Goal: Task Accomplishment & Management: Use online tool/utility

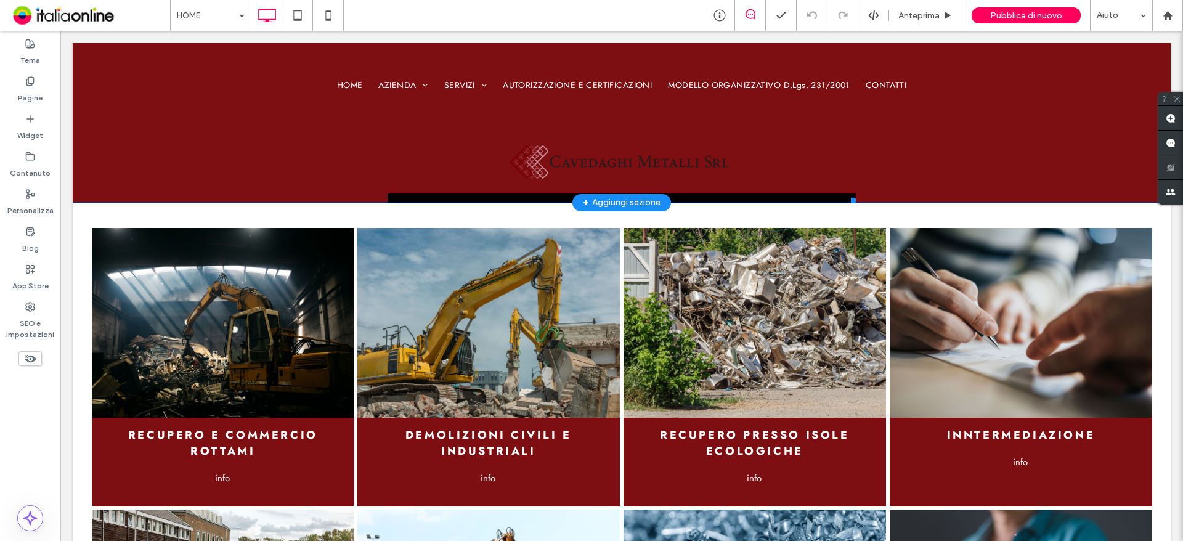
scroll to position [1540, 0]
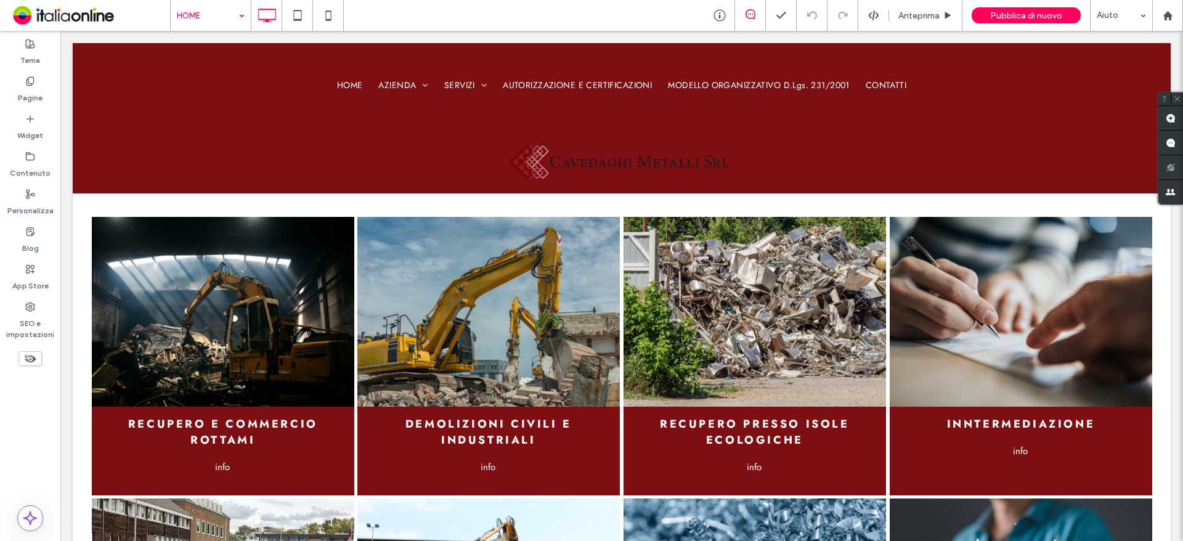
drag, startPoint x: 173, startPoint y: 27, endPoint x: 190, endPoint y: 18, distance: 19.0
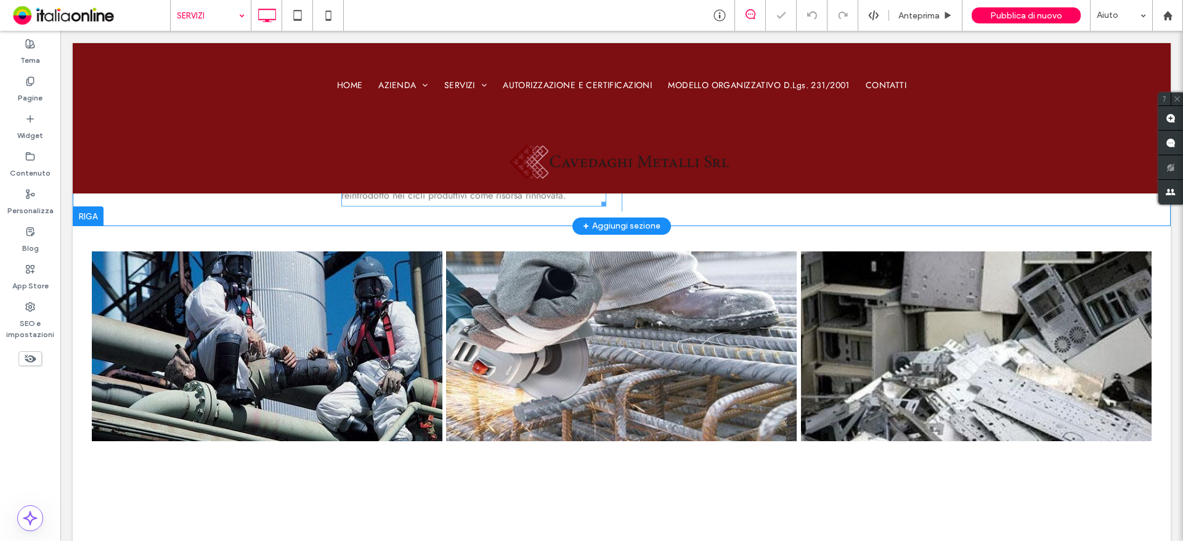
scroll to position [986, 0]
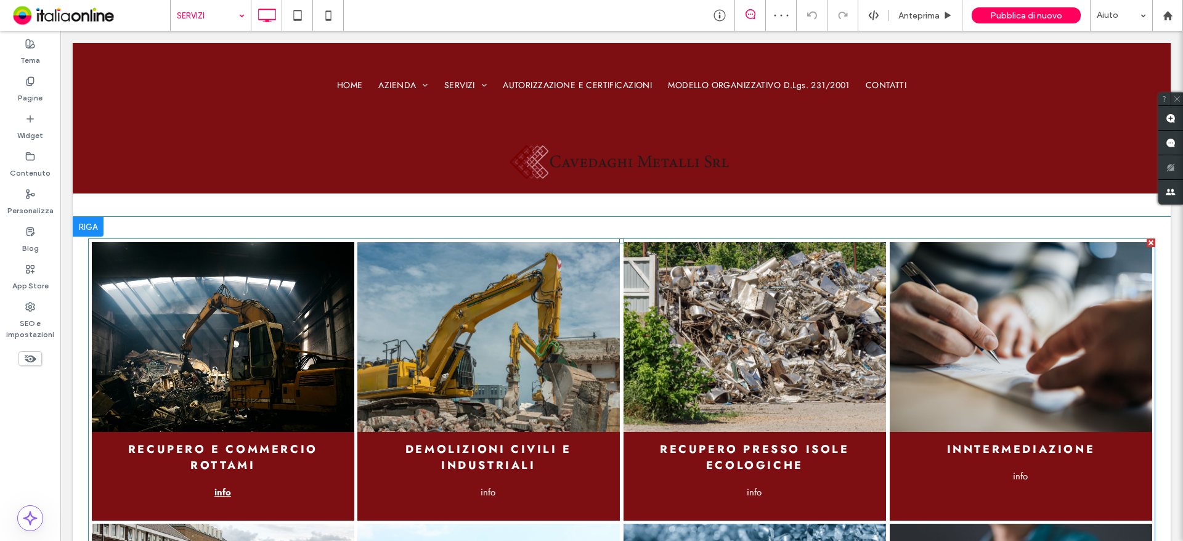
click at [226, 487] on span "info" at bounding box center [221, 492] width 41 height 26
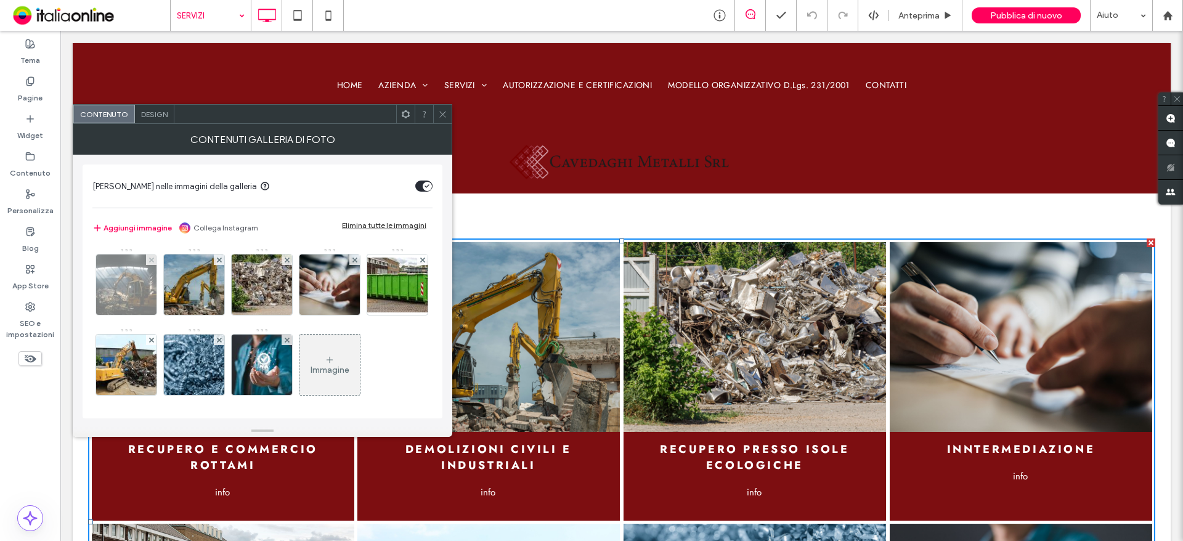
drag, startPoint x: 649, startPoint y: 330, endPoint x: 119, endPoint y: 280, distance: 532.7
click at [119, 280] on img at bounding box center [126, 284] width 91 height 60
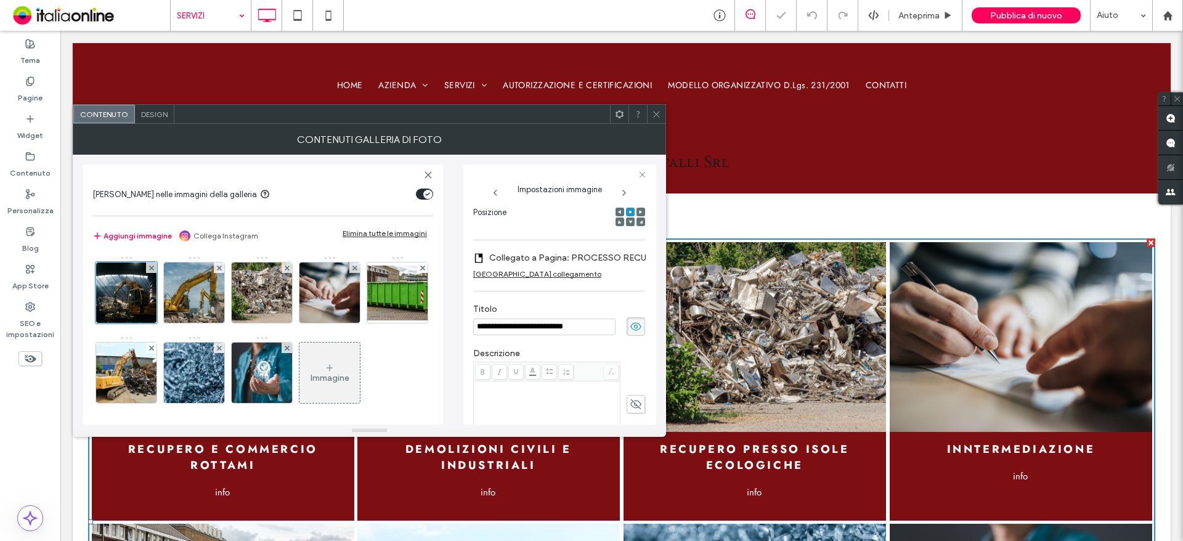
scroll to position [0, 0]
click at [513, 270] on div "[GEOGRAPHIC_DATA] collegamento" at bounding box center [537, 273] width 128 height 9
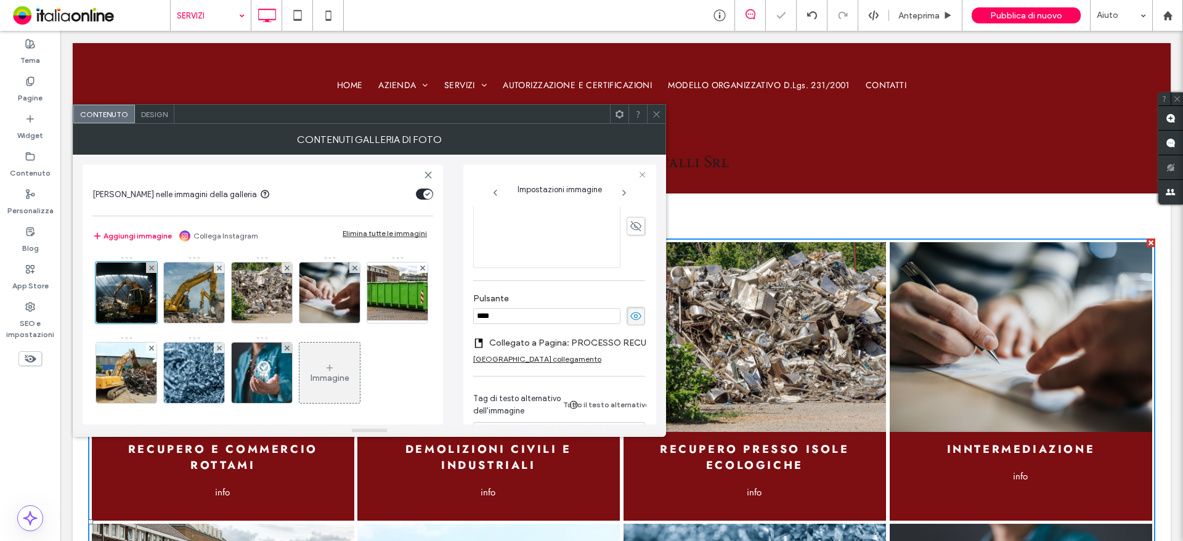
scroll to position [386, 0]
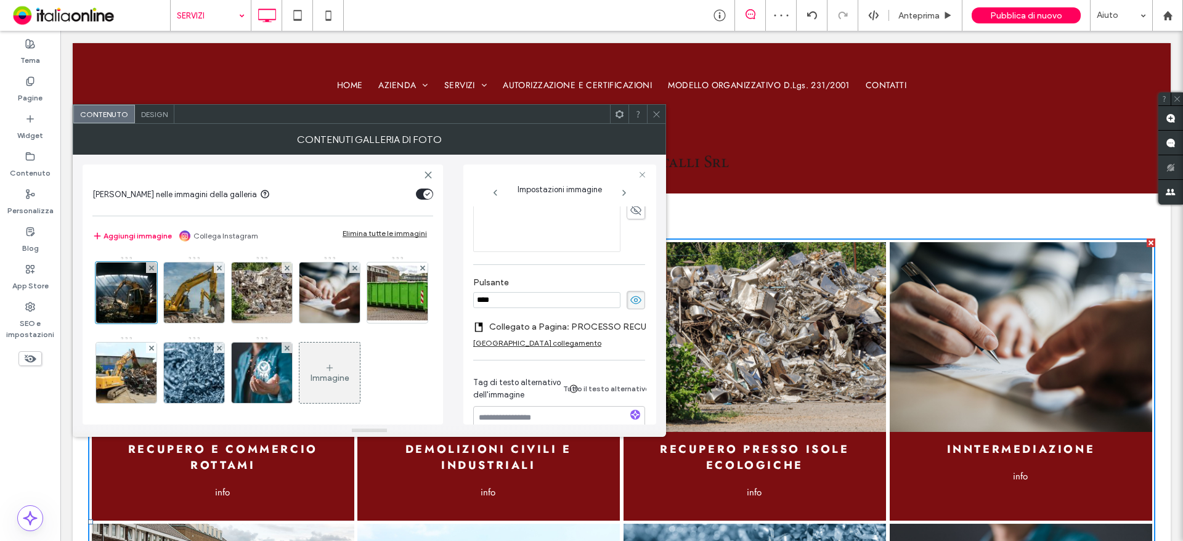
click at [535, 346] on div "[GEOGRAPHIC_DATA] collegamento" at bounding box center [537, 342] width 128 height 9
drag, startPoint x: 532, startPoint y: 325, endPoint x: 543, endPoint y: 328, distance: 11.5
click at [532, 325] on label "Aggiungi collegamento al pulsante" at bounding box center [554, 326] width 163 height 23
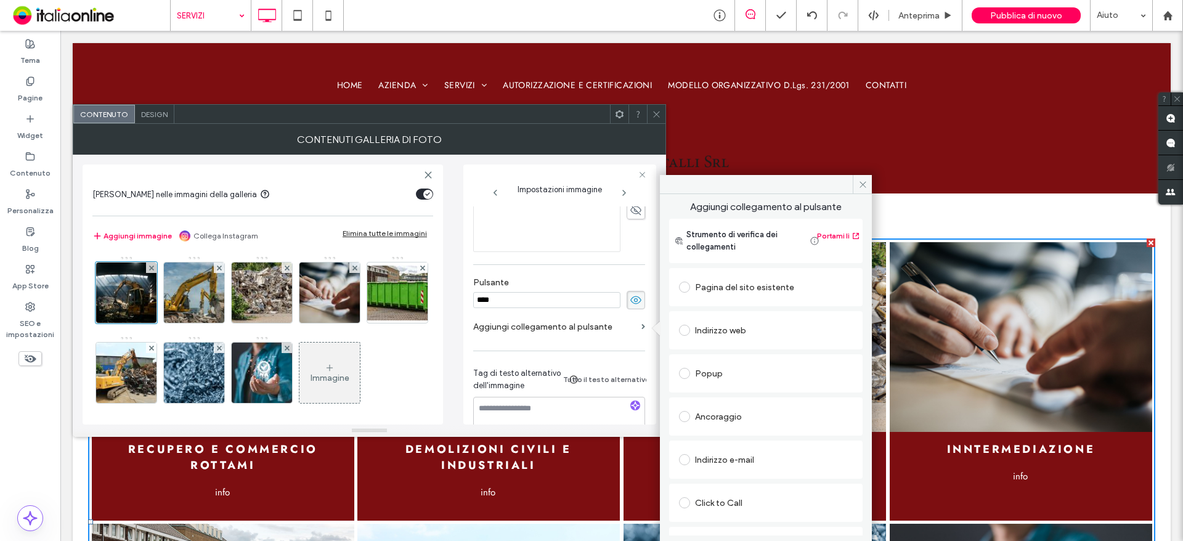
click at [719, 289] on div "Pagina del sito esistente" at bounding box center [766, 287] width 174 height 20
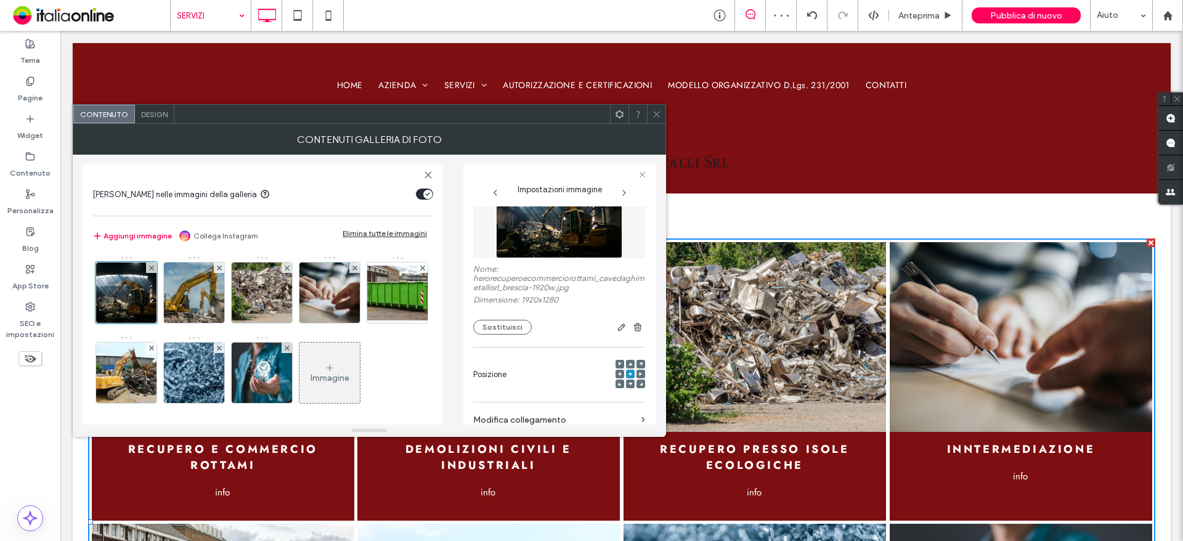
scroll to position [0, 0]
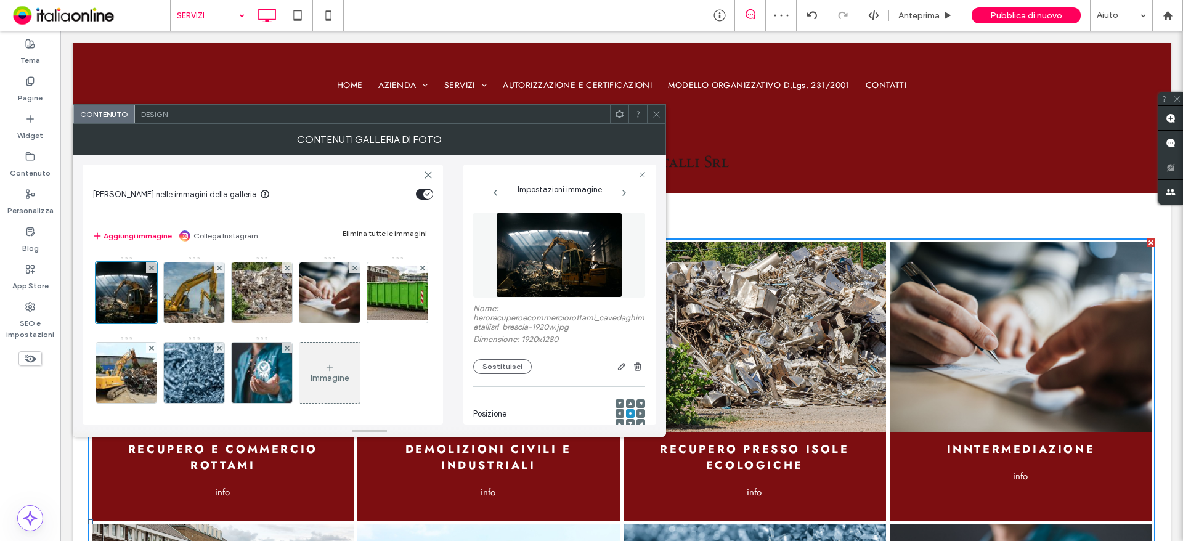
click at [784, 408] on link at bounding box center [754, 336] width 278 height 201
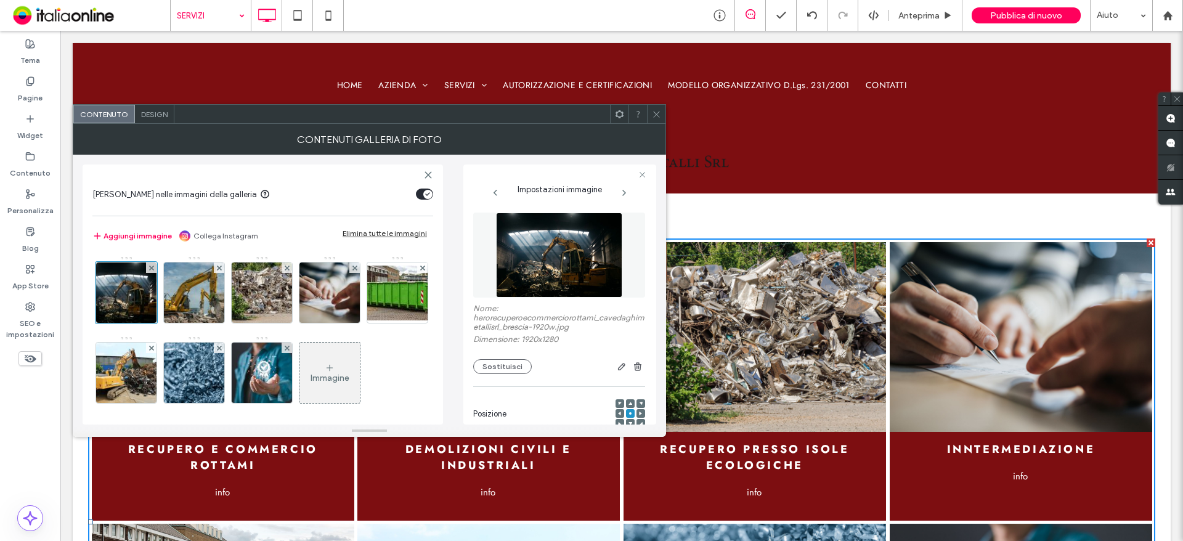
click at [650, 113] on div at bounding box center [656, 114] width 18 height 18
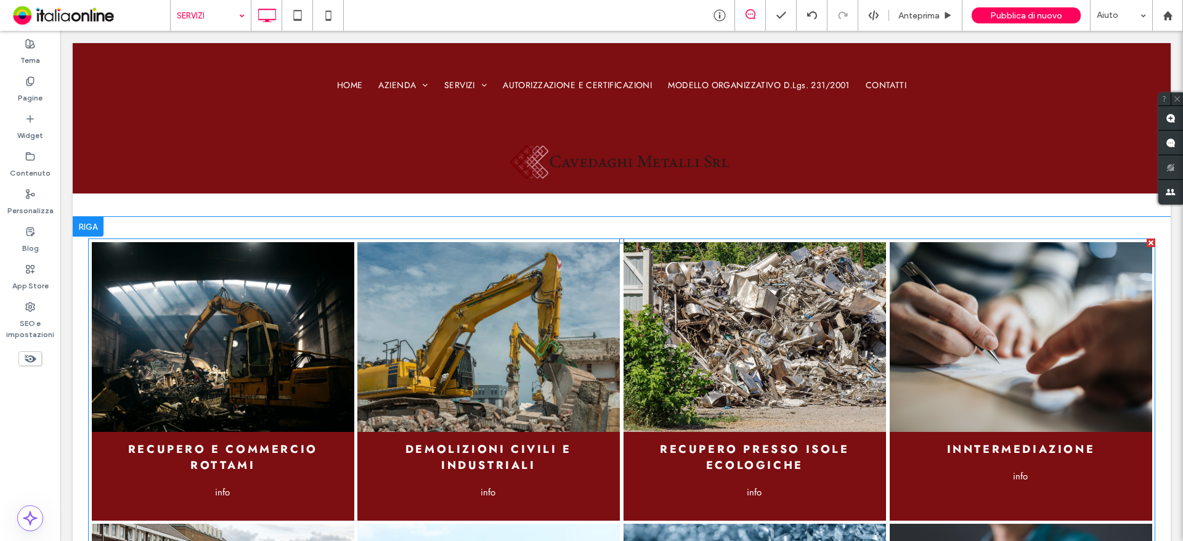
click at [703, 374] on link at bounding box center [754, 336] width 278 height 201
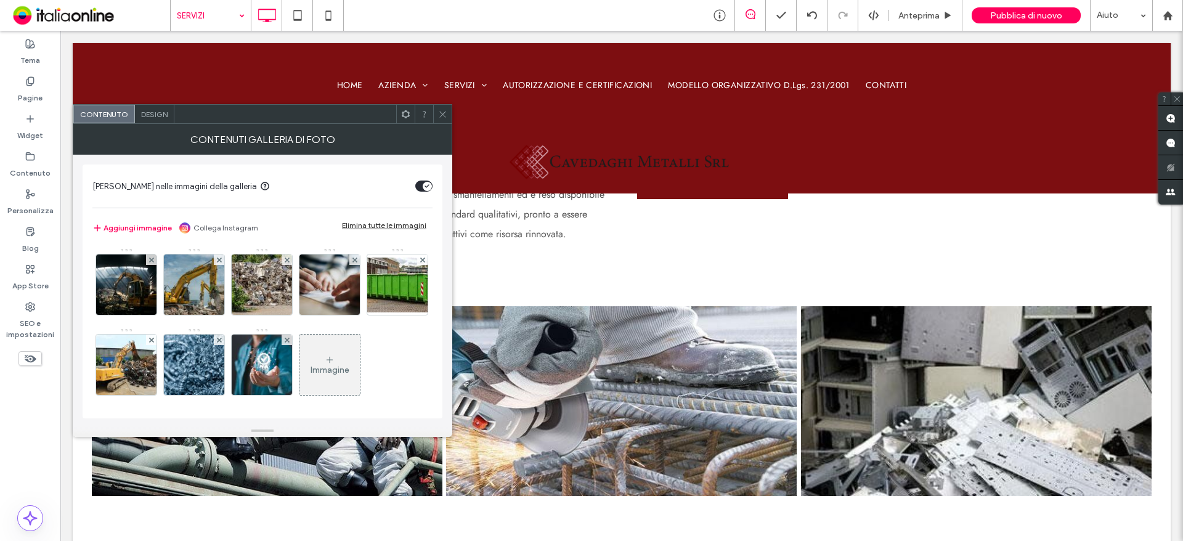
scroll to position [678, 0]
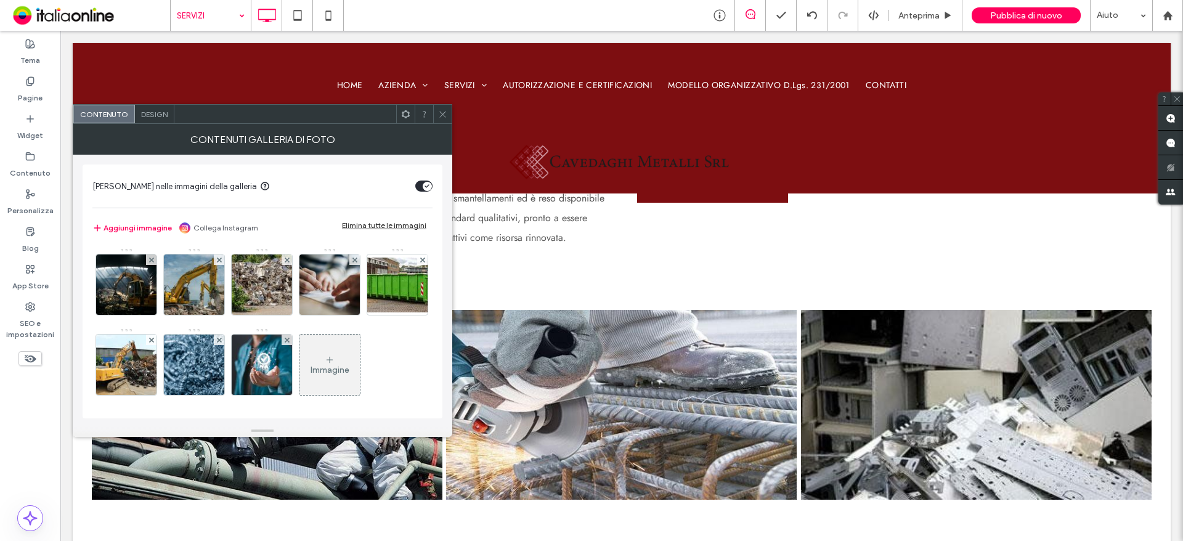
click at [445, 119] on span at bounding box center [442, 114] width 9 height 18
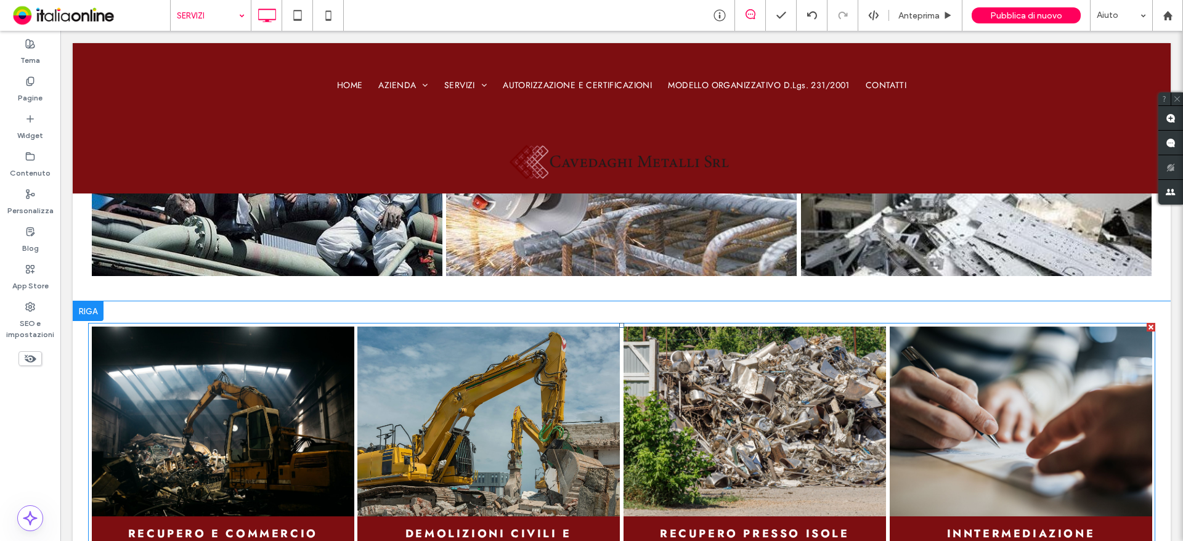
scroll to position [986, 0]
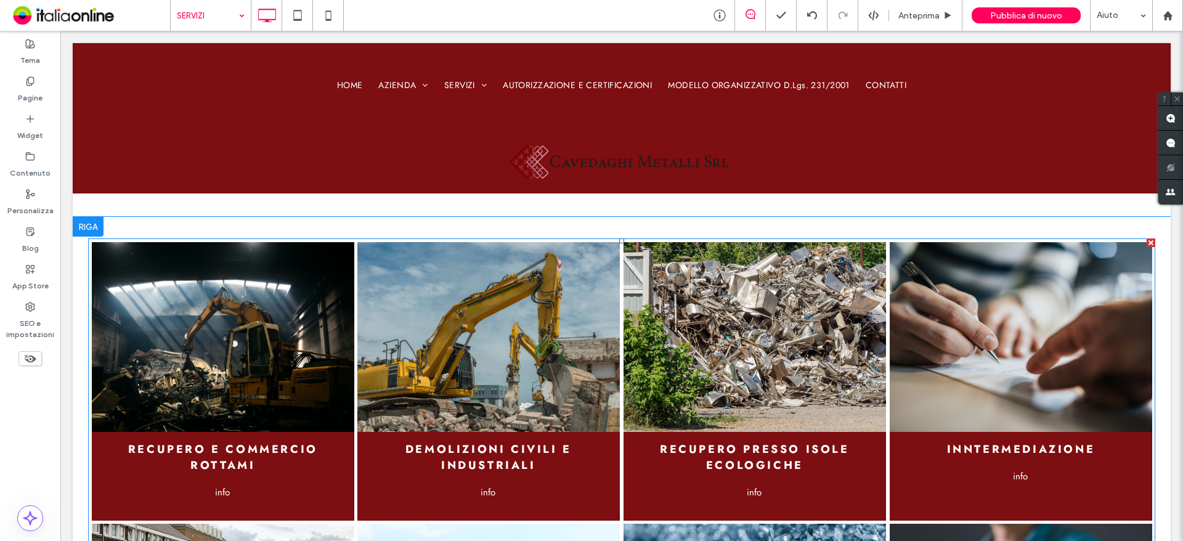
drag, startPoint x: 759, startPoint y: 445, endPoint x: 756, endPoint y: 451, distance: 6.3
click at [759, 445] on h3 "RECUPERO PRESSO ISOLE ECOLOGICHE" at bounding box center [754, 456] width 257 height 32
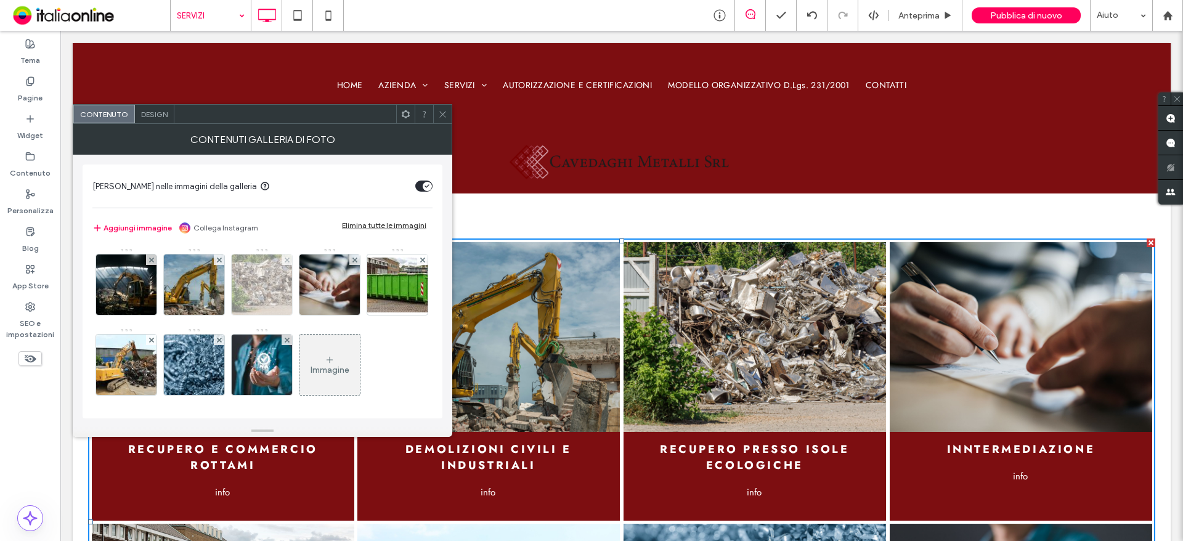
click at [280, 298] on img at bounding box center [262, 284] width 91 height 60
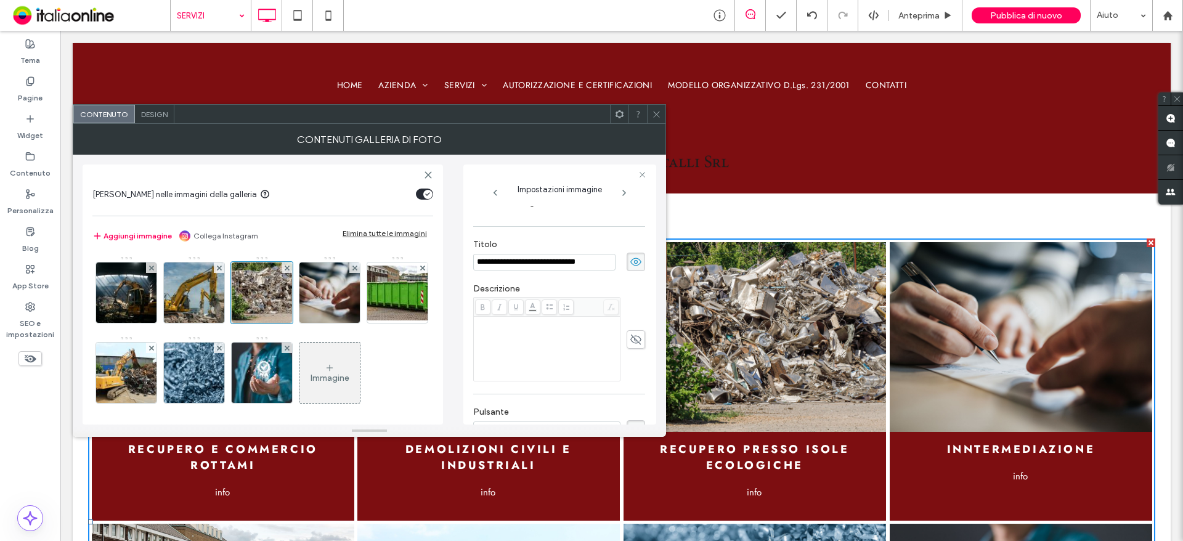
scroll to position [325, 0]
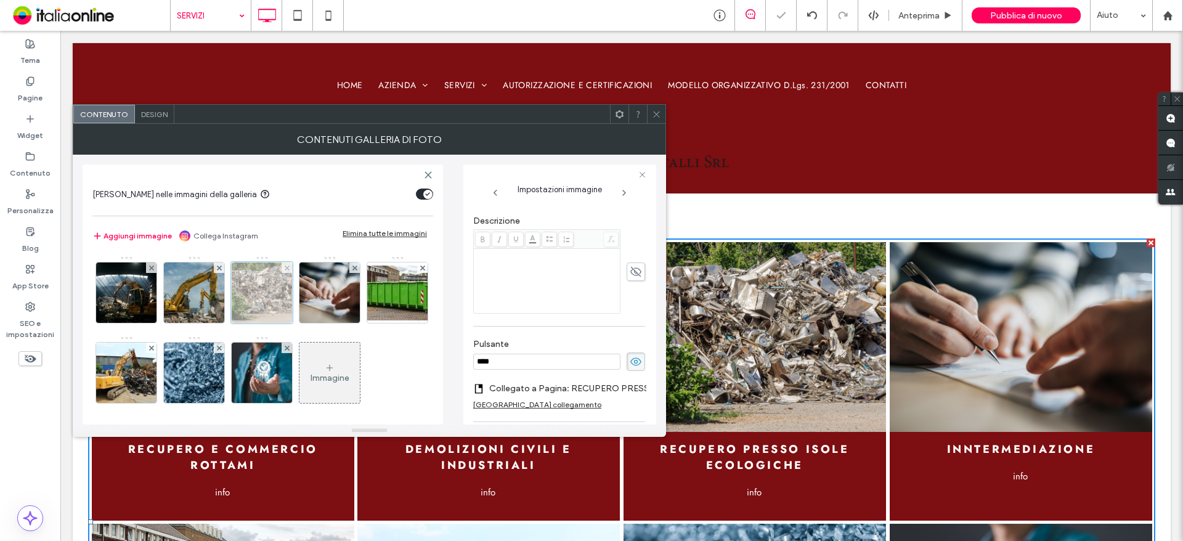
drag, startPoint x: 124, startPoint y: 292, endPoint x: 255, endPoint y: 296, distance: 131.2
click at [124, 292] on img at bounding box center [126, 292] width 91 height 60
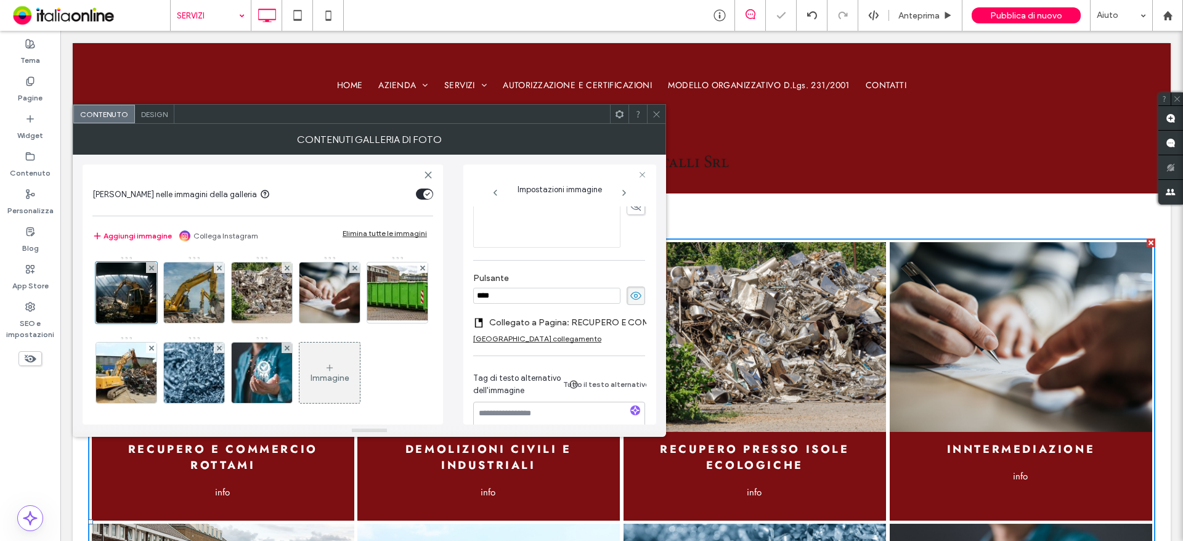
scroll to position [0, 0]
click at [655, 112] on icon at bounding box center [656, 114] width 9 height 9
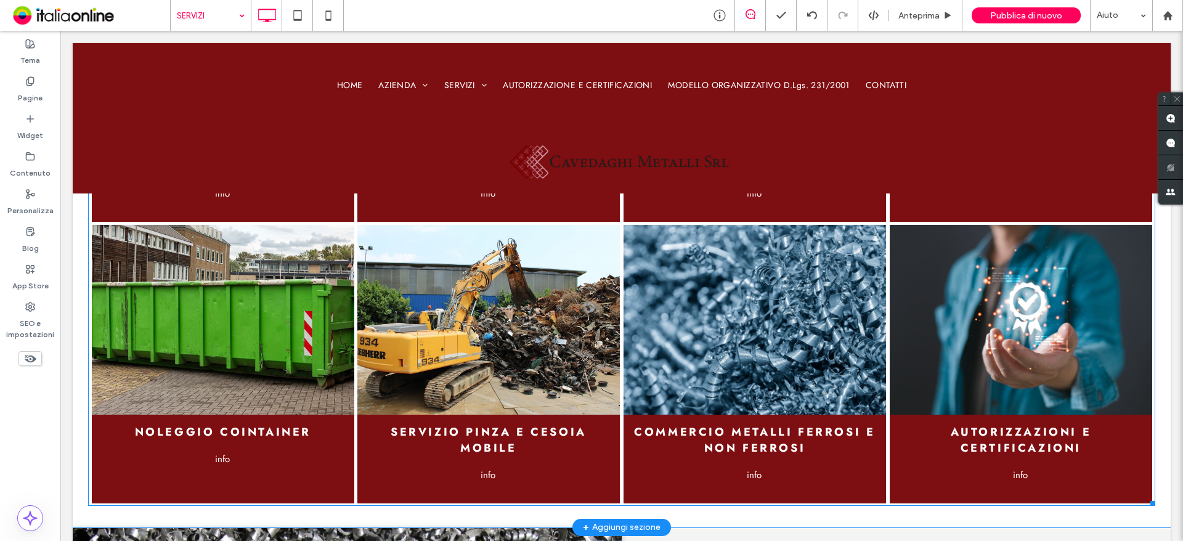
scroll to position [1293, 0]
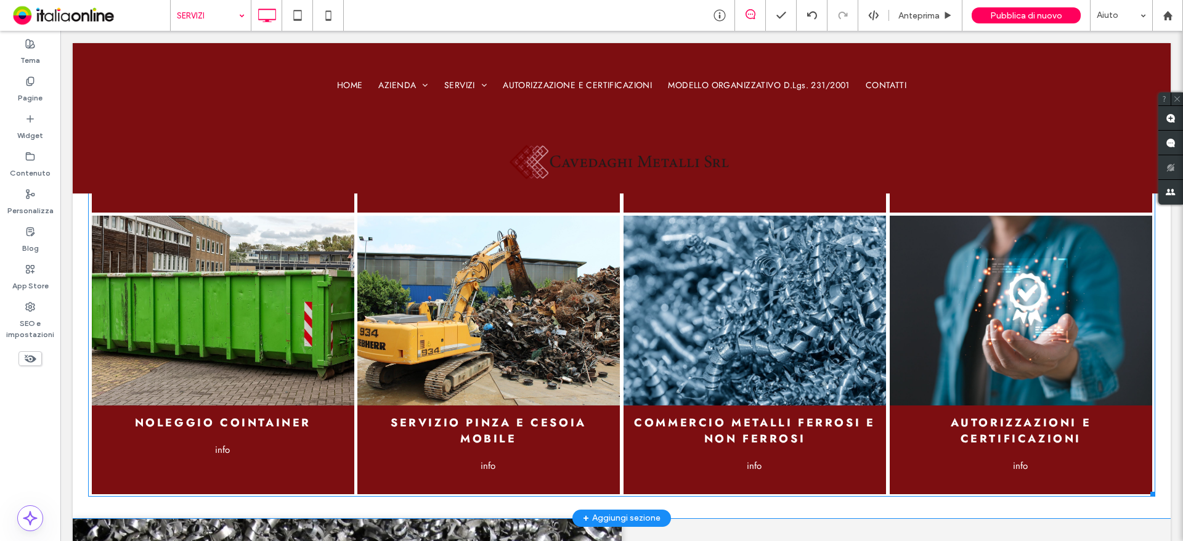
click at [503, 442] on h3 "SERVIZIO PINZA E CESOIA MOBILE" at bounding box center [488, 430] width 257 height 32
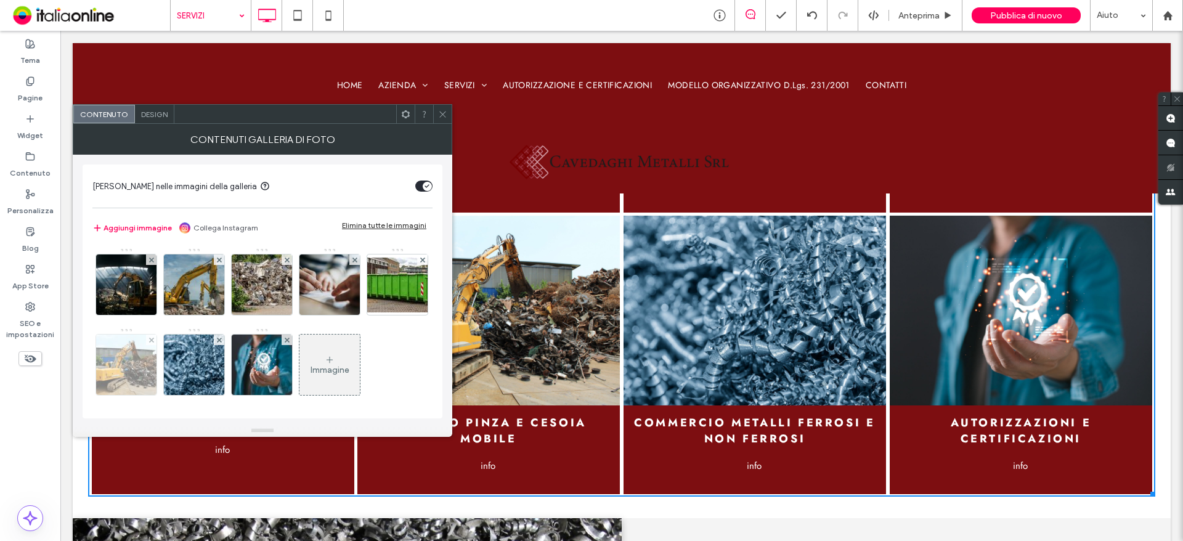
click at [172, 355] on img at bounding box center [126, 364] width 91 height 60
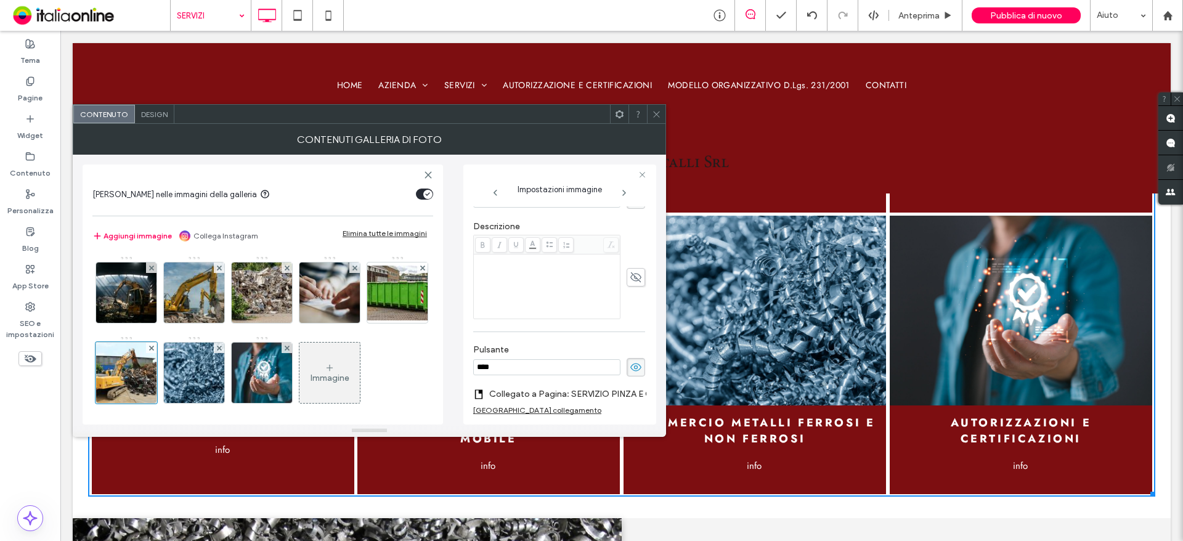
scroll to position [368, 0]
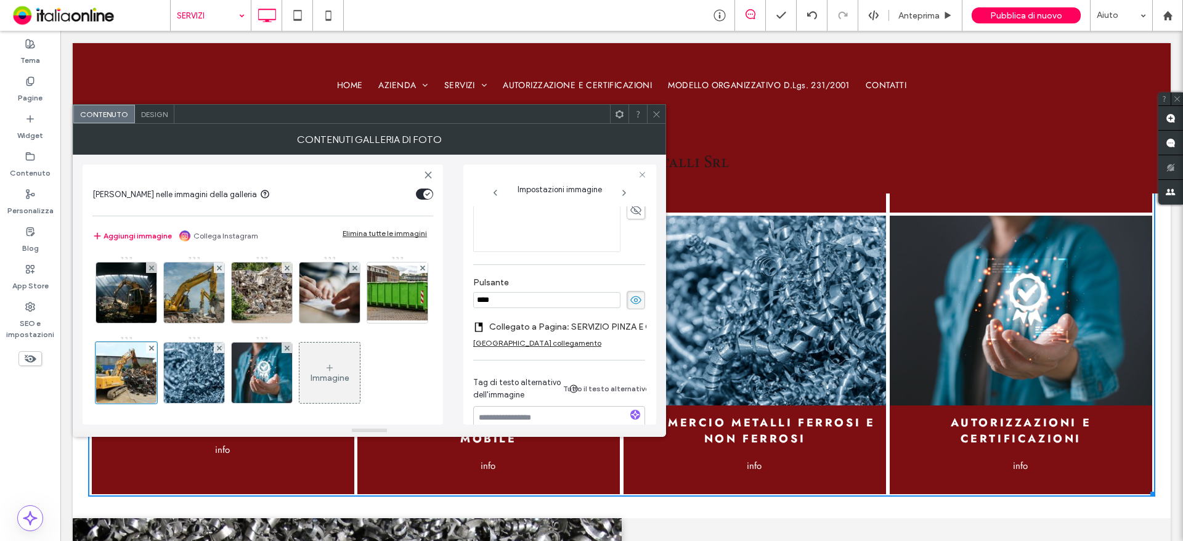
click at [585, 325] on label "Collegato a Pagina: SERVIZIO PINZA E CESOIA MOBILE" at bounding box center [575, 326] width 172 height 23
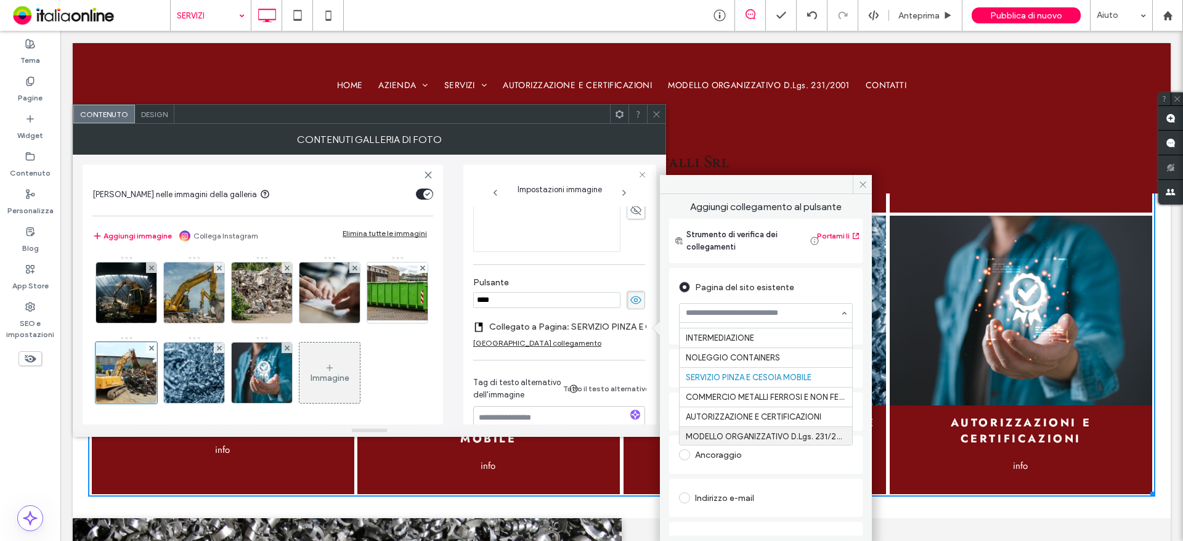
scroll to position [151, 0]
drag, startPoint x: 655, startPoint y: 116, endPoint x: 700, endPoint y: 325, distance: 213.0
click at [655, 116] on icon at bounding box center [656, 114] width 9 height 9
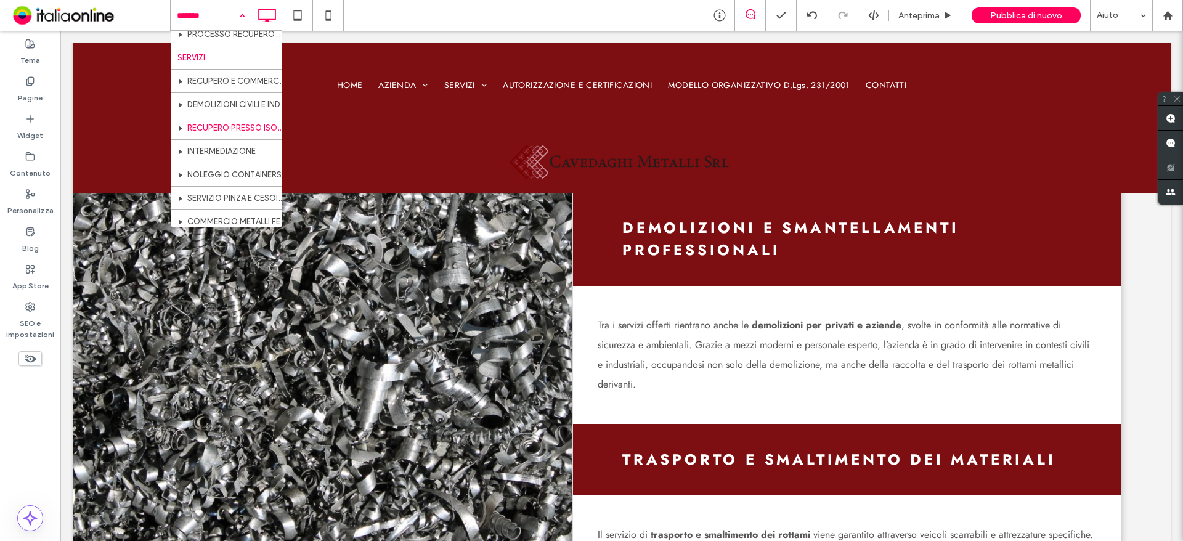
scroll to position [123, 0]
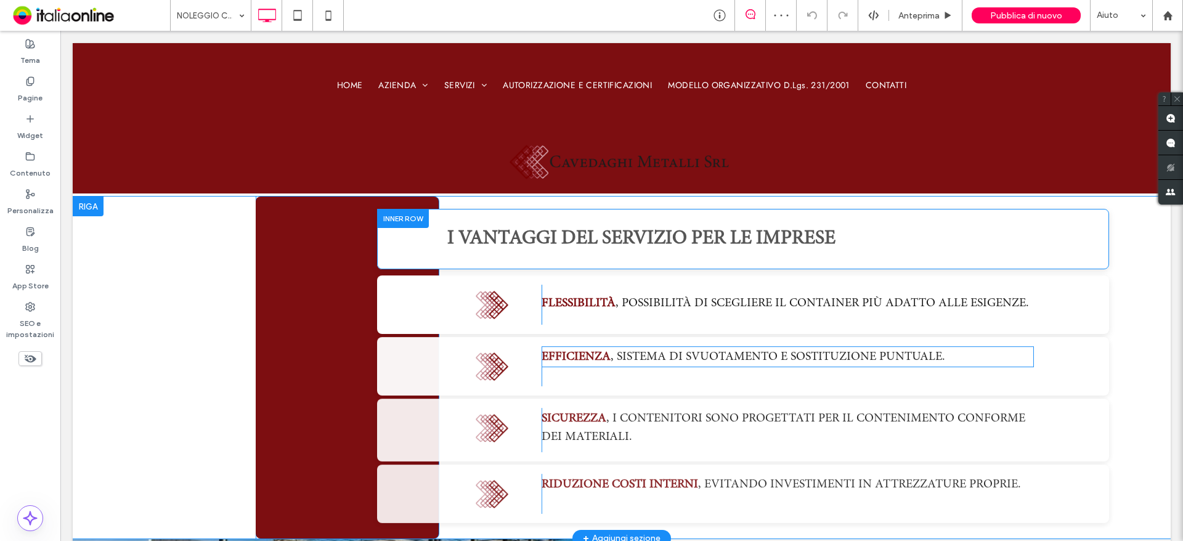
scroll to position [801, 0]
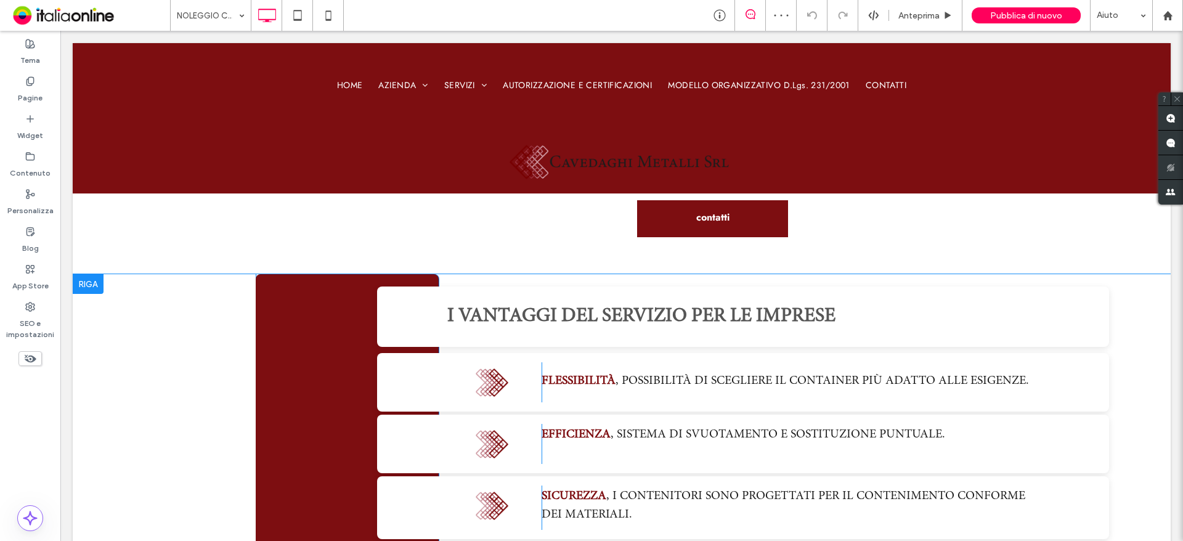
drag, startPoint x: 325, startPoint y: 302, endPoint x: 342, endPoint y: 302, distance: 16.6
click at [325, 302] on div "Click To Paste" at bounding box center [347, 445] width 183 height 342
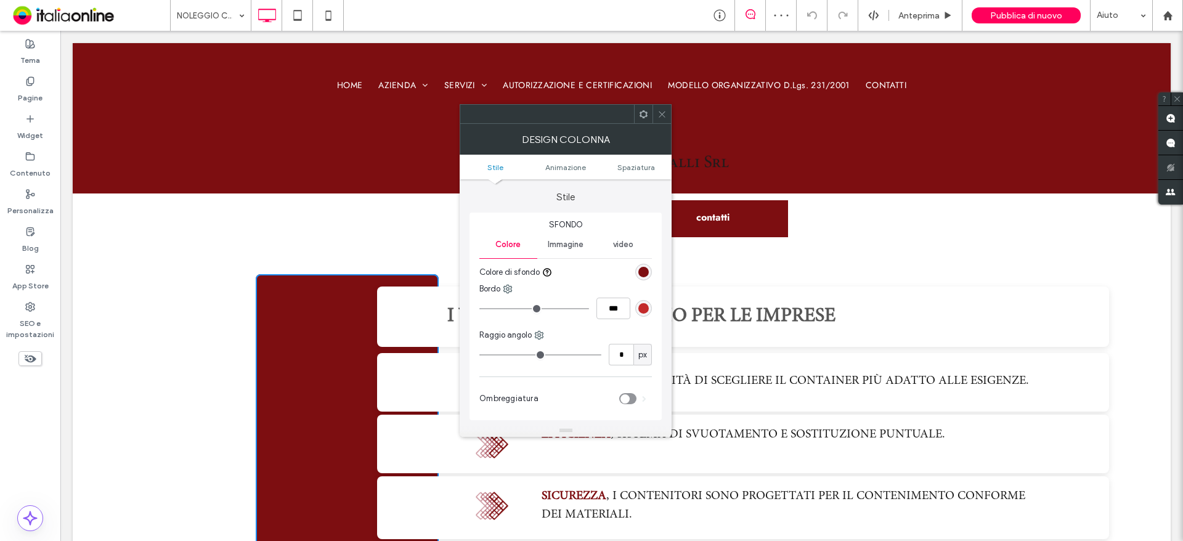
type input "*"
click at [660, 110] on icon at bounding box center [661, 114] width 9 height 9
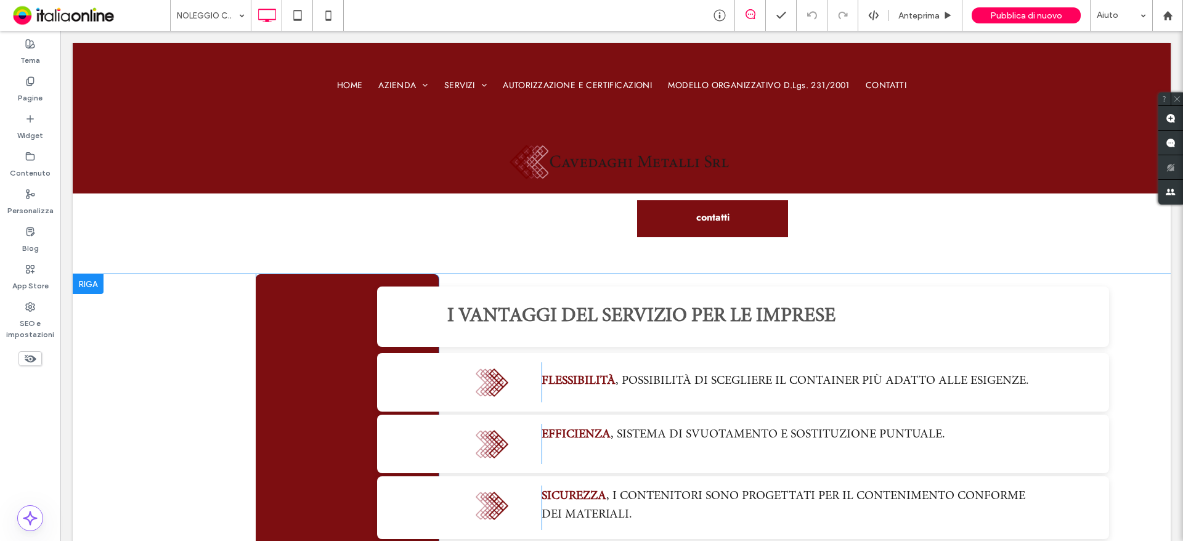
drag, startPoint x: 269, startPoint y: 323, endPoint x: 325, endPoint y: 329, distance: 56.4
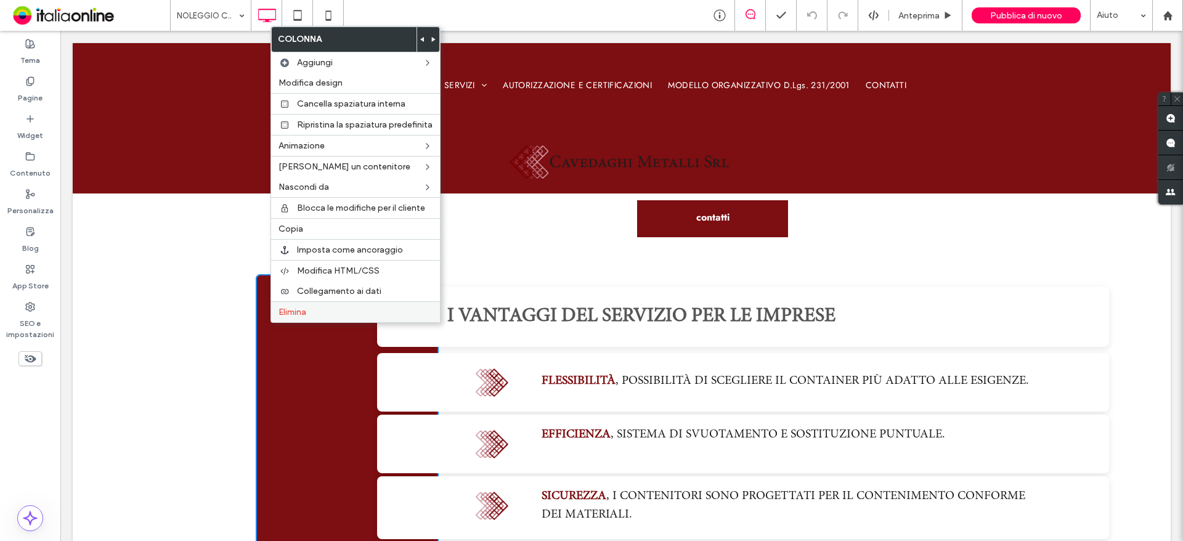
click at [339, 309] on label "Elimina" at bounding box center [355, 312] width 154 height 10
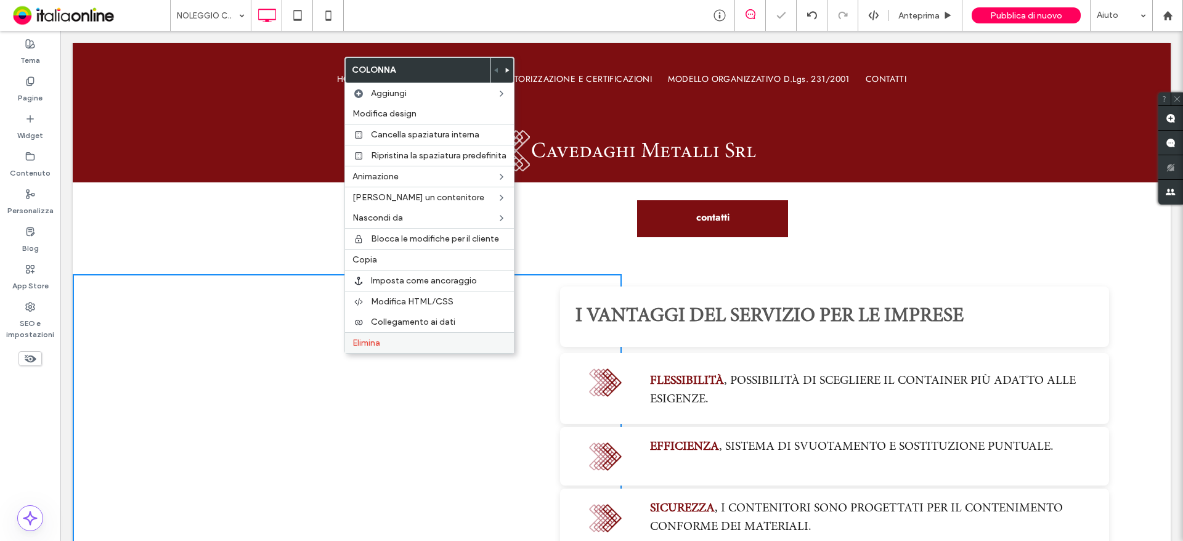
click at [412, 343] on label "Elimina" at bounding box center [429, 343] width 154 height 10
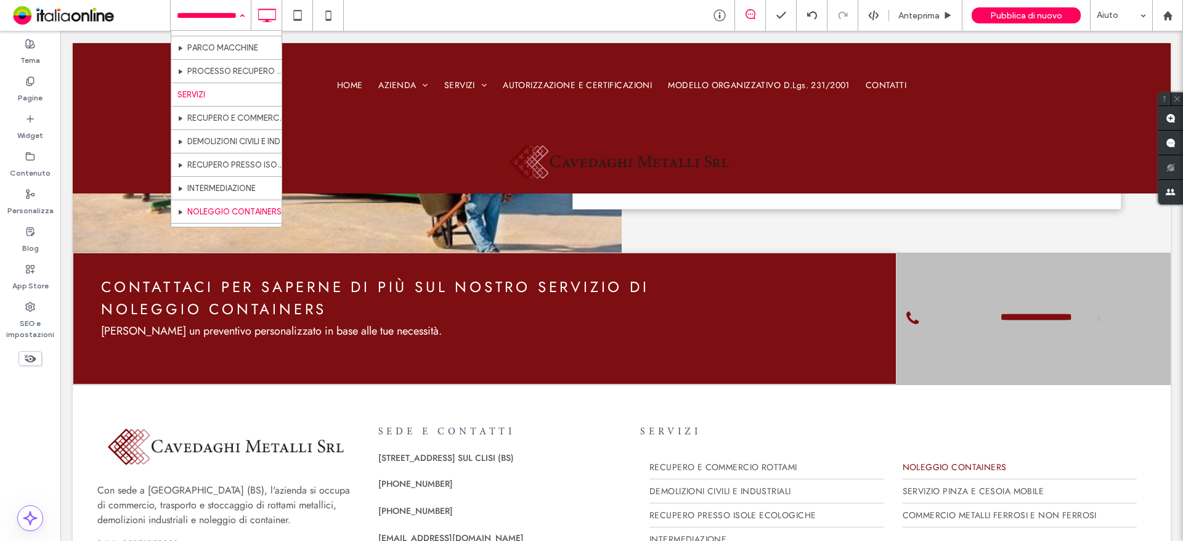
scroll to position [123, 0]
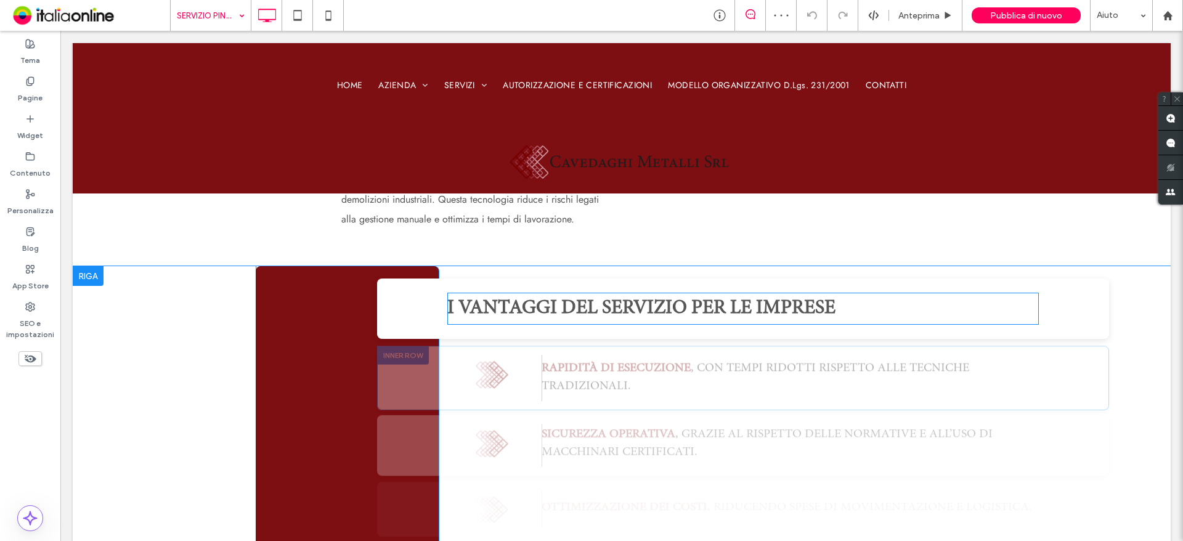
scroll to position [739, 0]
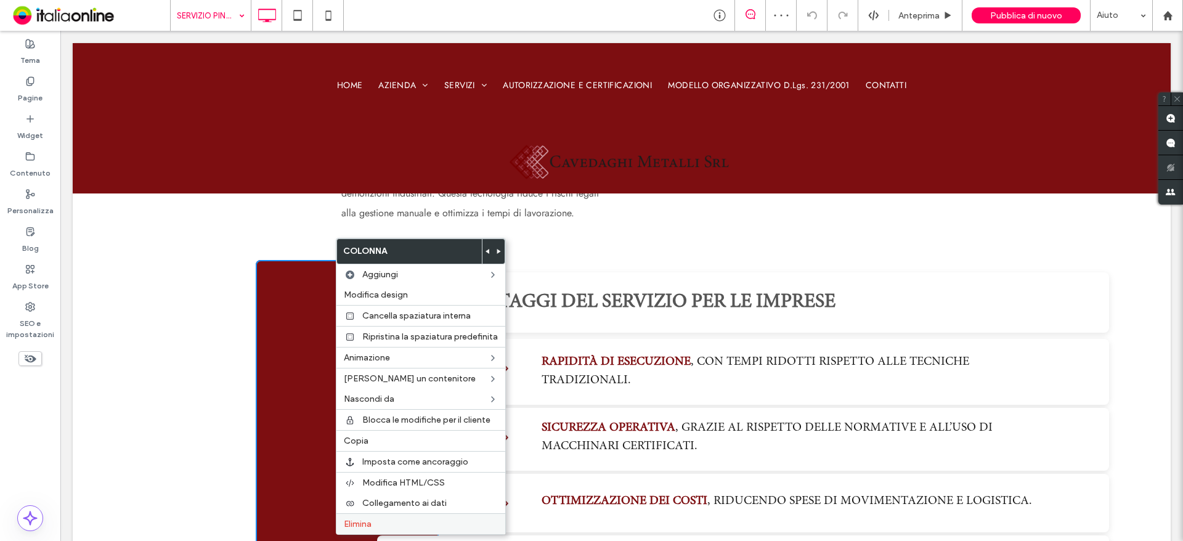
click at [363, 526] on span "Elimina" at bounding box center [358, 524] width 28 height 10
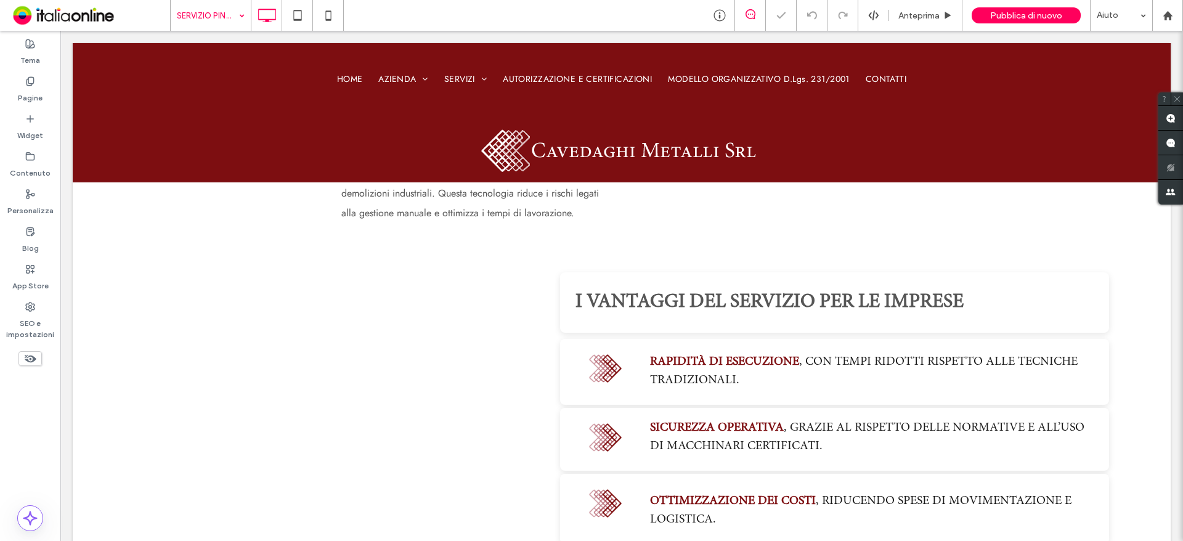
drag, startPoint x: 348, startPoint y: 423, endPoint x: 288, endPoint y: 393, distance: 67.2
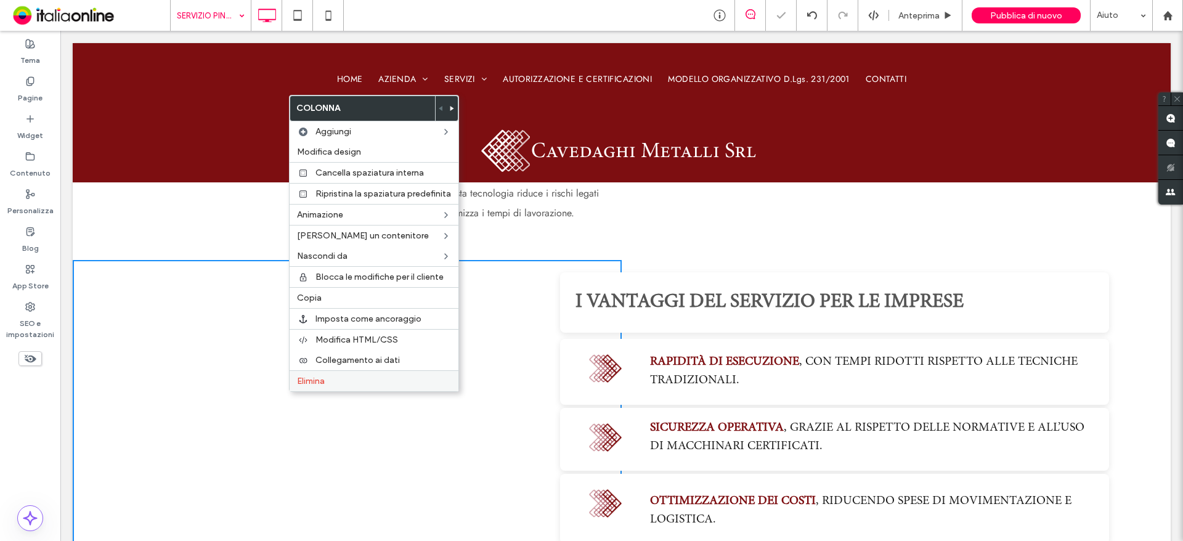
click at [394, 383] on label "Elimina" at bounding box center [374, 381] width 154 height 10
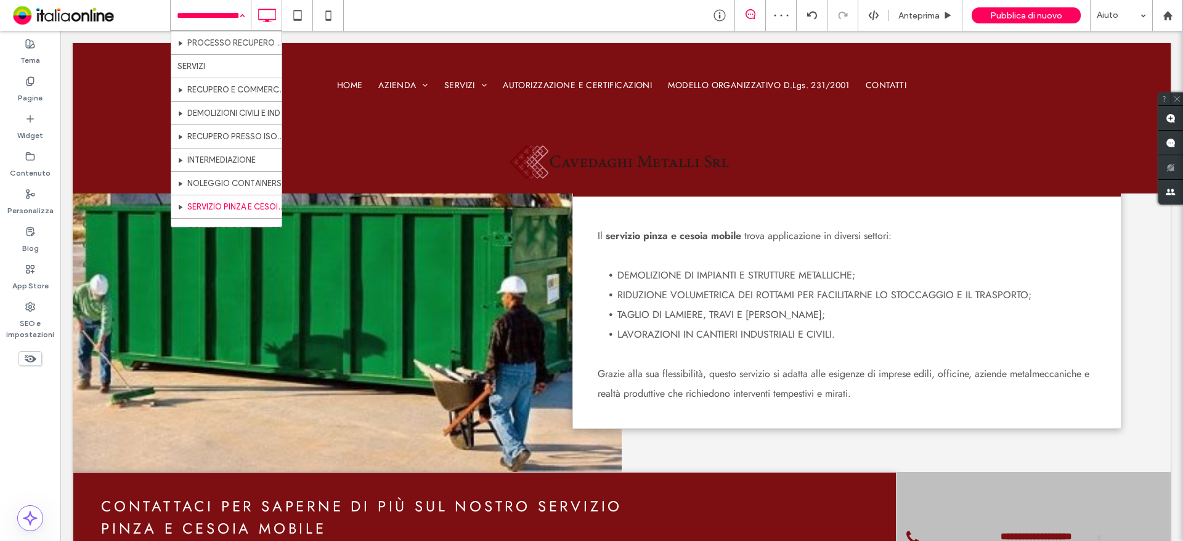
scroll to position [185, 0]
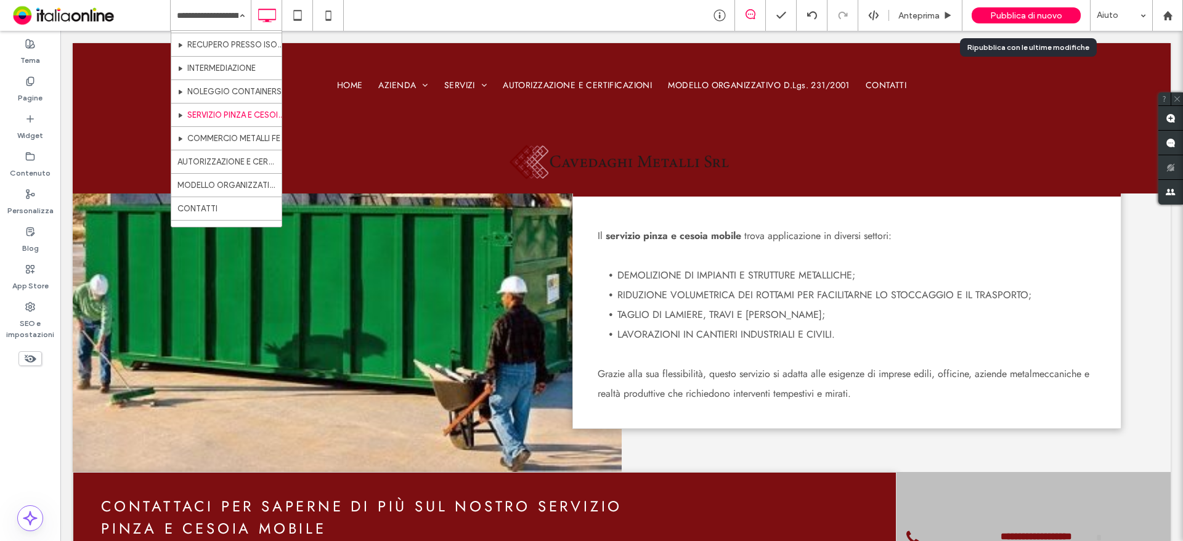
click at [1005, 15] on span "Pubblica di nuovo" at bounding box center [1026, 15] width 72 height 10
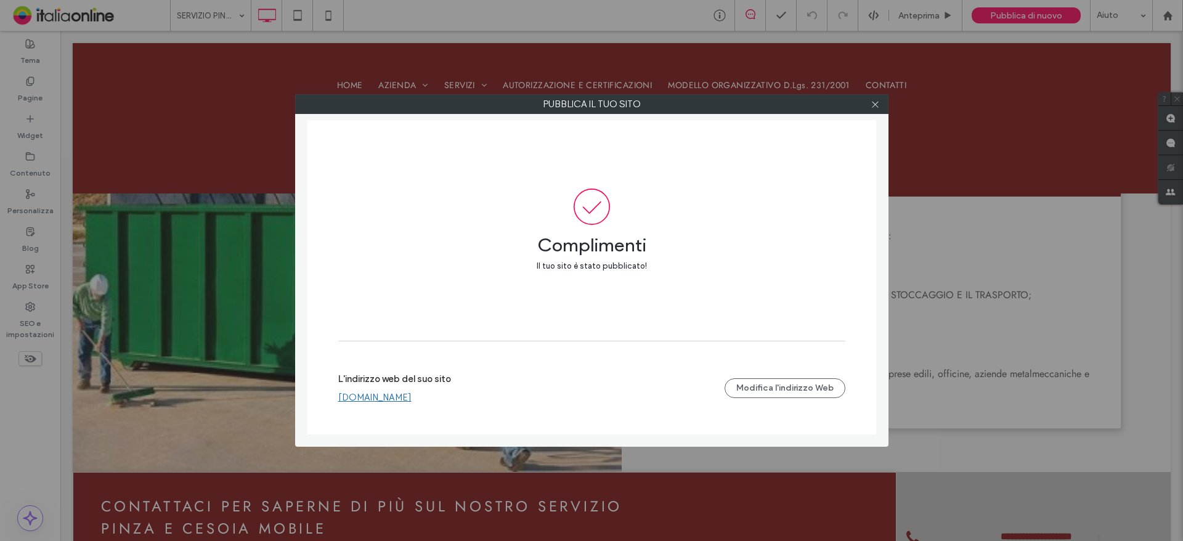
click at [870, 100] on div at bounding box center [875, 104] width 18 height 18
click at [873, 102] on icon at bounding box center [874, 104] width 9 height 9
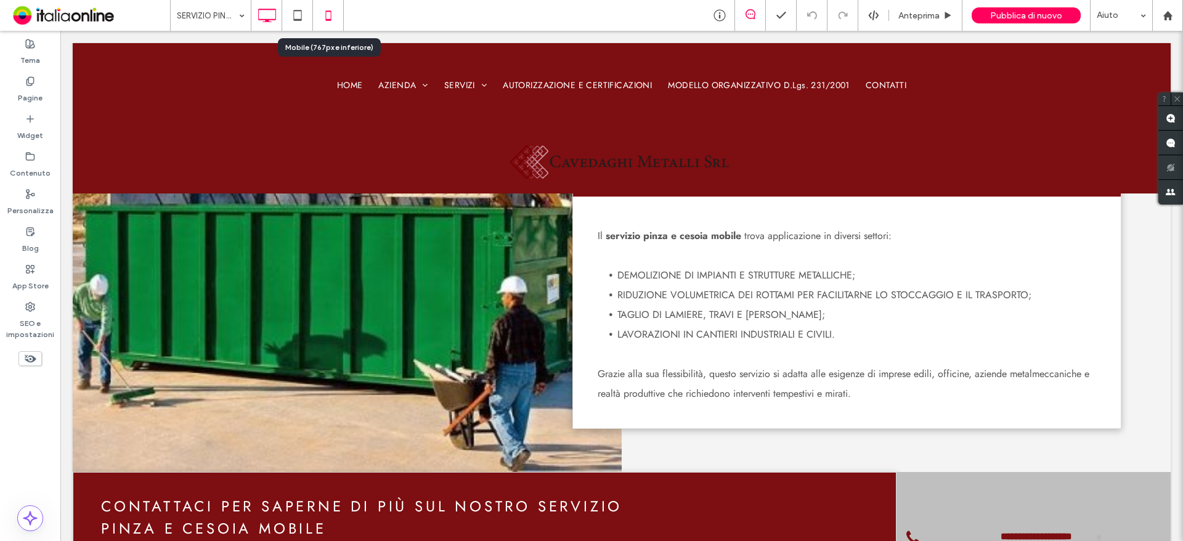
click at [338, 15] on icon at bounding box center [328, 15] width 25 height 25
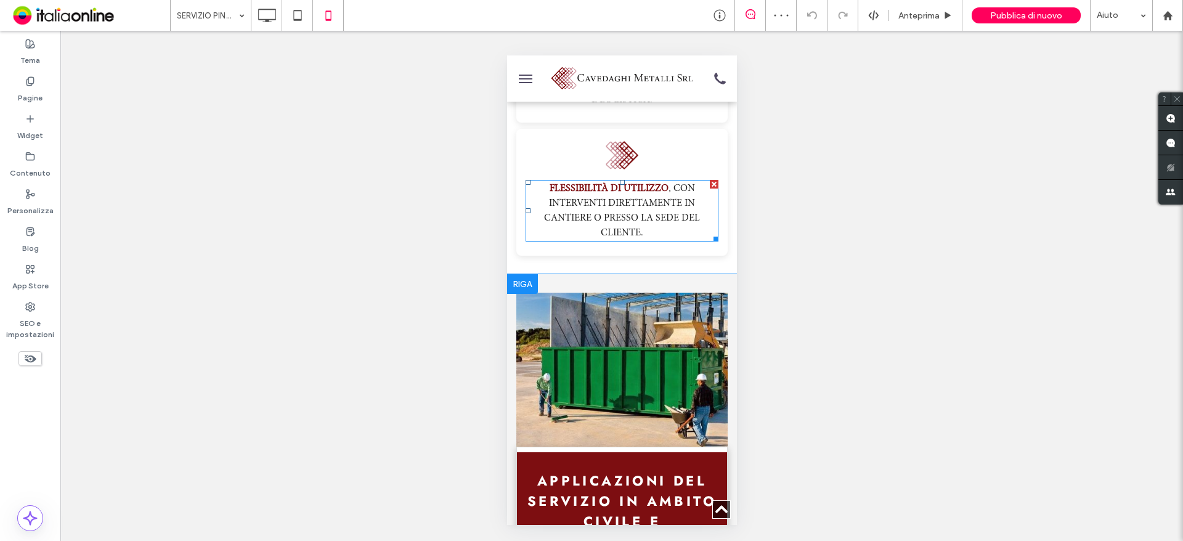
scroll to position [1478, 0]
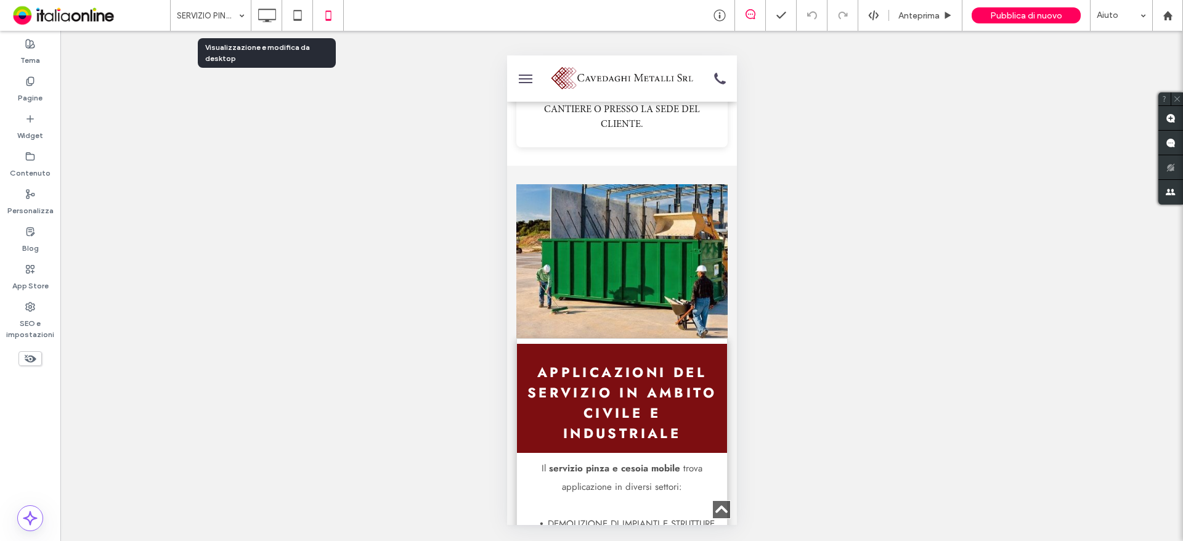
drag, startPoint x: 270, startPoint y: 18, endPoint x: 278, endPoint y: 34, distance: 18.5
click at [270, 18] on icon at bounding box center [266, 15] width 25 height 25
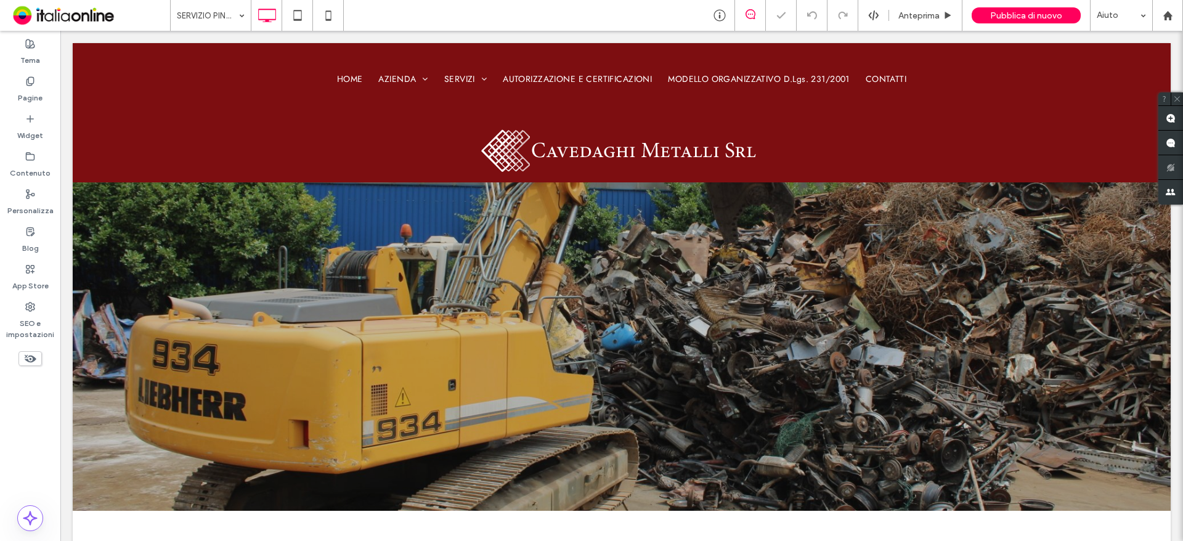
scroll to position [0, 0]
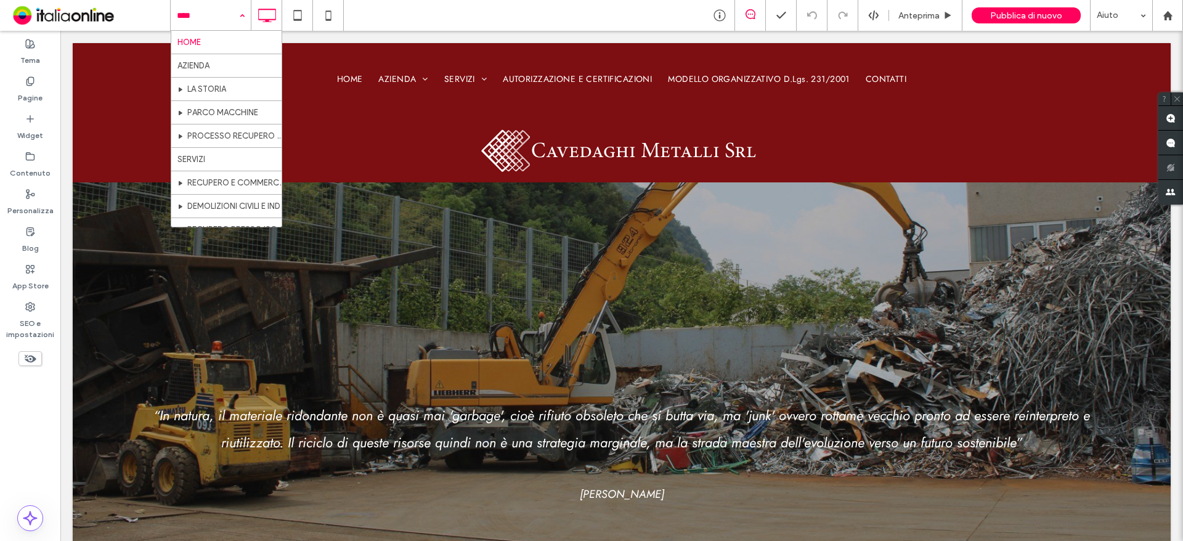
scroll to position [123, 0]
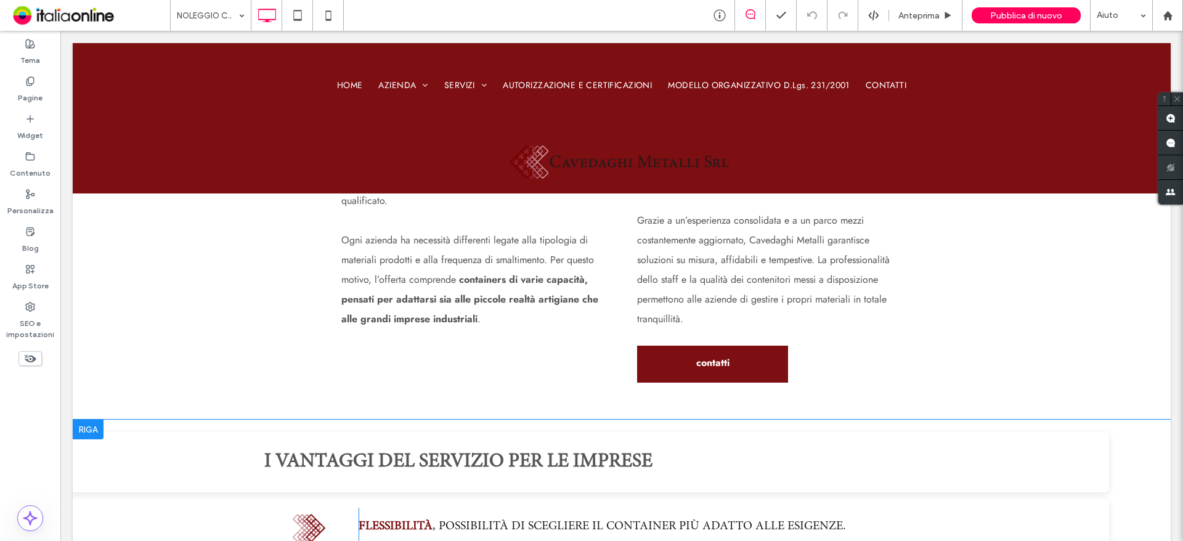
scroll to position [678, 0]
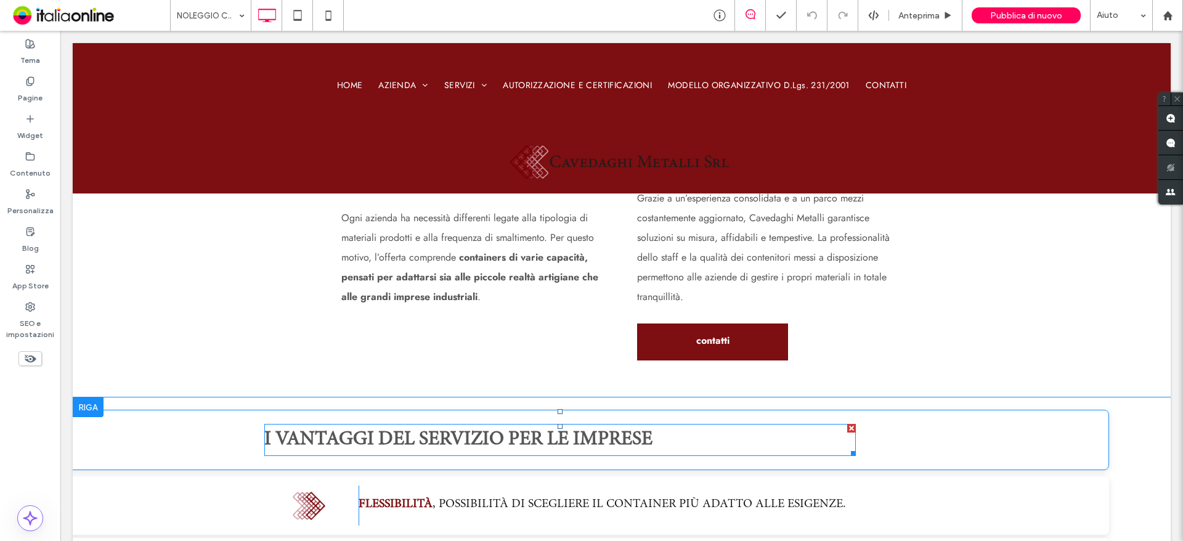
click at [480, 446] on strong "i vantaggi del servizio per le imprese" at bounding box center [458, 440] width 388 height 20
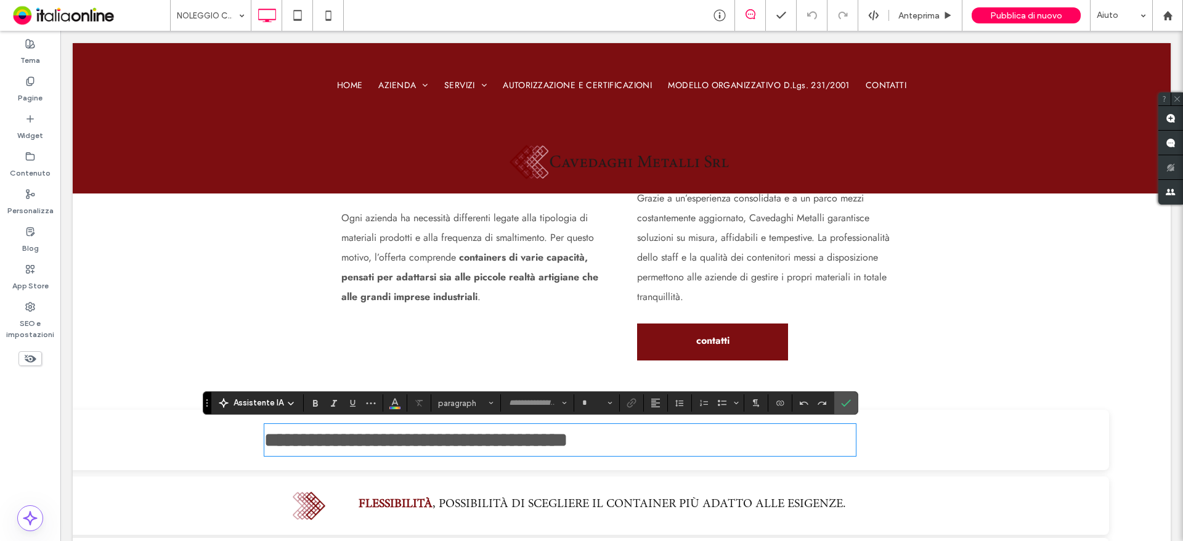
type input "**********"
type input "**"
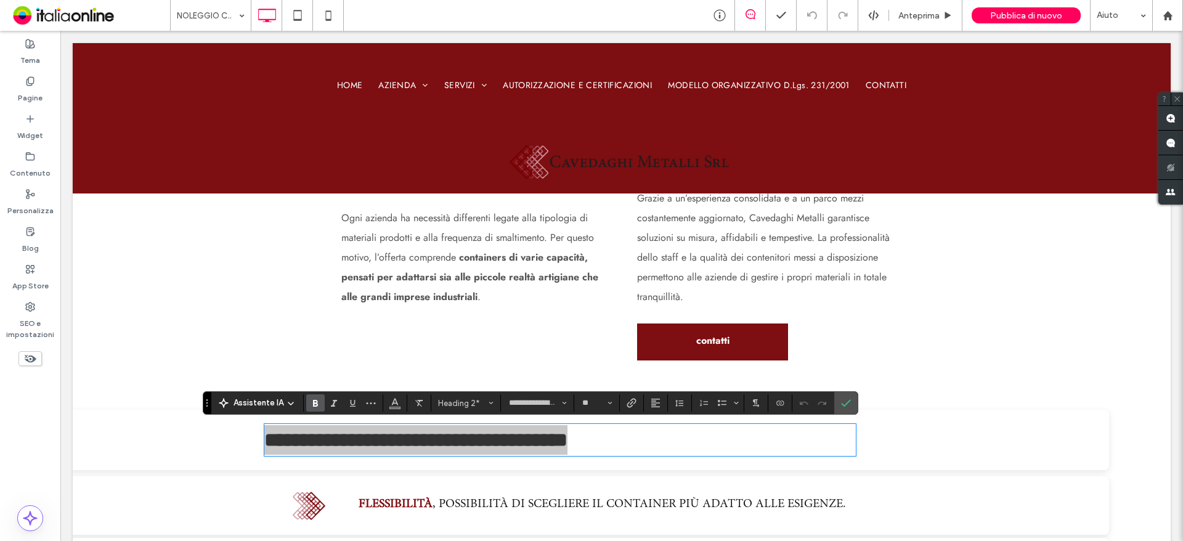
click at [654, 413] on div "**********" at bounding box center [530, 402] width 655 height 23
click at [655, 403] on use "Allineamento" at bounding box center [655, 403] width 9 height 9
click at [671, 342] on div "ui.textEditor.alignment.center" at bounding box center [668, 347] width 16 height 10
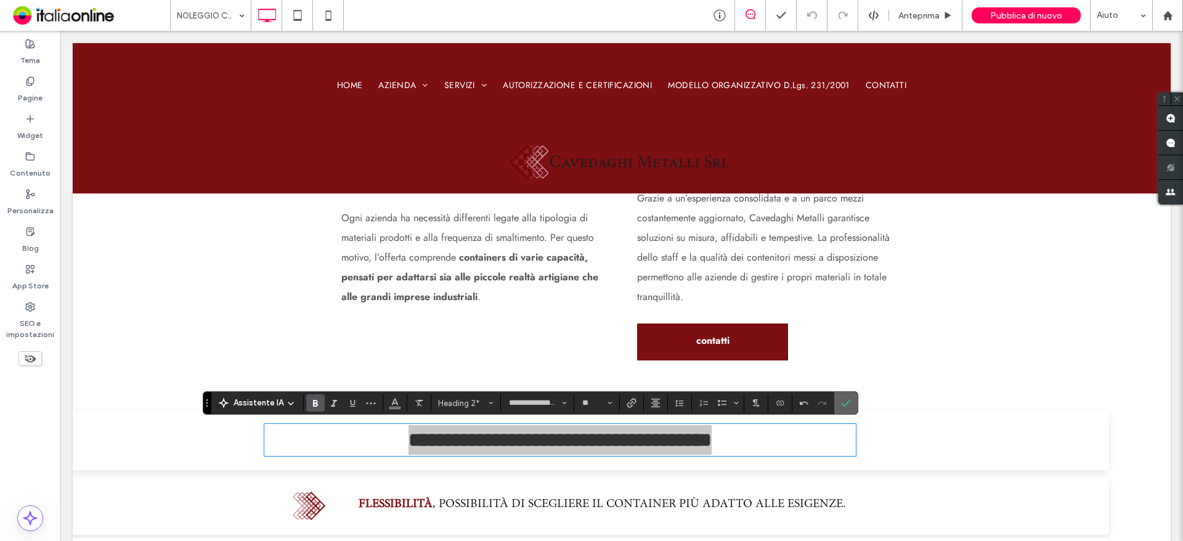
click at [841, 397] on span "Conferma" at bounding box center [844, 403] width 6 height 22
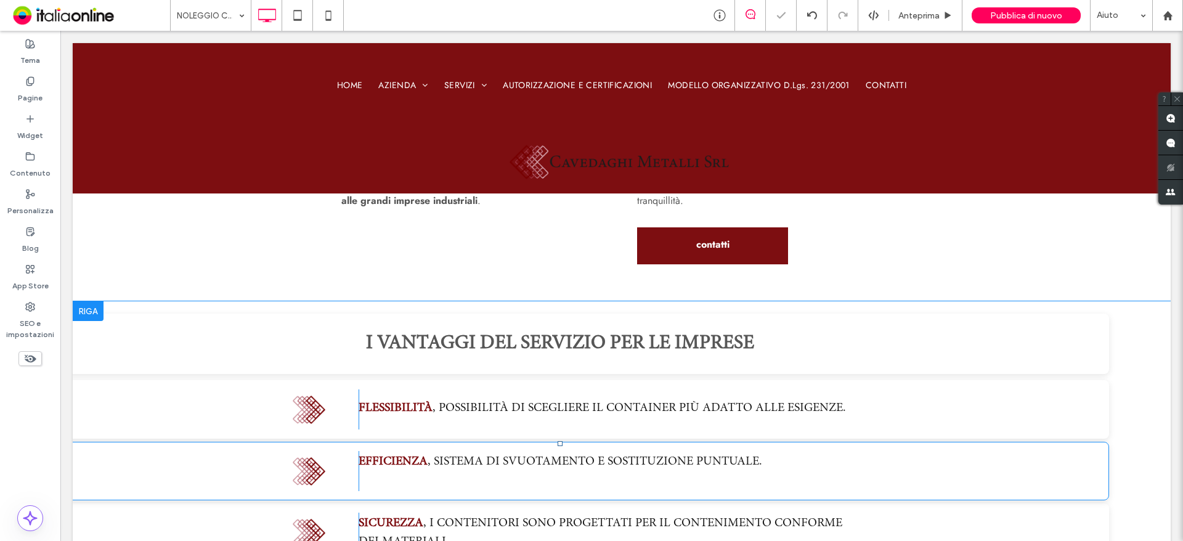
scroll to position [862, 0]
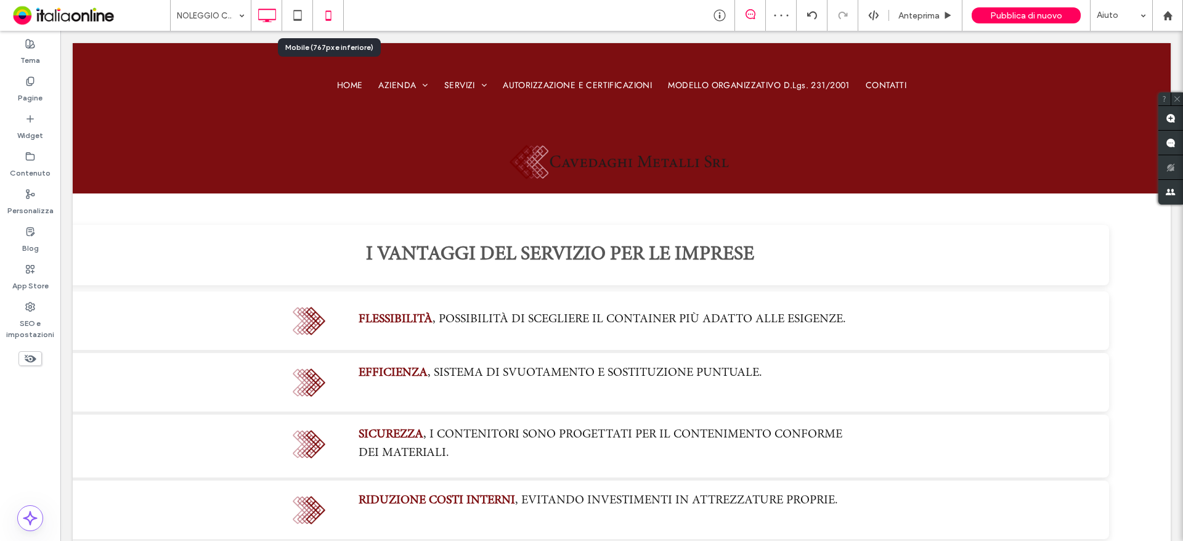
drag, startPoint x: 325, startPoint y: 12, endPoint x: 330, endPoint y: 15, distance: 6.3
click at [325, 12] on icon at bounding box center [328, 15] width 25 height 25
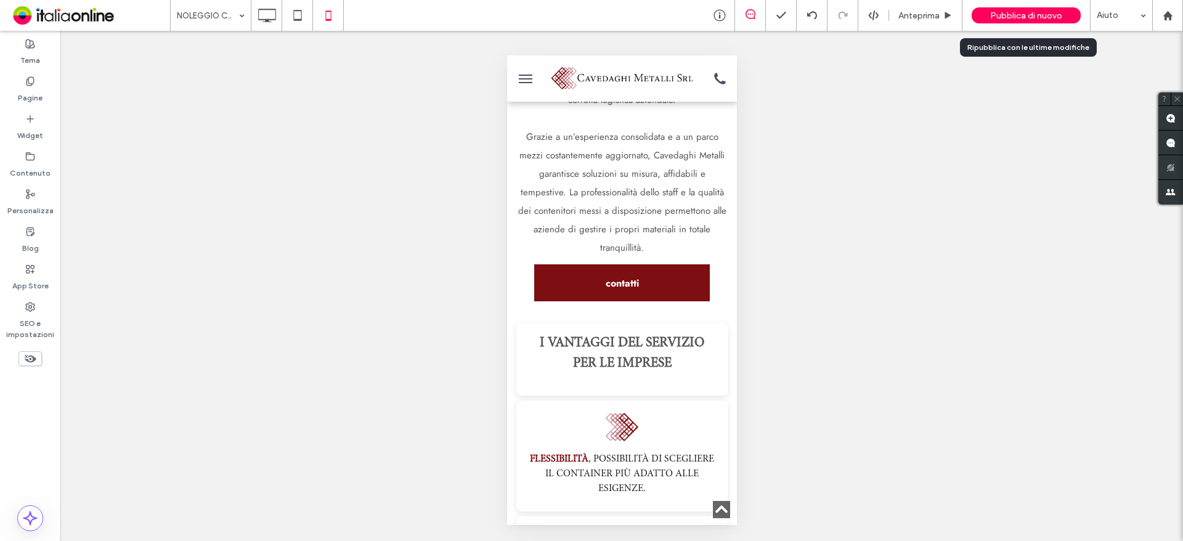
click at [1005, 12] on span "Pubblica di nuovo" at bounding box center [1026, 15] width 72 height 10
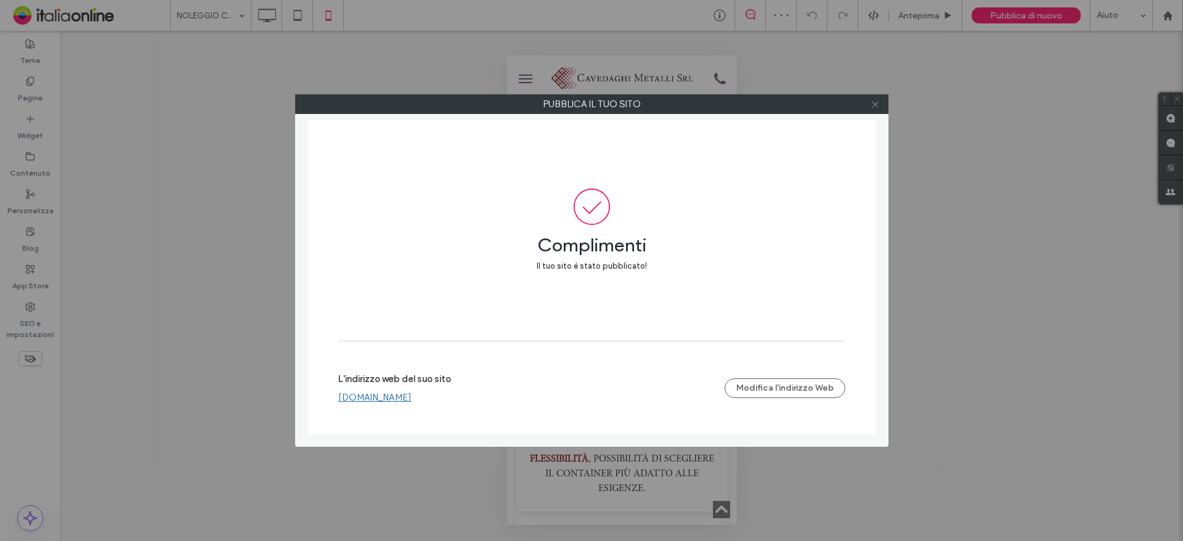
click at [876, 105] on icon at bounding box center [874, 104] width 9 height 9
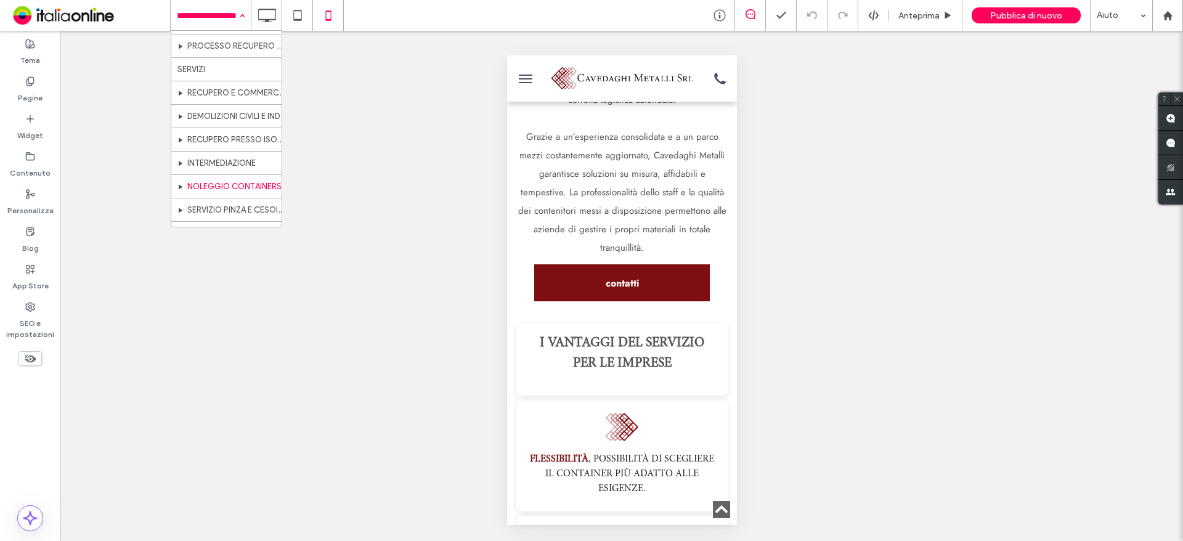
scroll to position [185, 0]
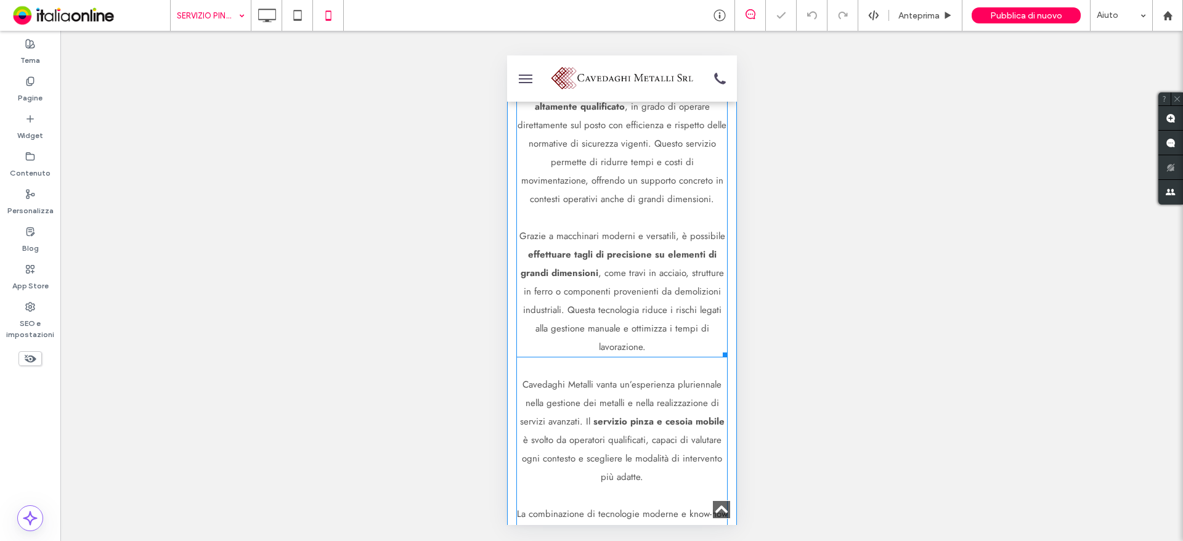
scroll to position [616, 0]
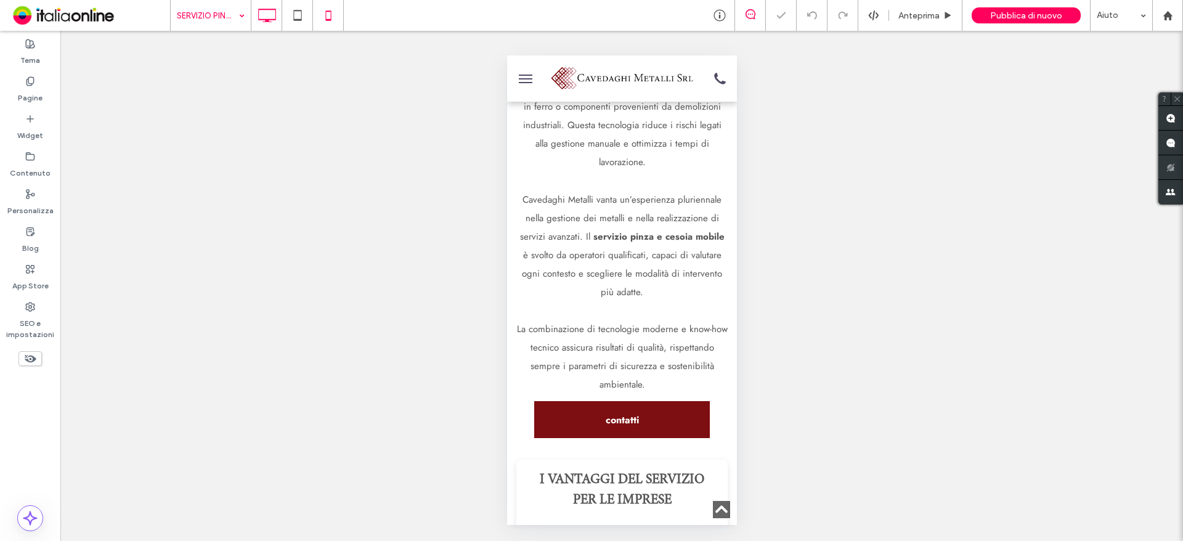
click at [275, 28] on div at bounding box center [266, 15] width 31 height 31
click at [265, 17] on icon at bounding box center [266, 15] width 25 height 25
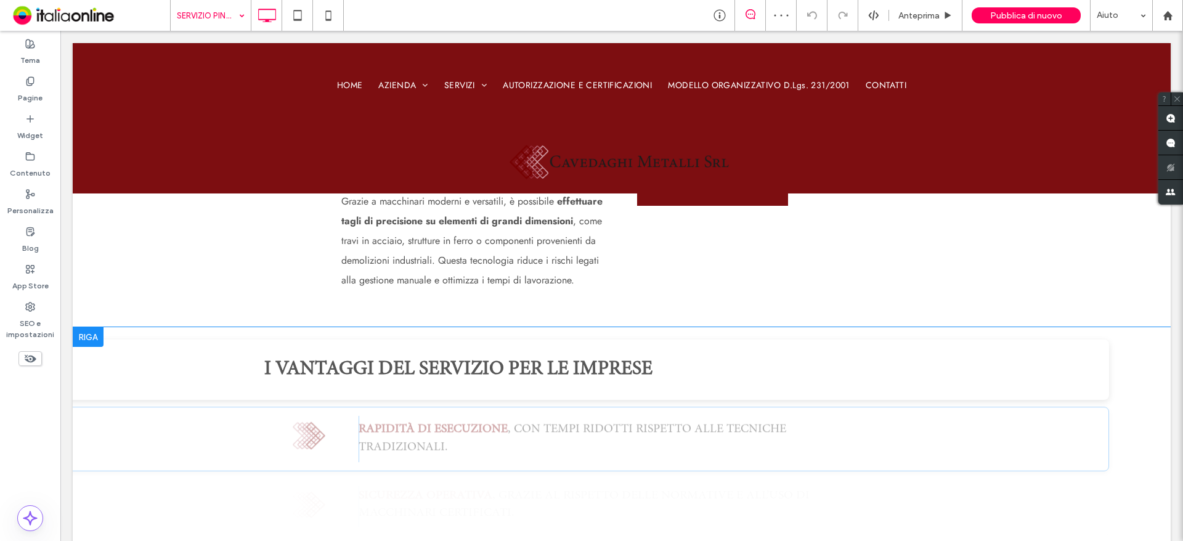
scroll to position [678, 0]
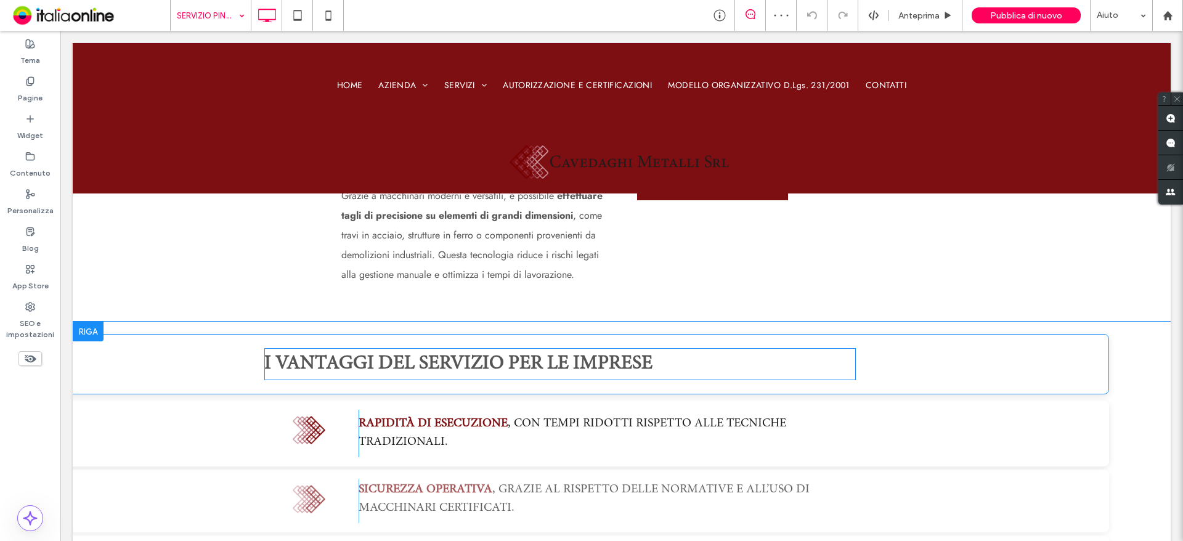
click at [512, 378] on h2 "i vantaggi del servizio per le imprese" at bounding box center [559, 364] width 591 height 30
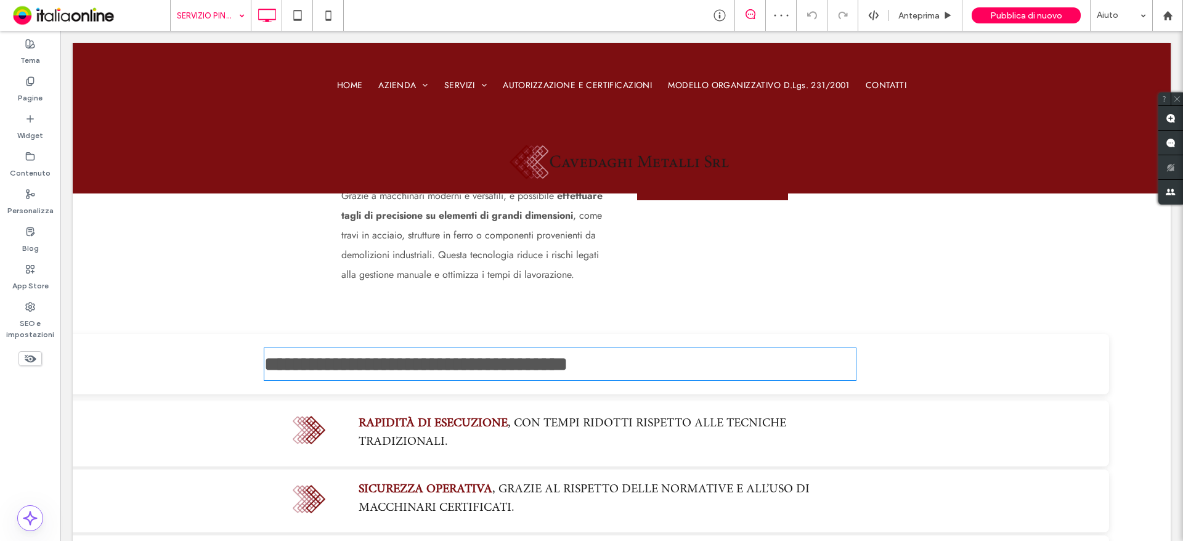
type input "**********"
type input "**"
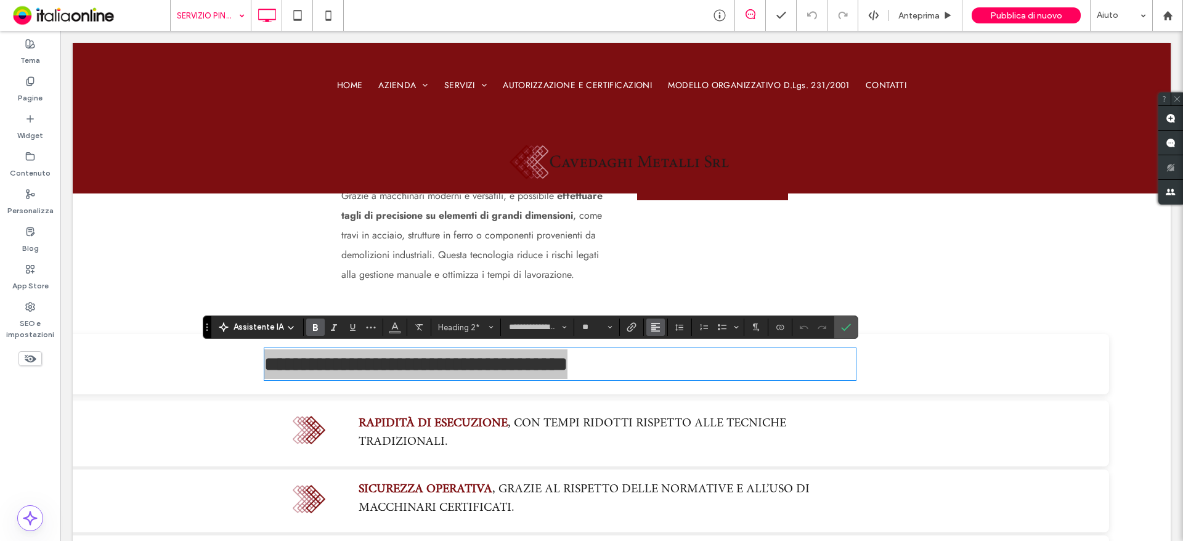
click at [650, 326] on icon "Allineamento" at bounding box center [655, 327] width 10 height 10
click at [667, 368] on use "ui.textEditor.alignment.center" at bounding box center [664, 365] width 9 height 9
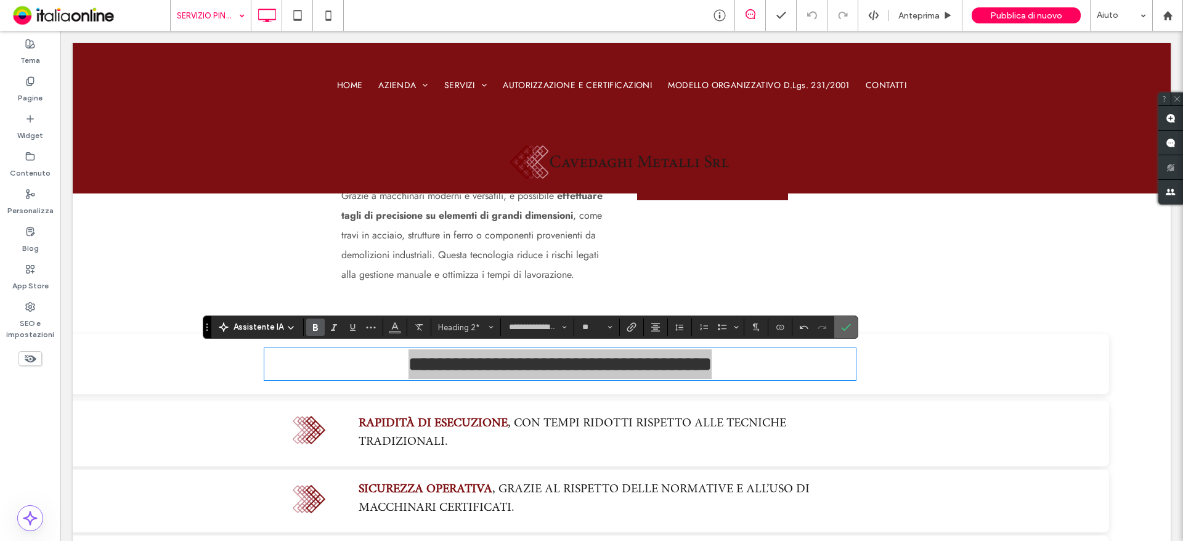
click at [841, 331] on icon "Conferma" at bounding box center [846, 327] width 10 height 10
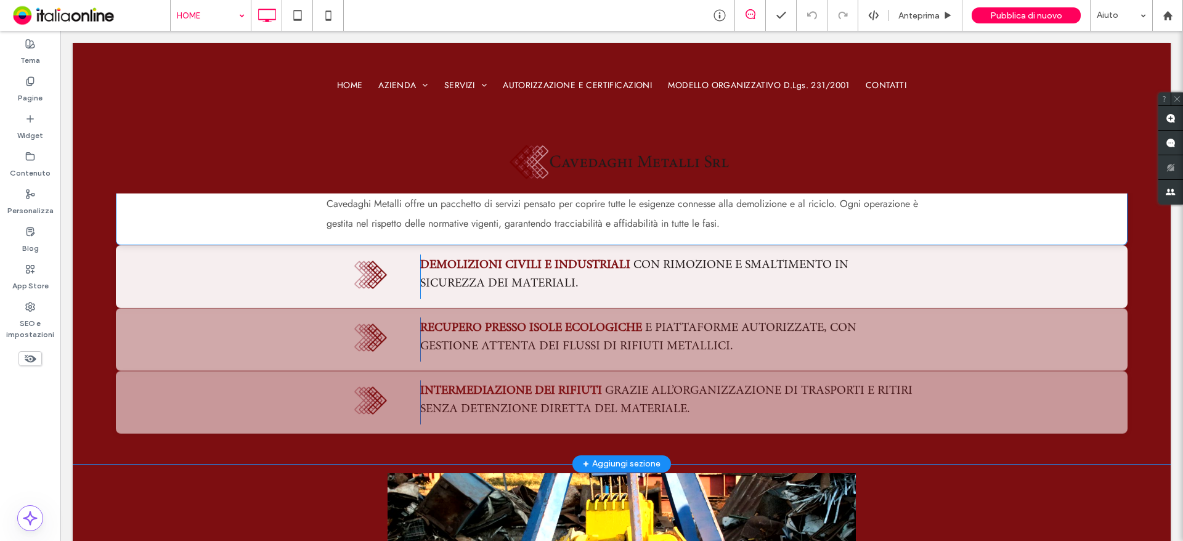
scroll to position [801, 0]
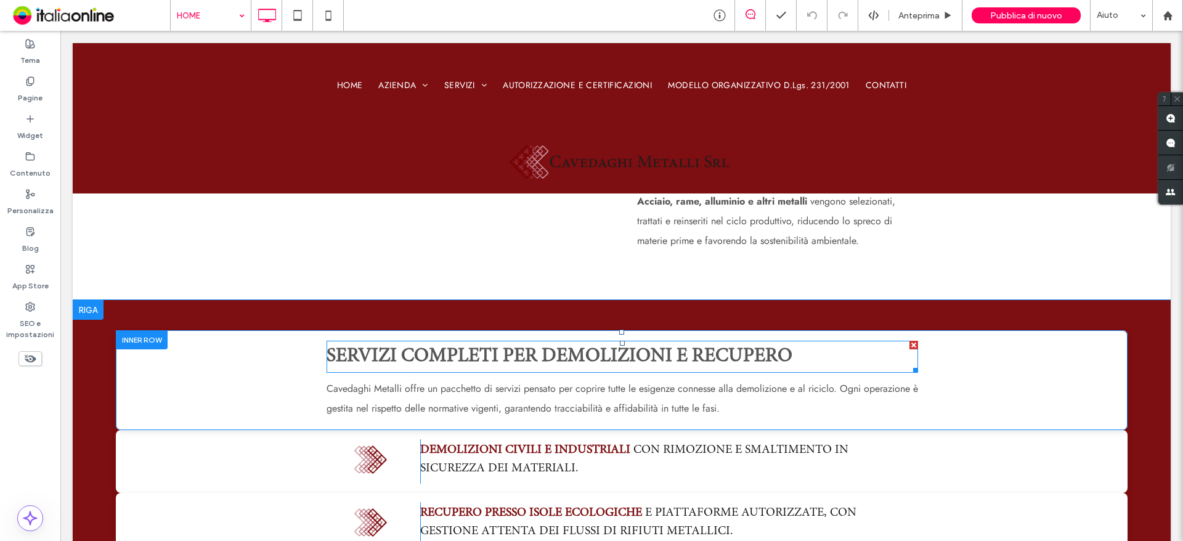
click at [487, 358] on strong "Servizi completi per demolizioni e recupero" at bounding box center [559, 357] width 466 height 20
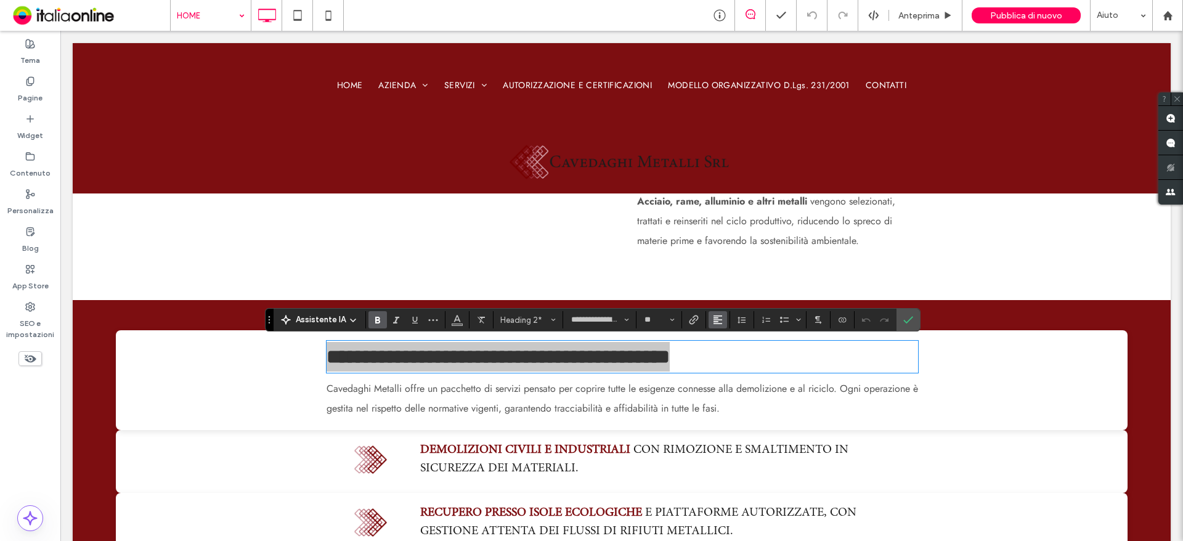
click at [724, 324] on button "Allineamento" at bounding box center [717, 319] width 18 height 17
click at [724, 358] on use "ui.textEditor.alignment.center" at bounding box center [727, 358] width 9 height 9
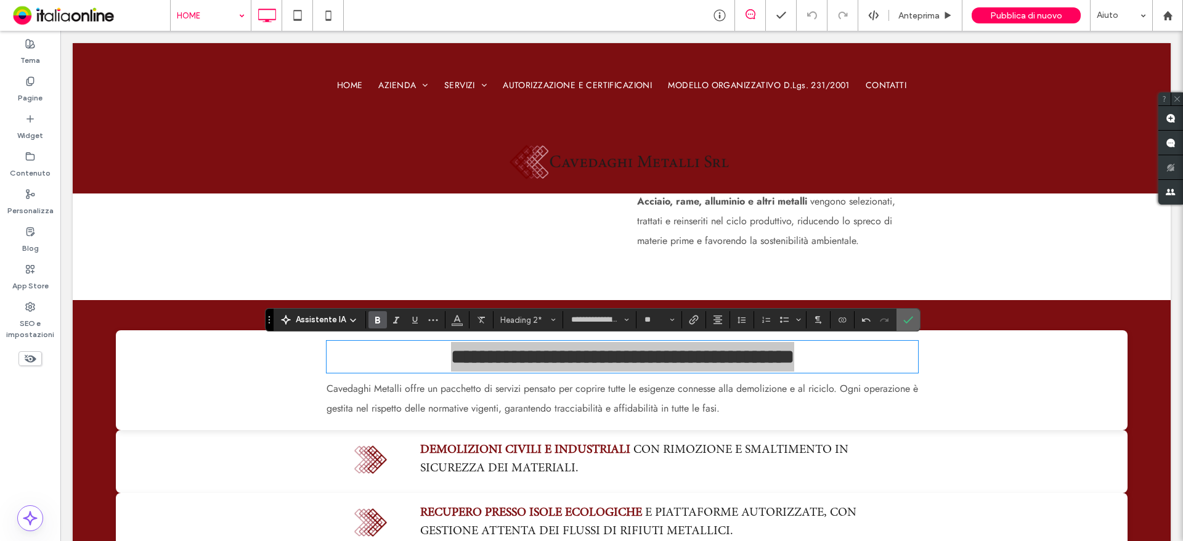
click at [904, 323] on icon "Conferma" at bounding box center [908, 320] width 10 height 10
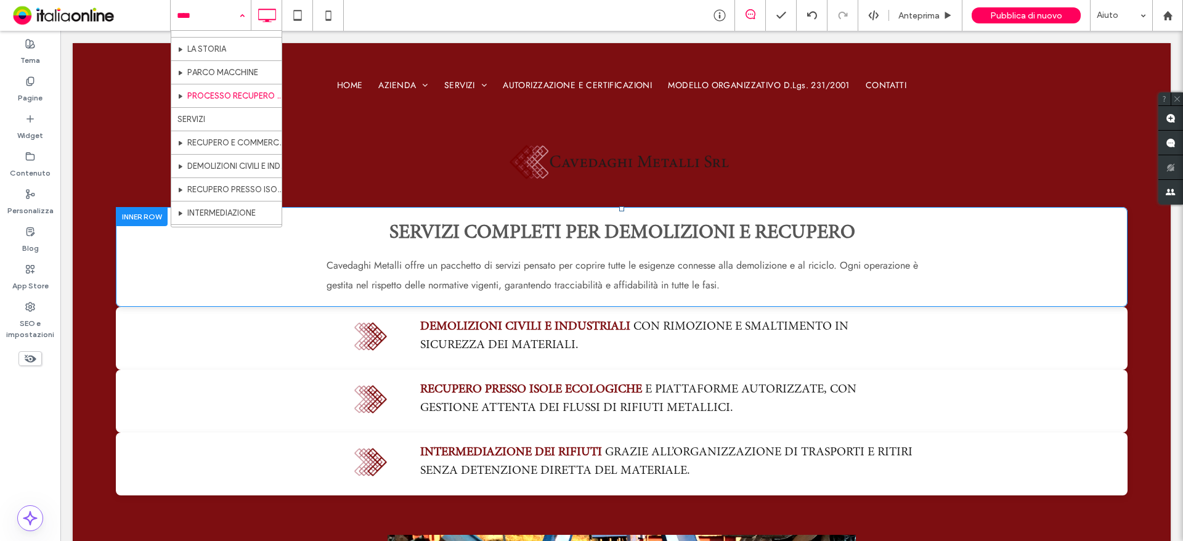
scroll to position [123, 0]
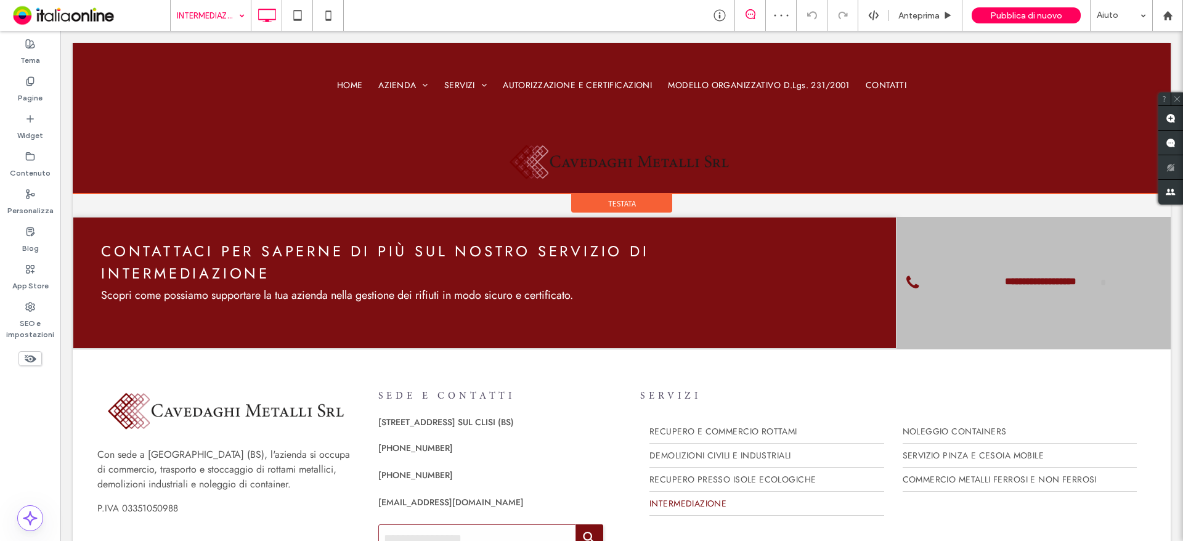
scroll to position [1663, 0]
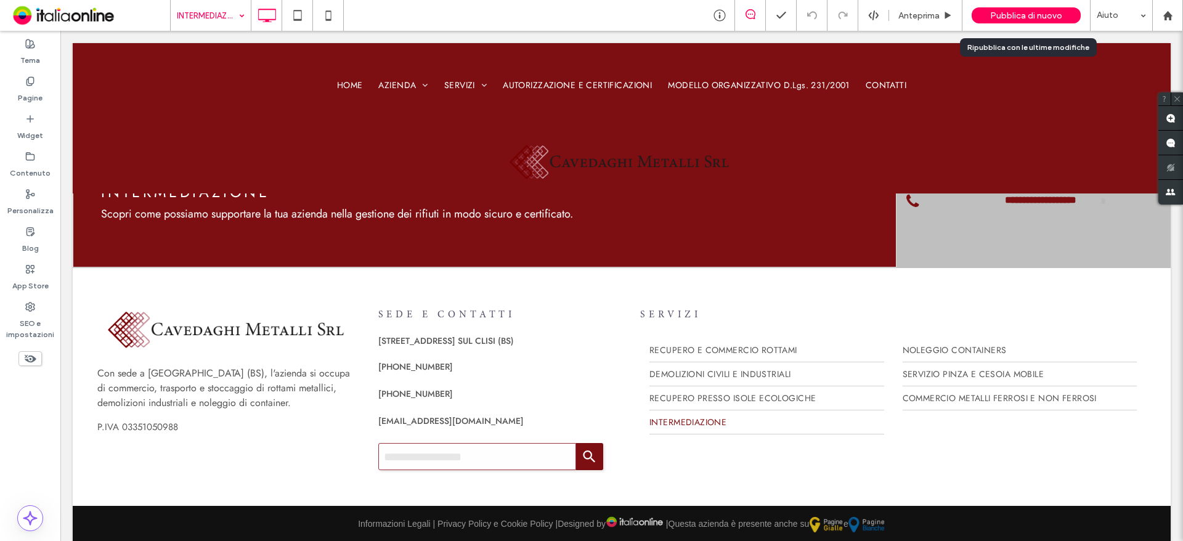
click at [1038, 18] on span "Pubblica di nuovo" at bounding box center [1026, 15] width 72 height 10
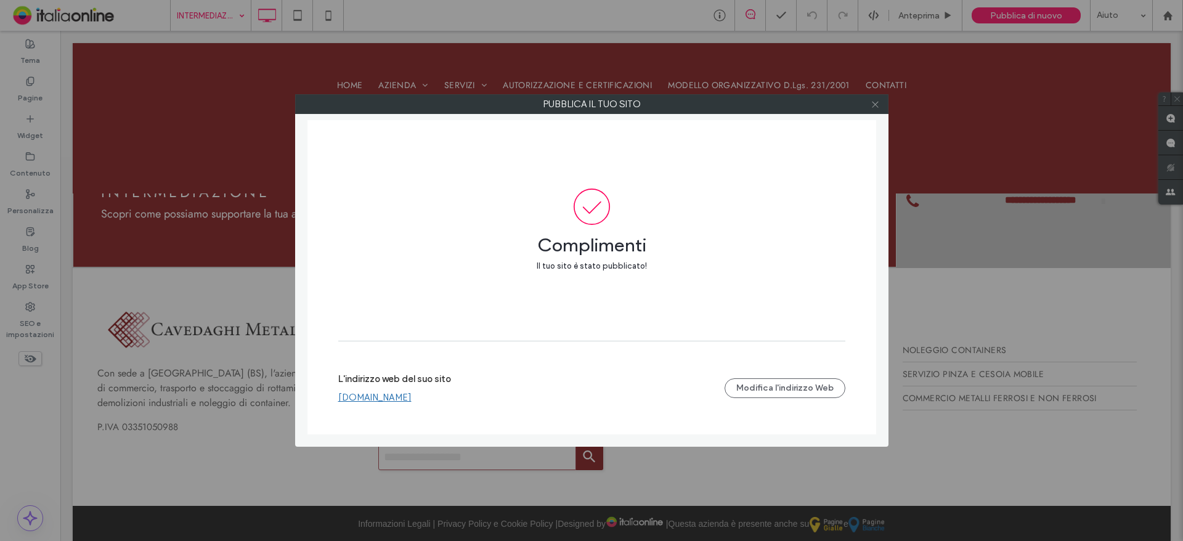
click at [871, 104] on icon at bounding box center [874, 104] width 9 height 9
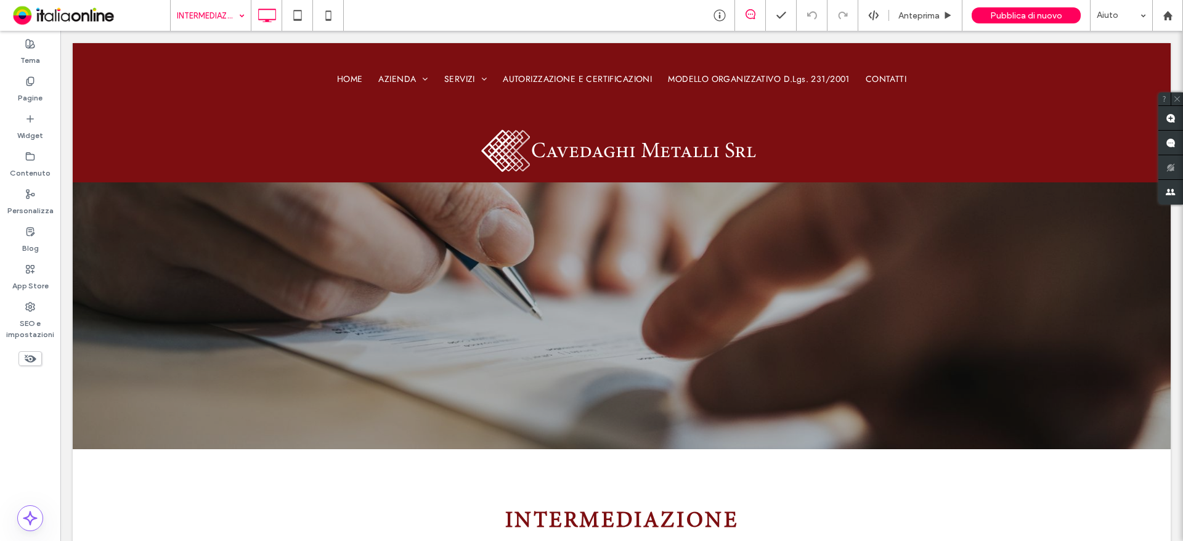
scroll to position [0, 0]
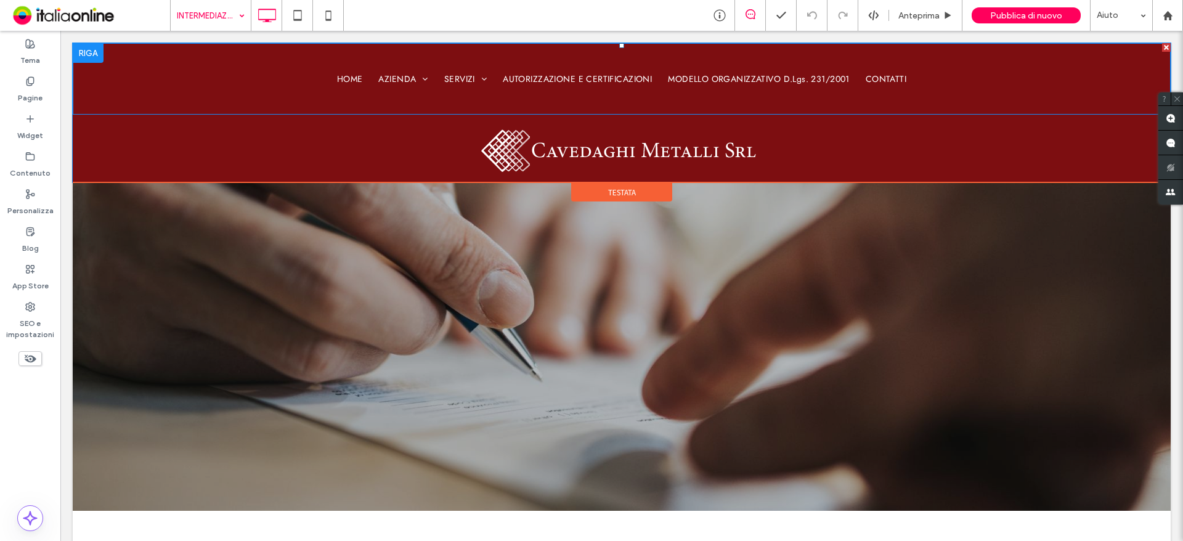
click at [189, 86] on nav "HOME AZIENDA LA STORIA [GEOGRAPHIC_DATA] PROCESSO RECUPERO DEI ROTTAMI SERVIZI …" at bounding box center [622, 78] width 1098 height 71
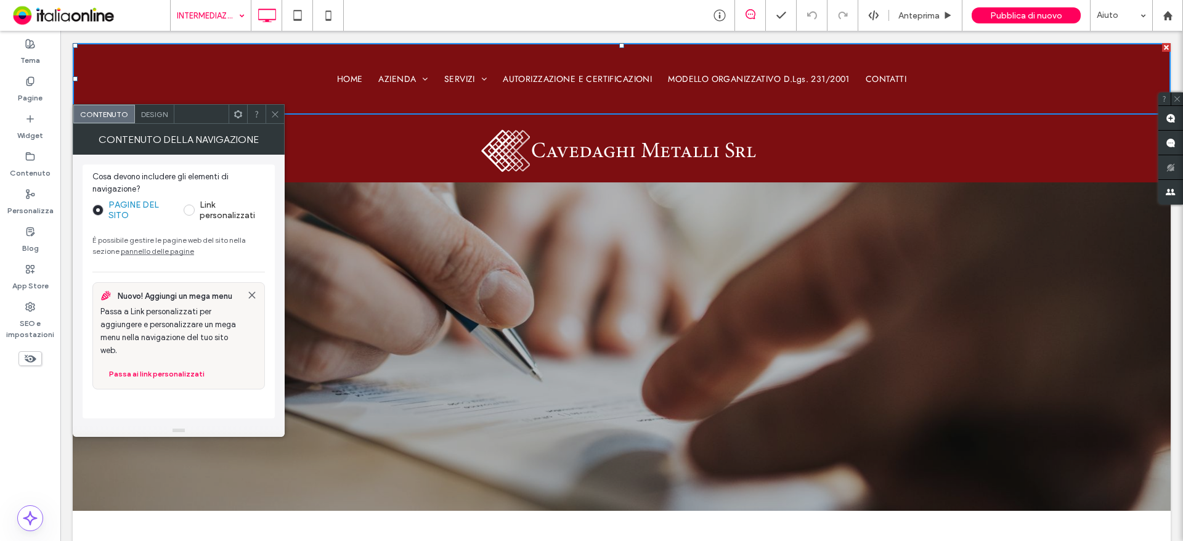
drag, startPoint x: 272, startPoint y: 115, endPoint x: 281, endPoint y: 115, distance: 9.9
click at [272, 115] on icon at bounding box center [274, 114] width 9 height 9
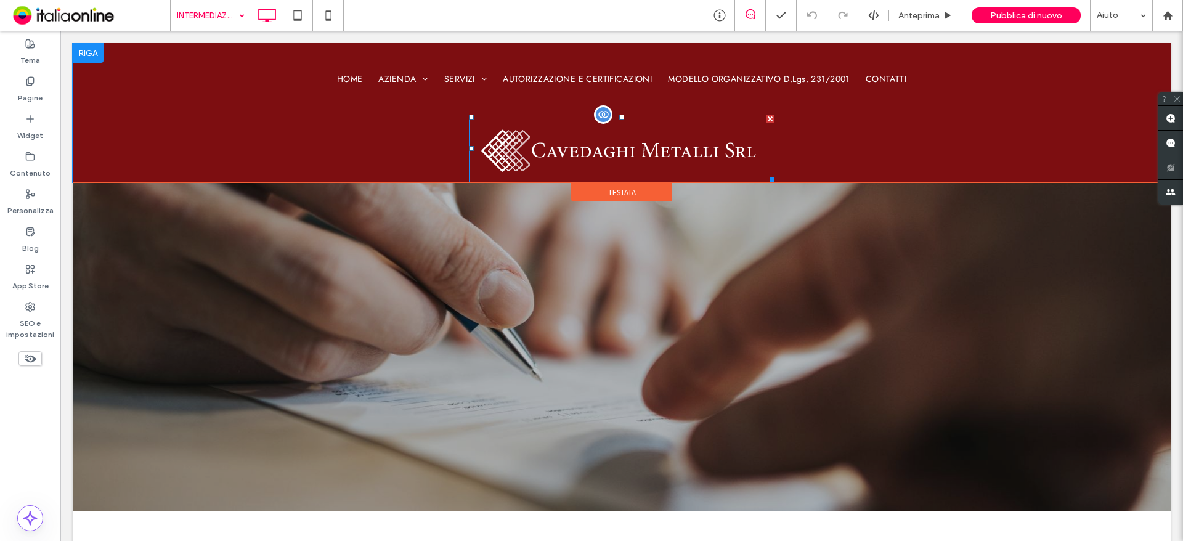
click at [613, 164] on img at bounding box center [622, 149] width 306 height 68
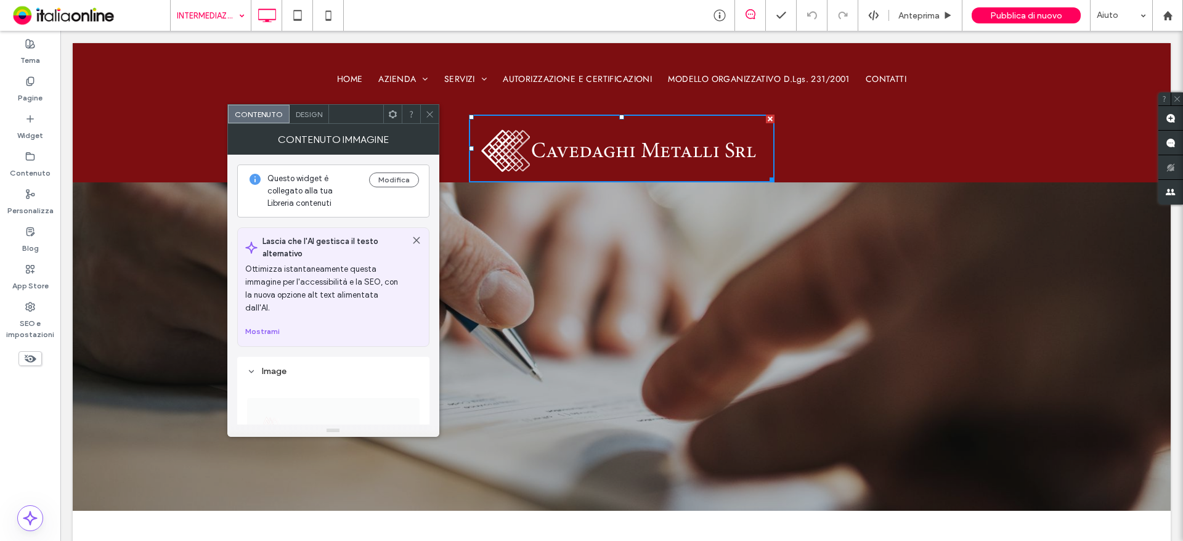
click at [310, 124] on div "Contenuto immagine" at bounding box center [333, 139] width 212 height 31
click at [426, 115] on icon at bounding box center [429, 114] width 9 height 9
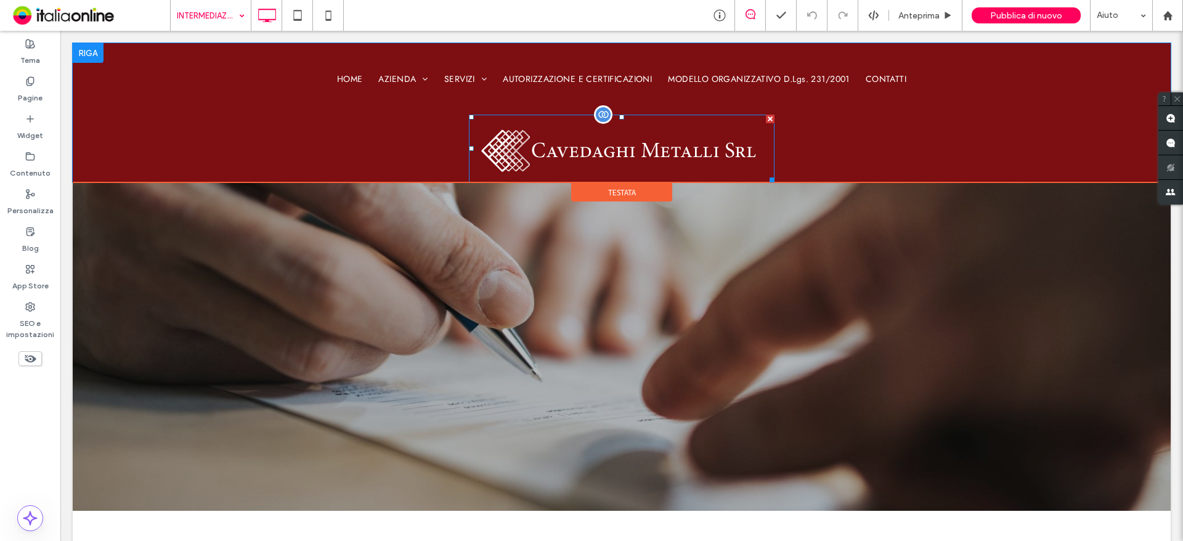
click at [671, 144] on img at bounding box center [622, 149] width 306 height 68
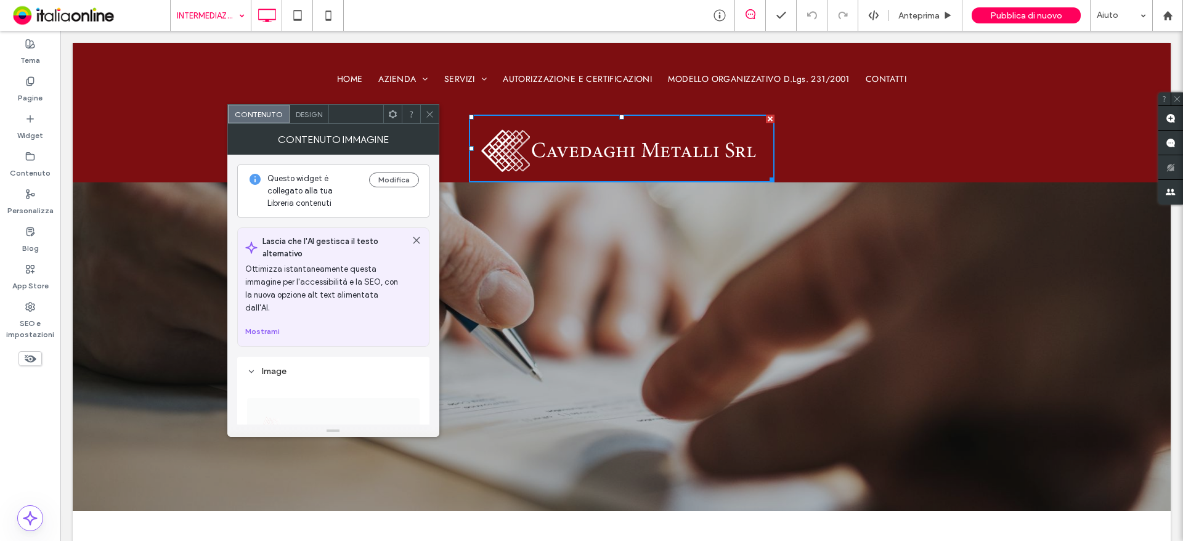
click at [431, 121] on span at bounding box center [429, 114] width 9 height 18
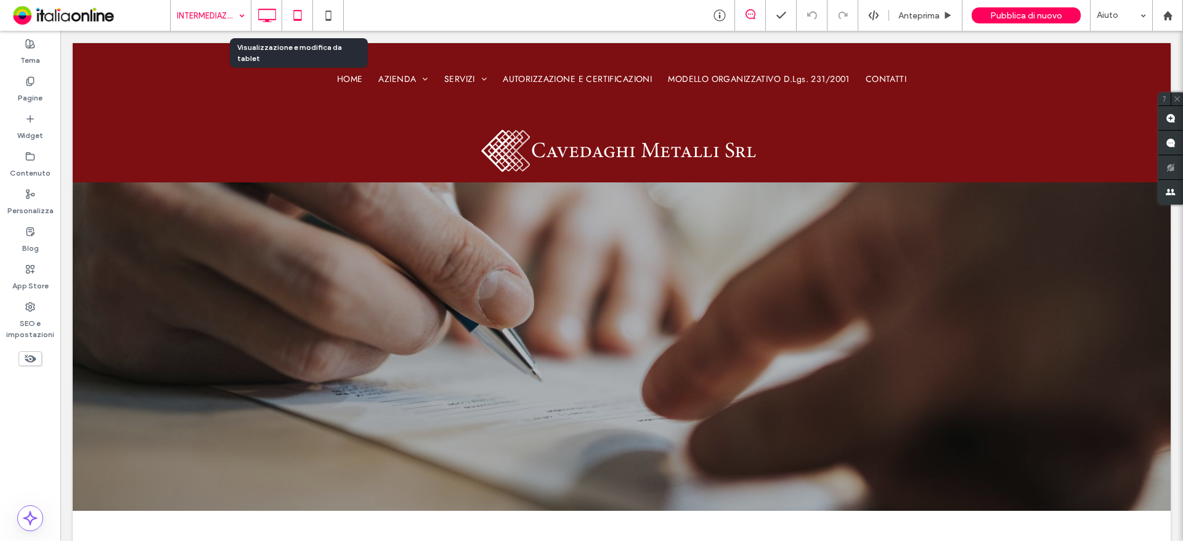
click at [299, 13] on icon at bounding box center [297, 15] width 25 height 25
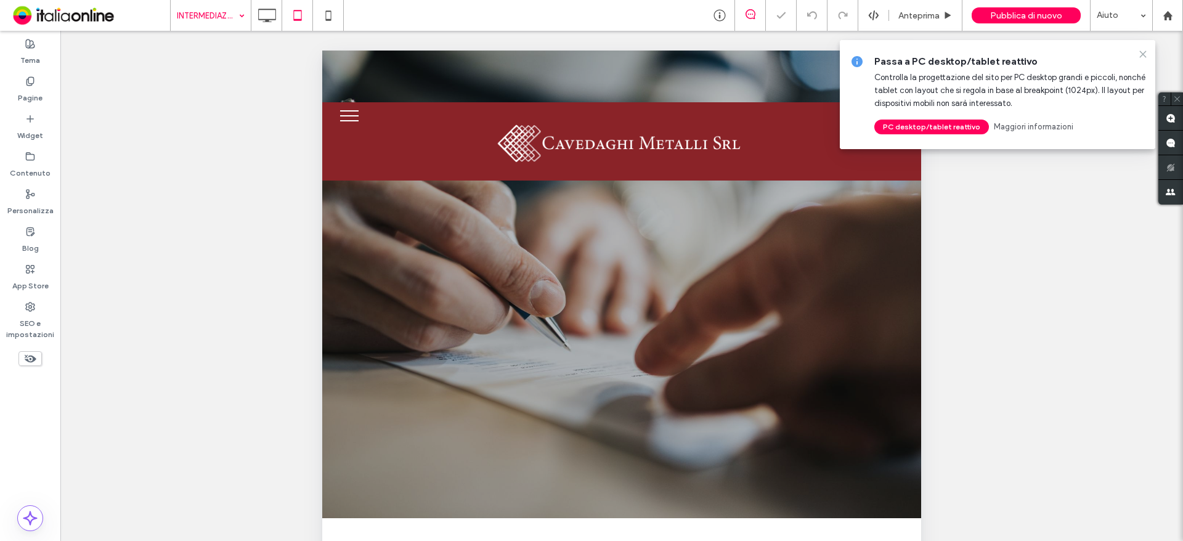
click at [1145, 54] on icon at bounding box center [1143, 54] width 10 height 10
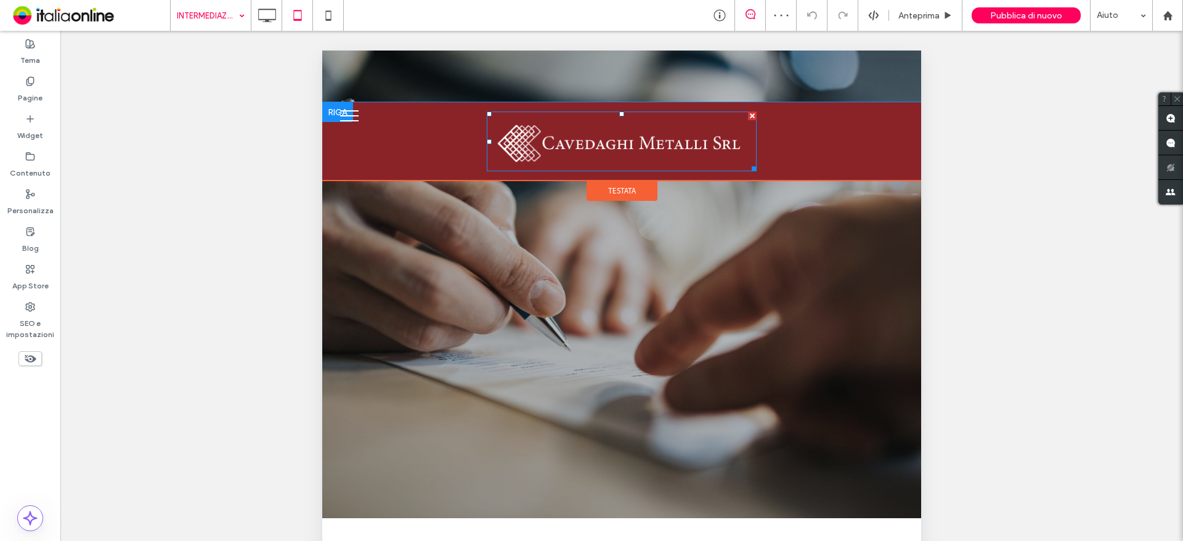
click at [607, 147] on img at bounding box center [622, 141] width 270 height 60
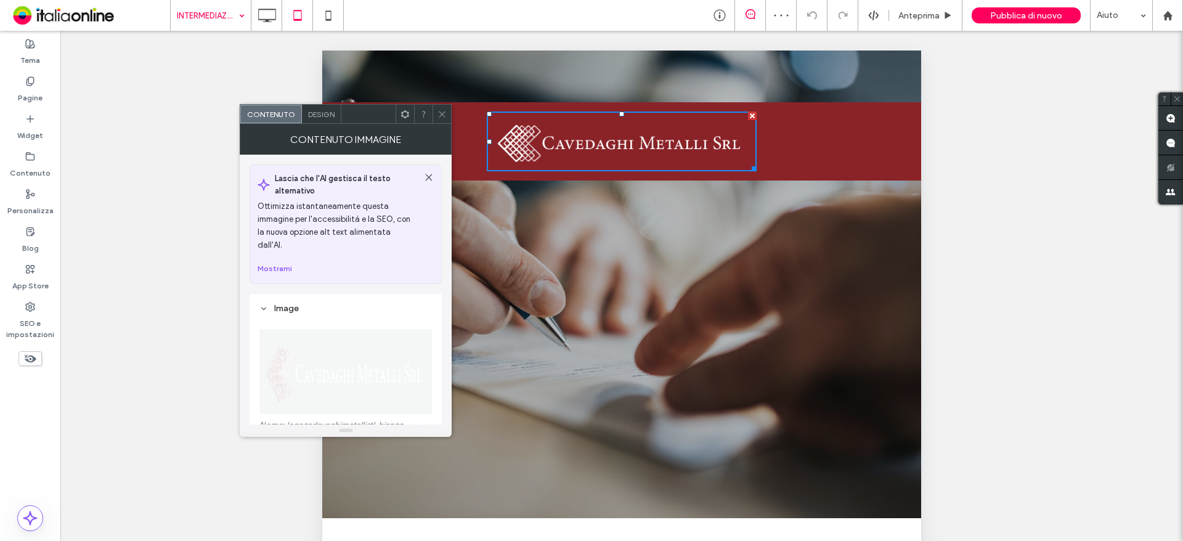
click at [317, 111] on span "Design" at bounding box center [321, 114] width 26 height 9
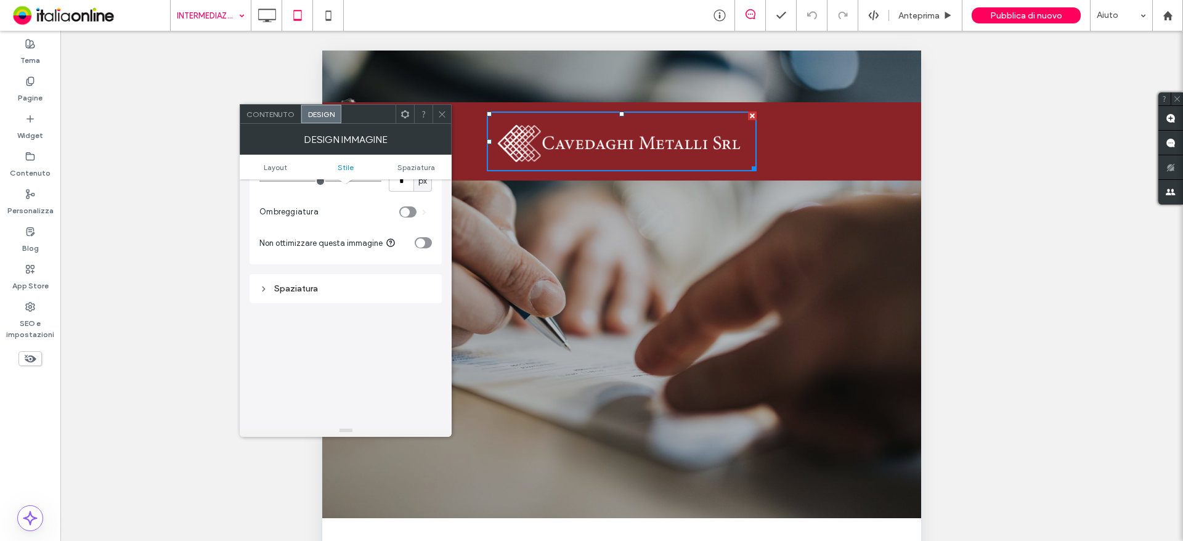
scroll to position [308, 0]
click at [339, 285] on div "Spaziatura" at bounding box center [345, 282] width 172 height 10
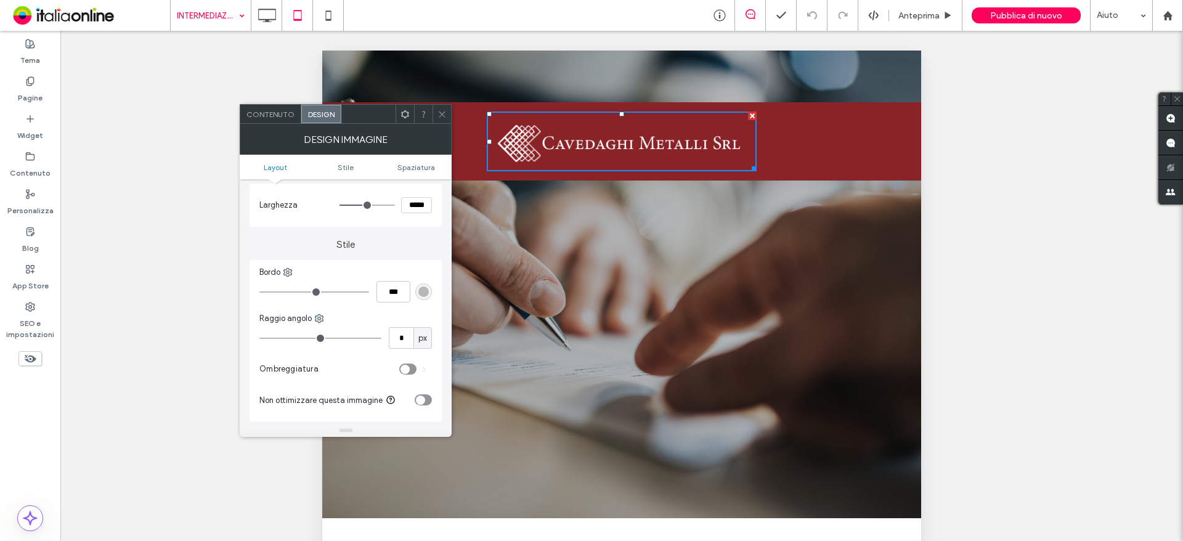
scroll to position [123, 0]
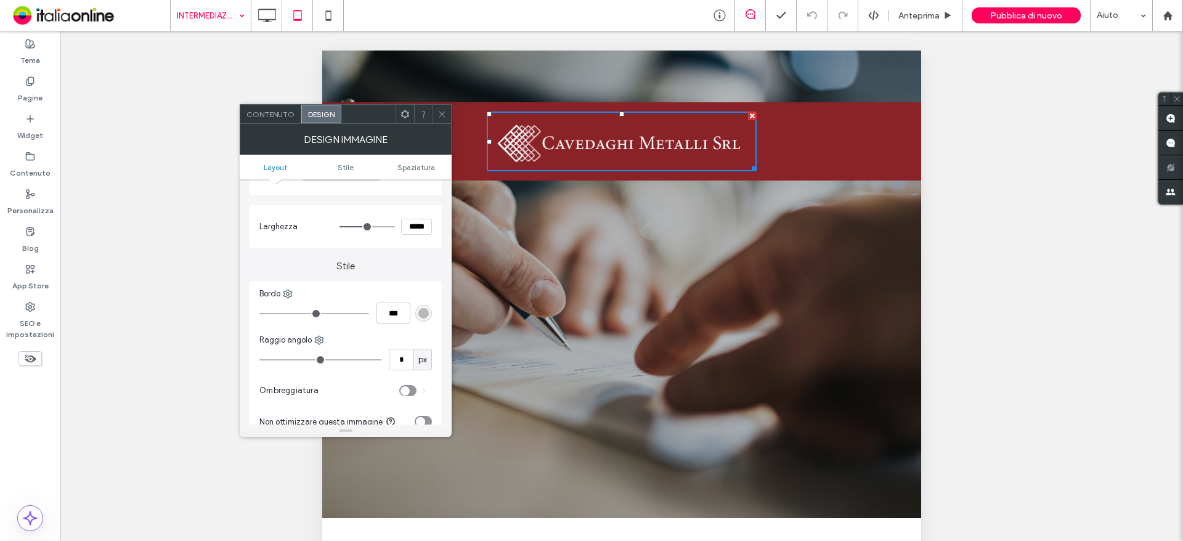
drag, startPoint x: 440, startPoint y: 119, endPoint x: 449, endPoint y: 119, distance: 8.6
click at [440, 119] on span at bounding box center [441, 114] width 9 height 18
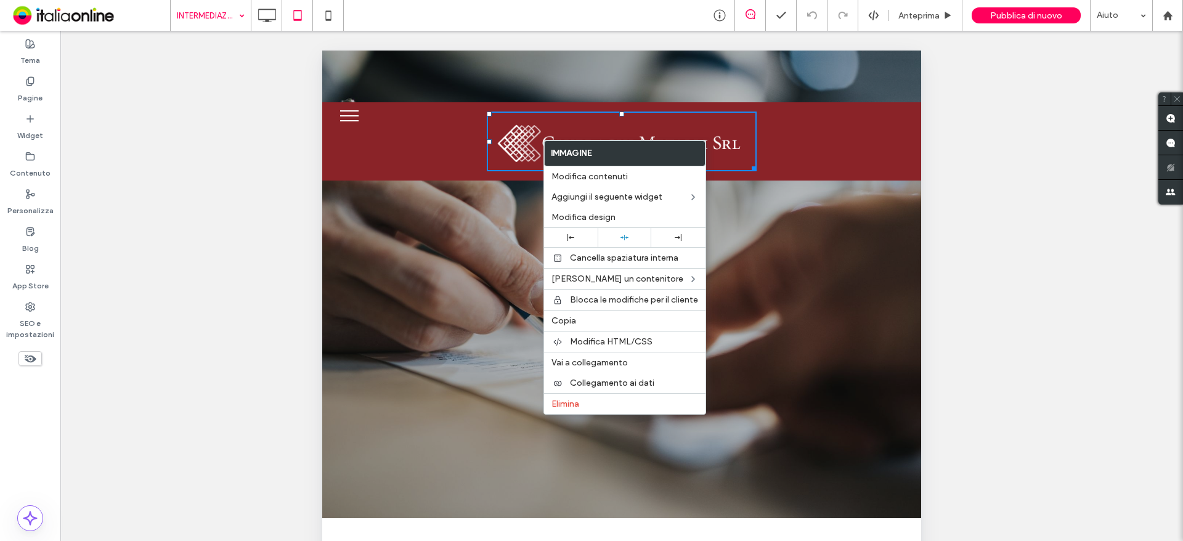
click at [350, 111] on button "menu" at bounding box center [349, 116] width 32 height 32
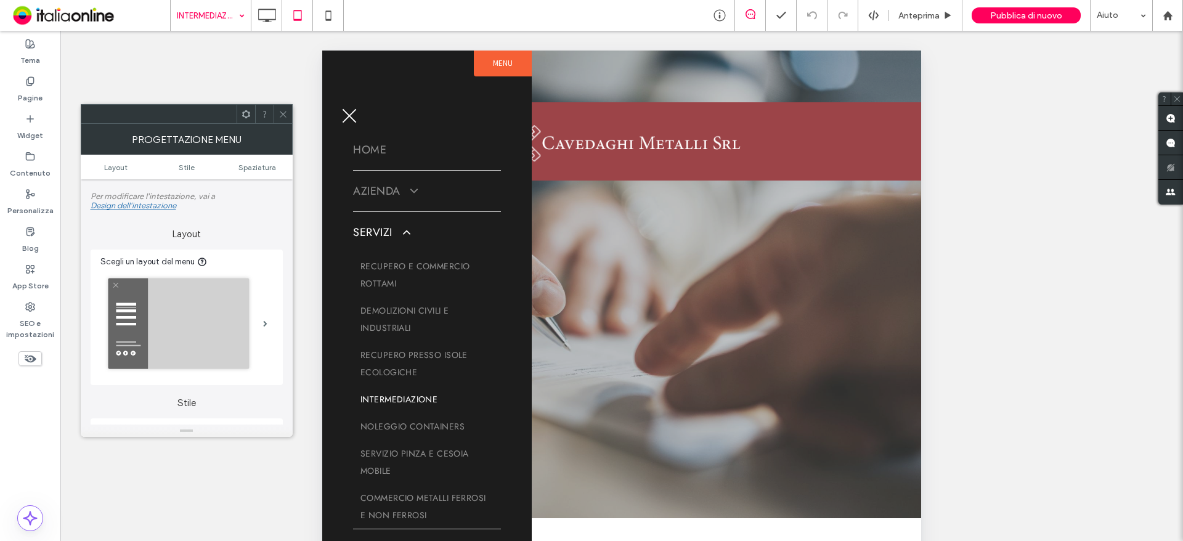
click at [355, 112] on button "menu" at bounding box center [349, 116] width 32 height 32
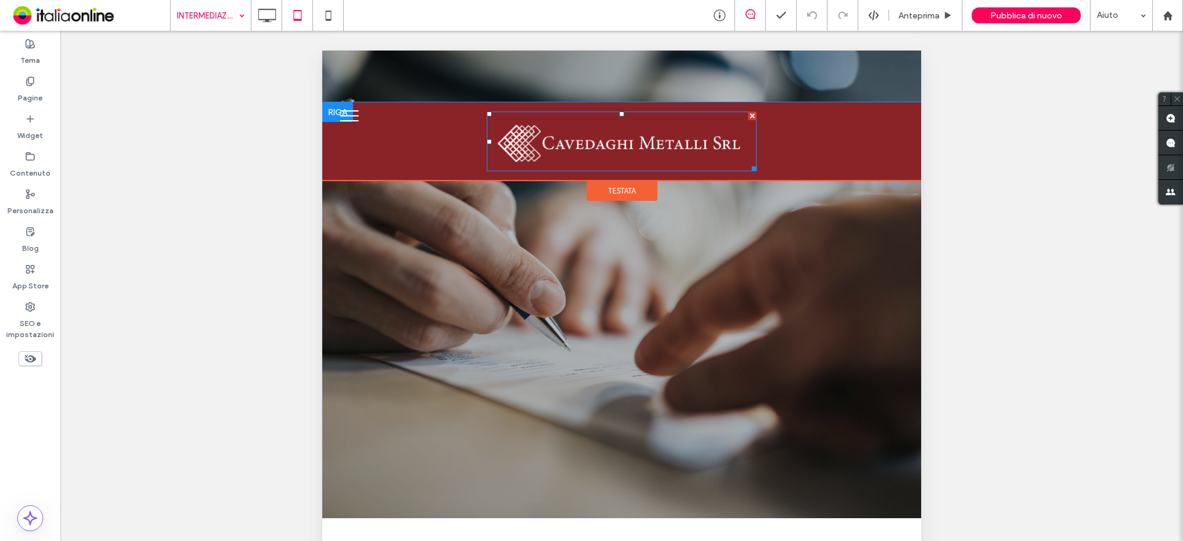
click at [581, 163] on img at bounding box center [622, 141] width 270 height 60
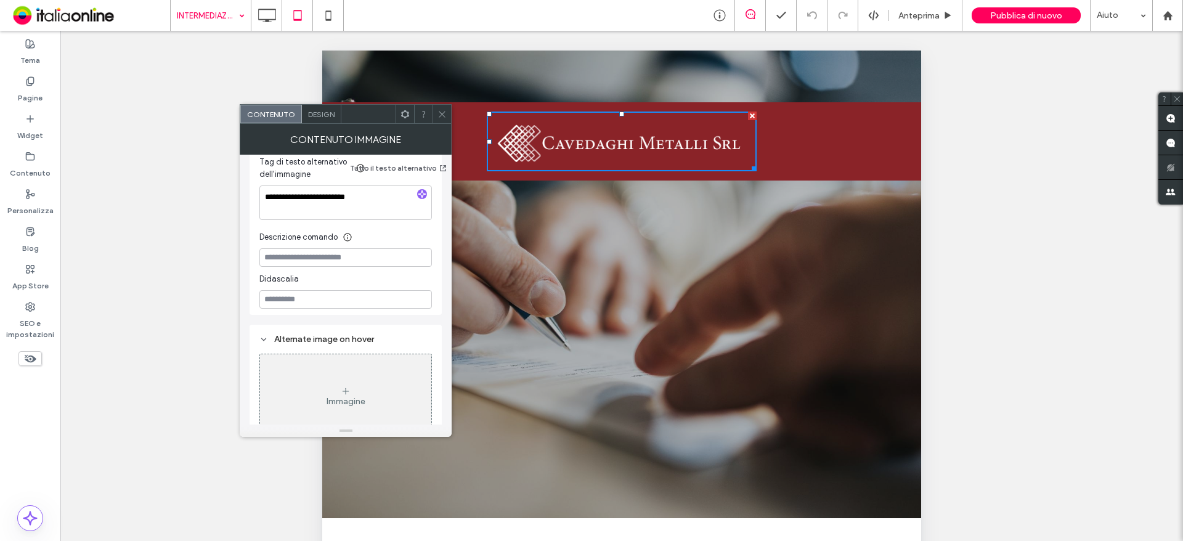
scroll to position [377, 0]
click at [323, 113] on span "Design" at bounding box center [321, 114] width 26 height 9
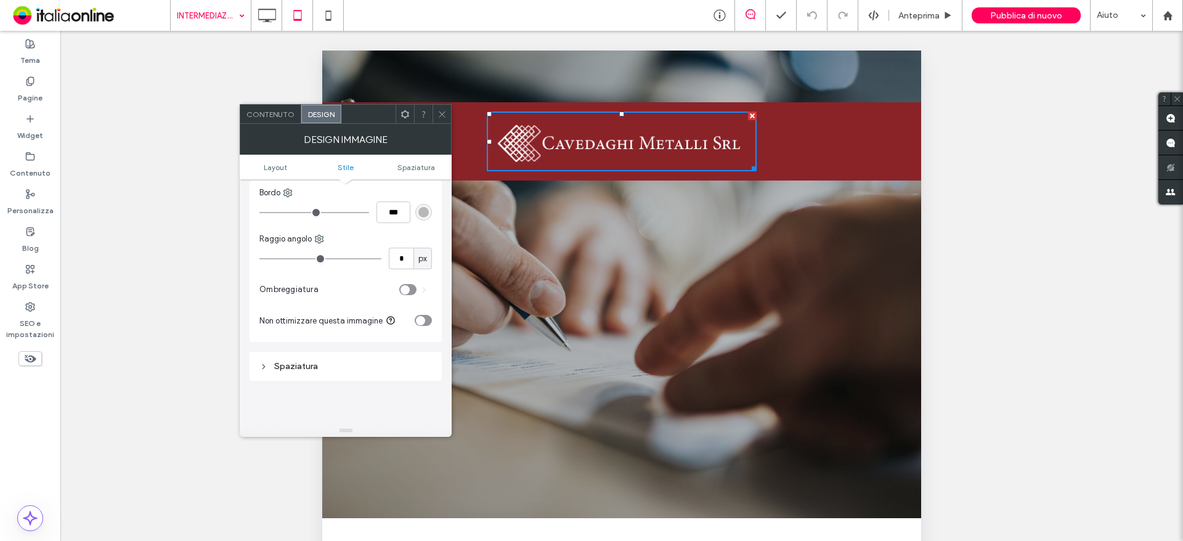
scroll to position [246, 0]
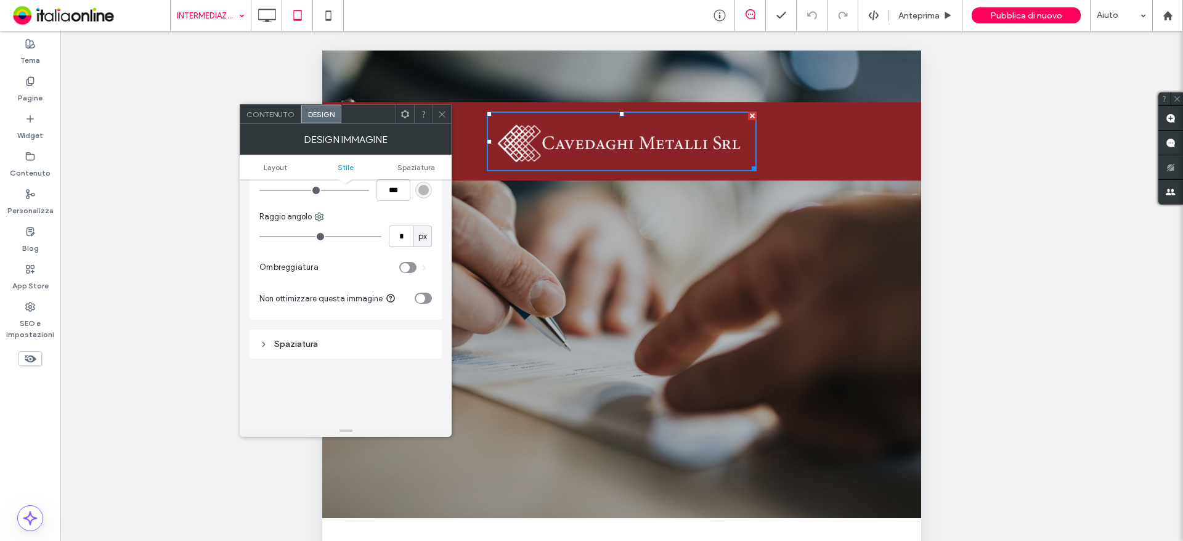
click at [355, 355] on div "Spaziatura" at bounding box center [345, 344] width 192 height 29
drag, startPoint x: 353, startPoint y: 360, endPoint x: 342, endPoint y: 347, distance: 17.1
click at [354, 360] on div "Layout Larghezza ***** Stile Bordo *** Raggio angolo * px Ombreggiatura Non ott…" at bounding box center [345, 249] width 192 height 632
click at [336, 342] on div "Spaziatura" at bounding box center [345, 344] width 172 height 10
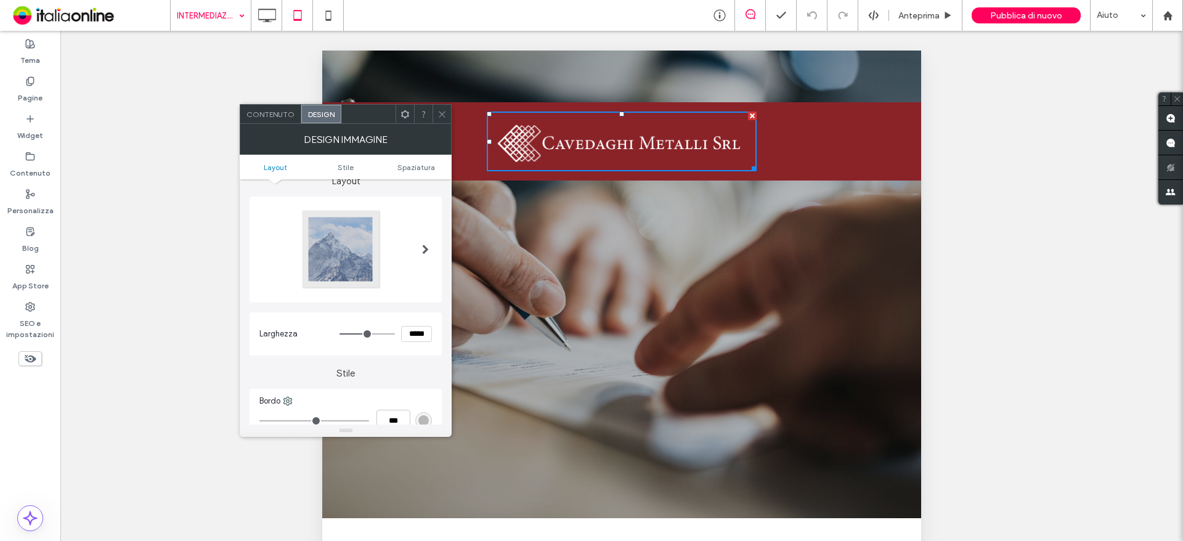
scroll to position [0, 0]
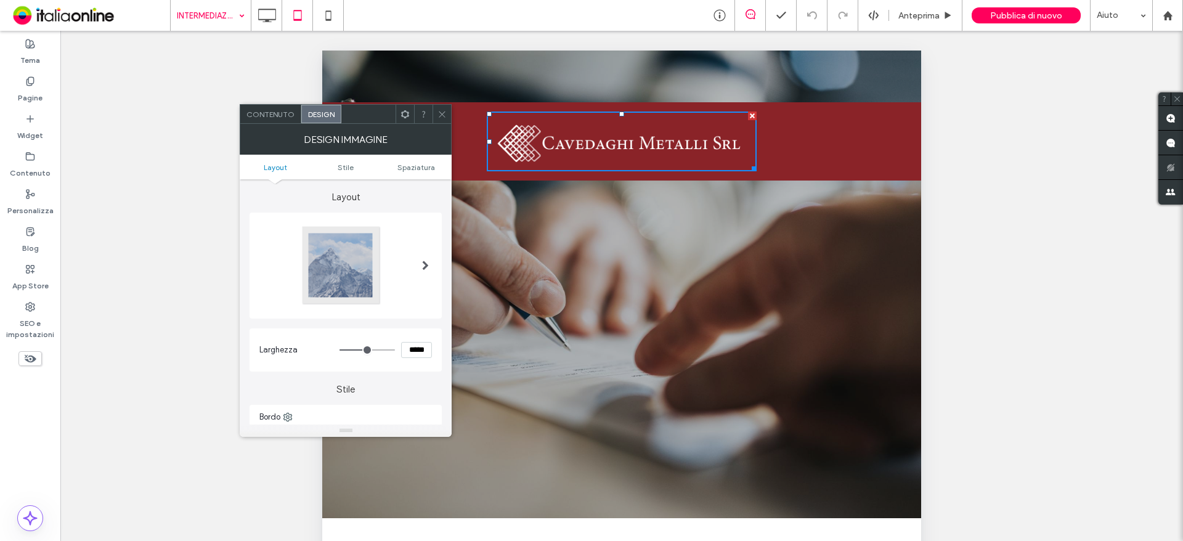
click at [427, 288] on span at bounding box center [425, 265] width 7 height 81
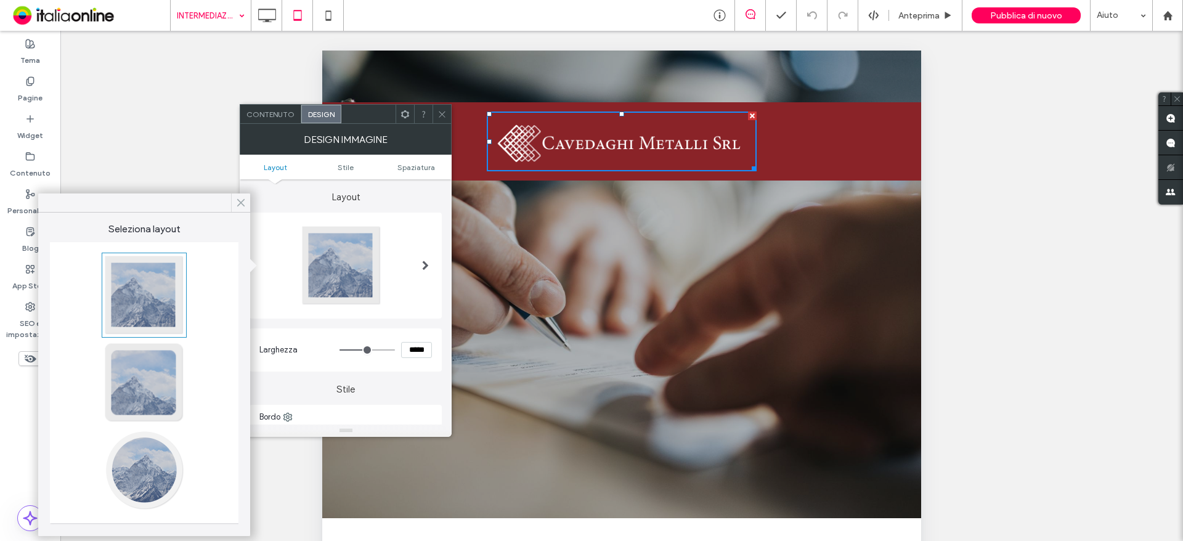
click at [238, 196] on span at bounding box center [240, 202] width 11 height 18
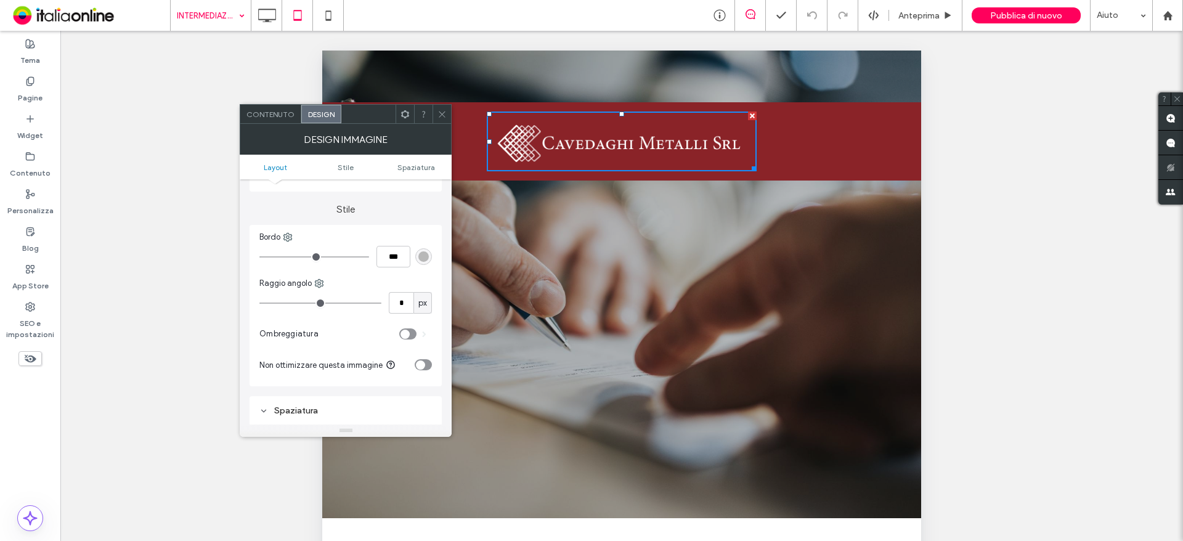
scroll to position [185, 0]
click at [441, 113] on use at bounding box center [442, 114] width 6 height 6
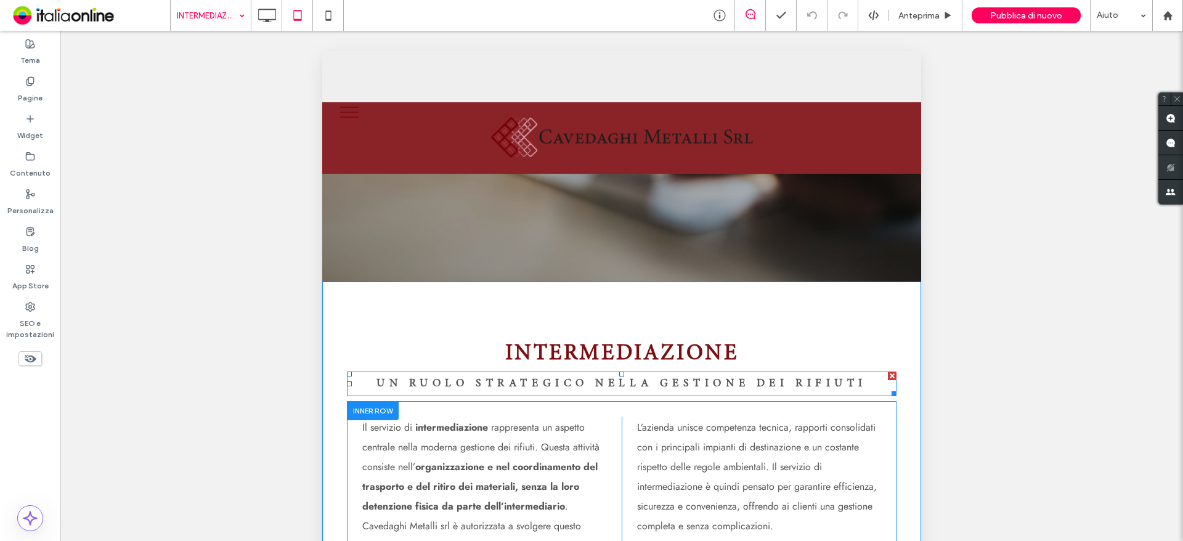
scroll to position [308, 0]
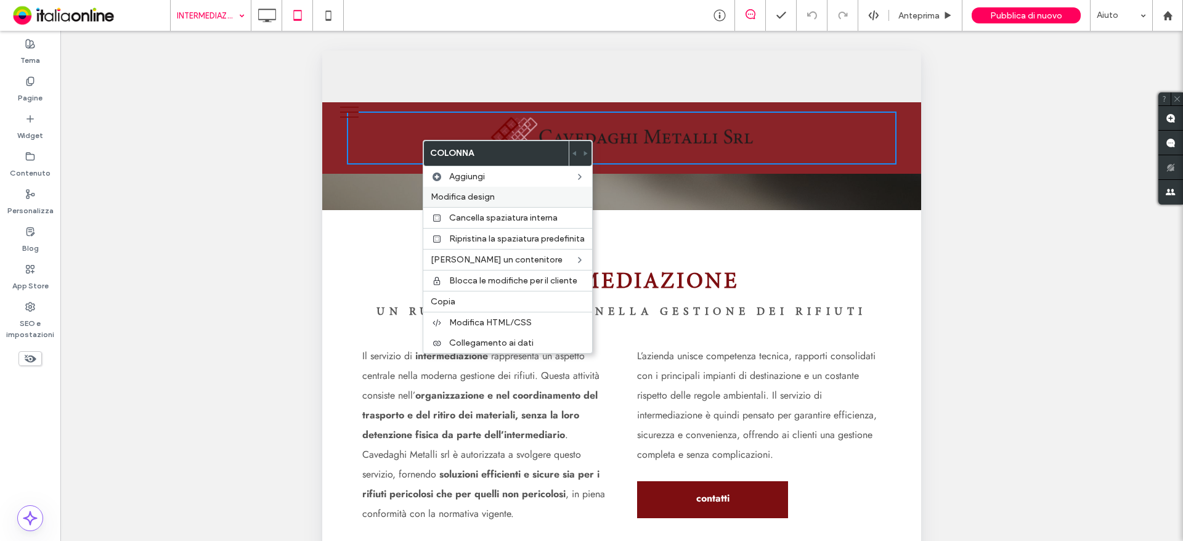
click at [477, 193] on span "Modifica design" at bounding box center [463, 197] width 64 height 10
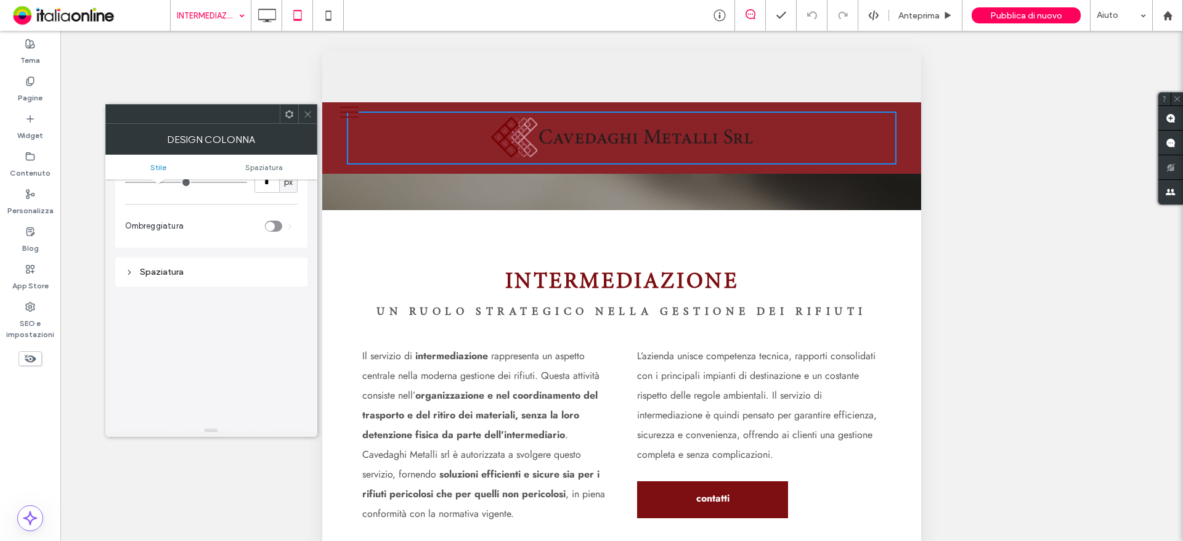
scroll to position [241, 0]
click at [208, 192] on div "Spaziatura" at bounding box center [211, 203] width 192 height 29
click at [230, 209] on div "Spaziatura" at bounding box center [211, 203] width 172 height 17
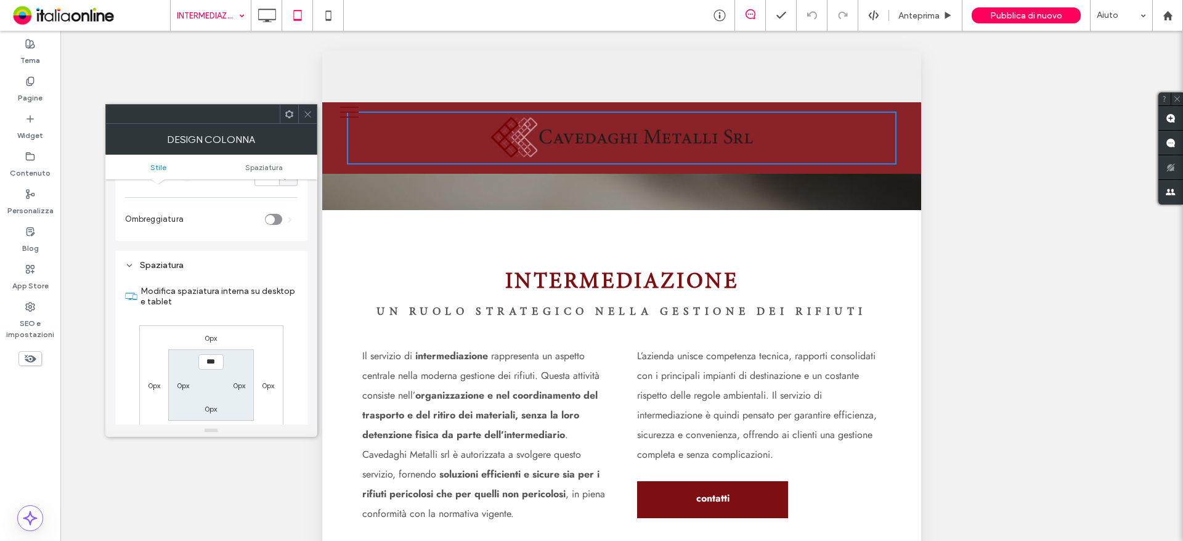
scroll to position [0, 0]
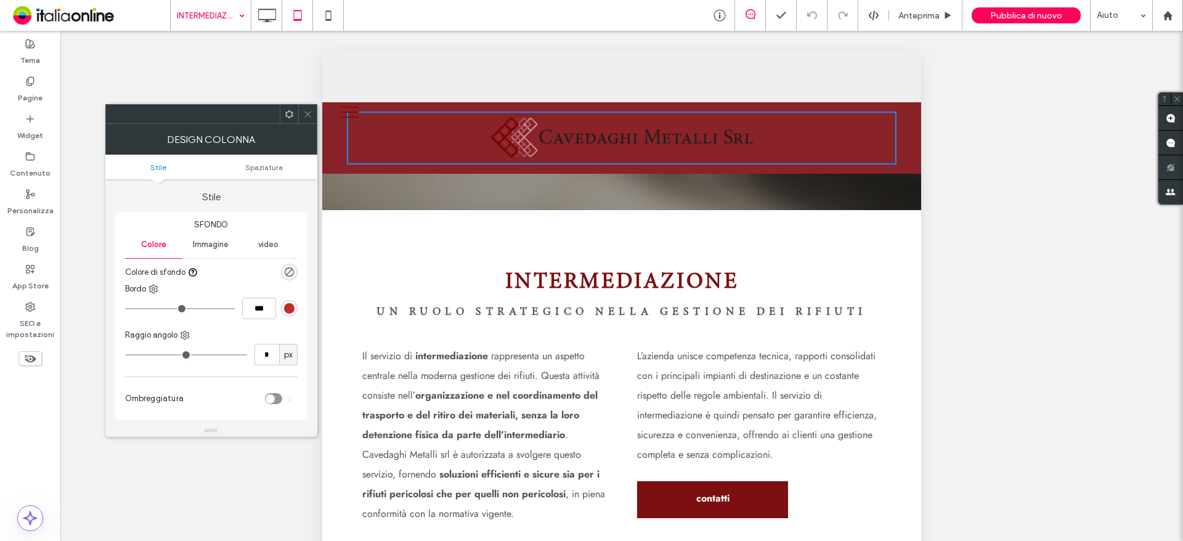
click at [209, 252] on div "Immagine" at bounding box center [210, 244] width 57 height 27
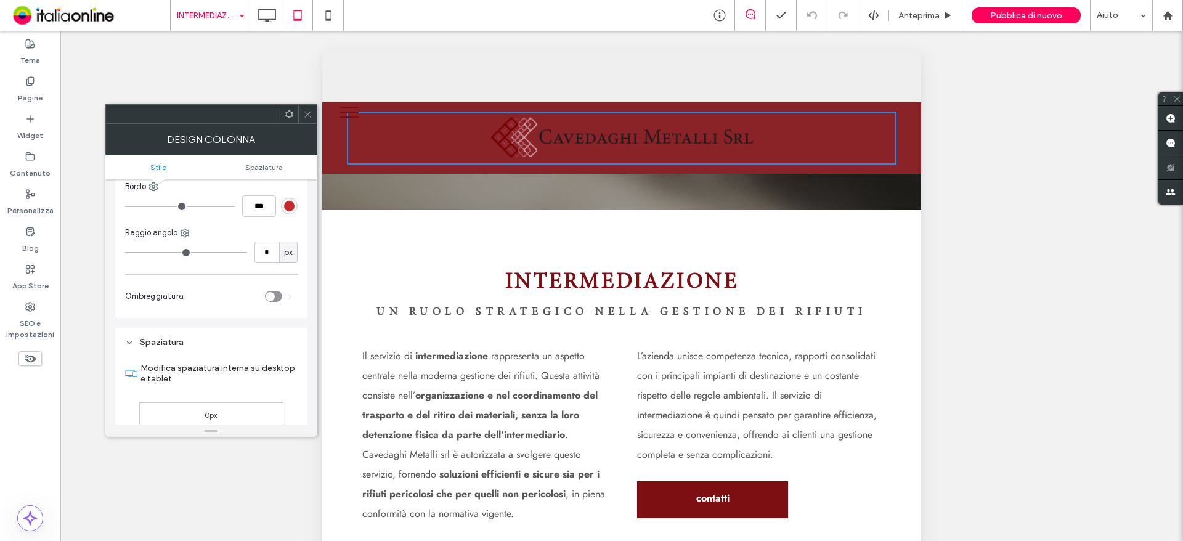
scroll to position [246, 0]
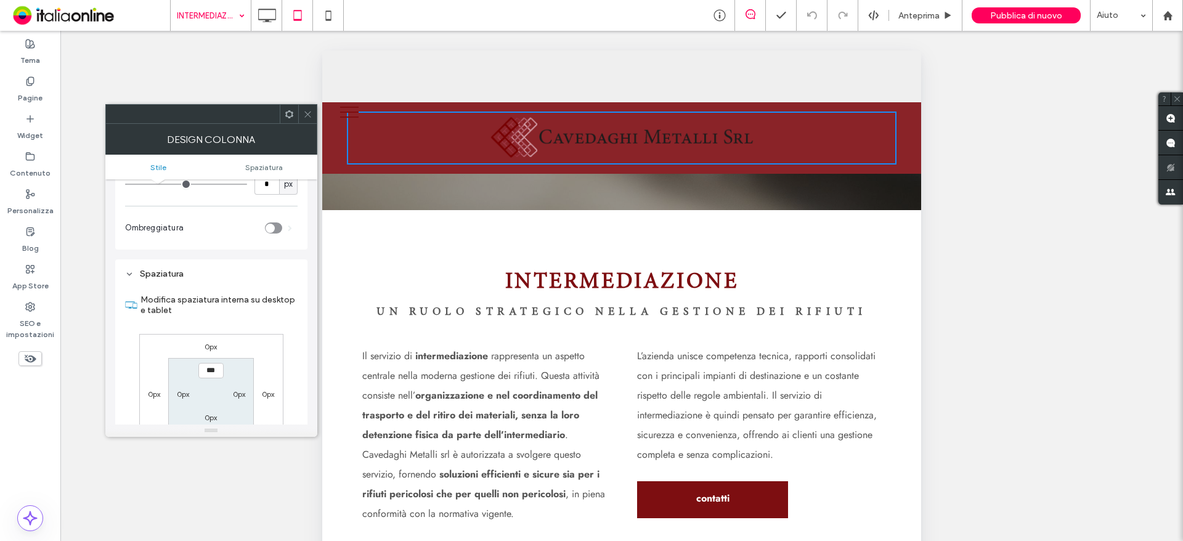
click at [272, 176] on ul "Stile Spaziatura" at bounding box center [211, 167] width 212 height 25
click at [304, 121] on span at bounding box center [307, 114] width 9 height 18
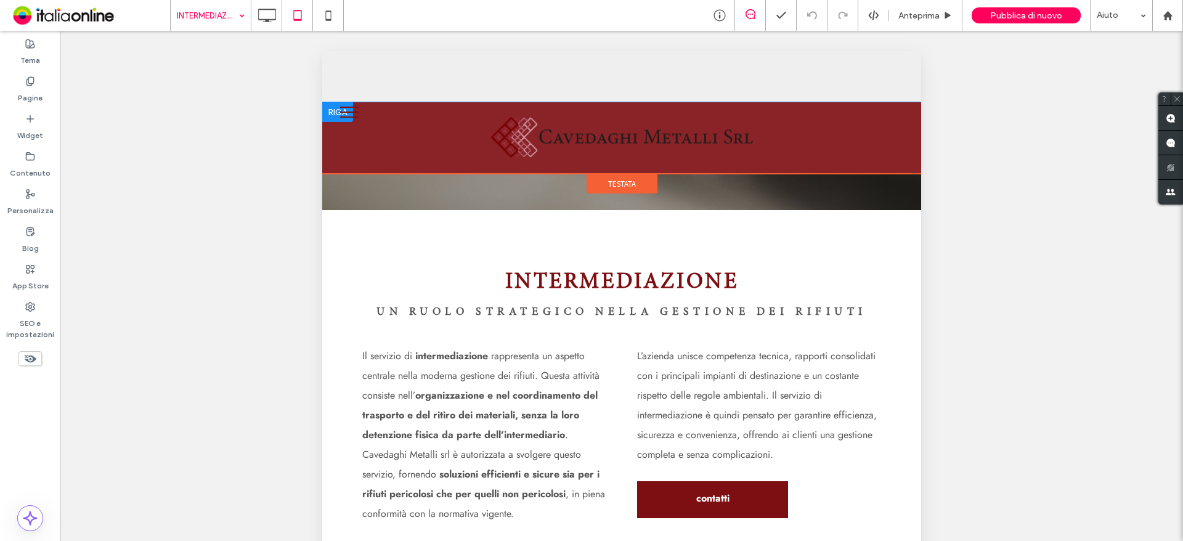
click at [331, 109] on div at bounding box center [337, 112] width 31 height 20
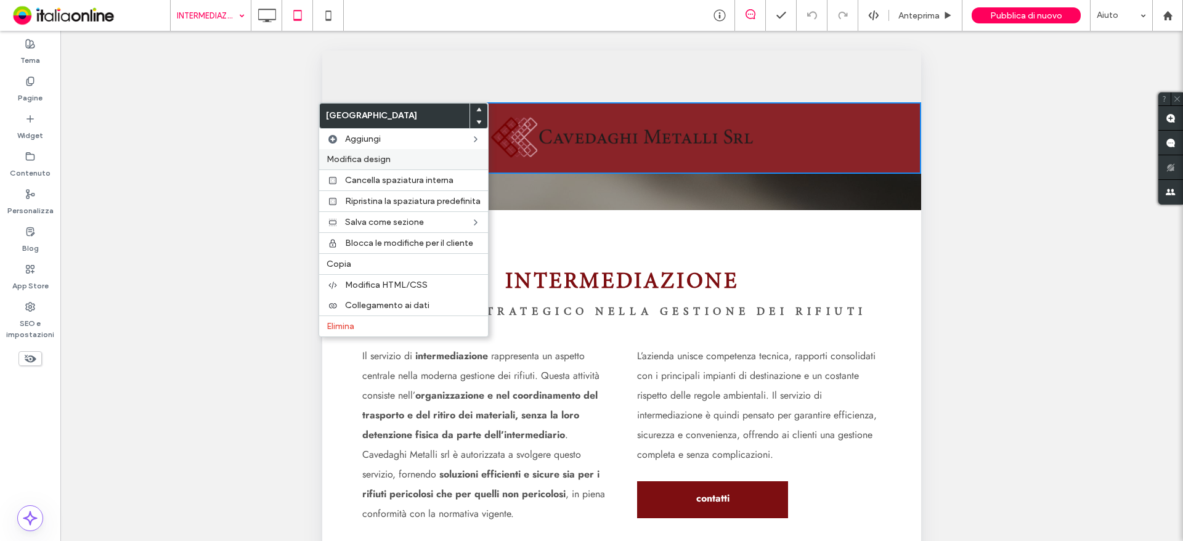
click at [360, 152] on div "Modifica design" at bounding box center [403, 159] width 169 height 20
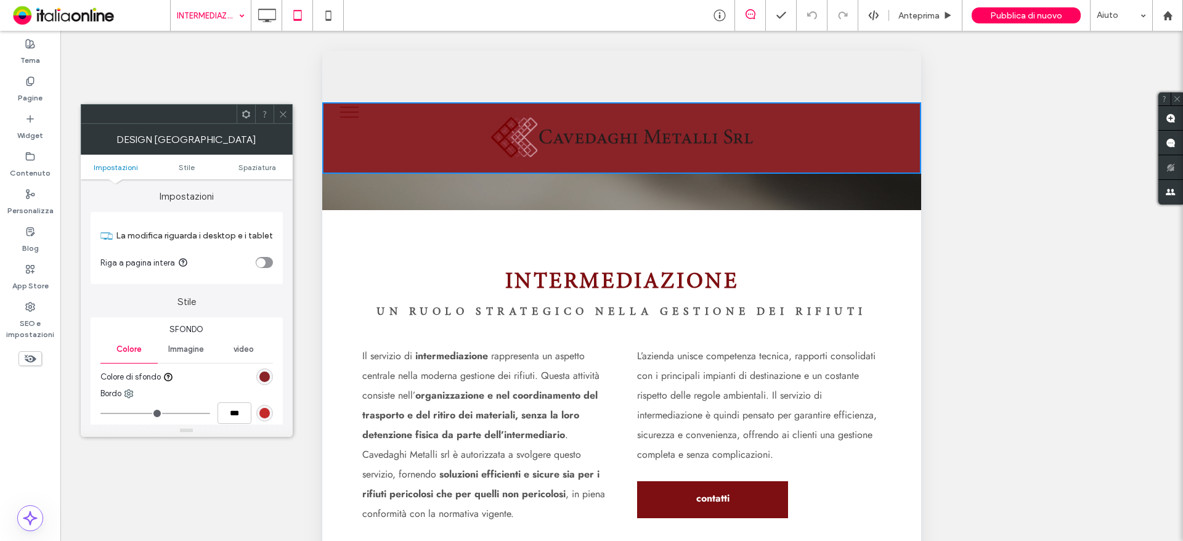
scroll to position [0, 0]
click at [254, 166] on span "Spaziatura" at bounding box center [257, 167] width 38 height 9
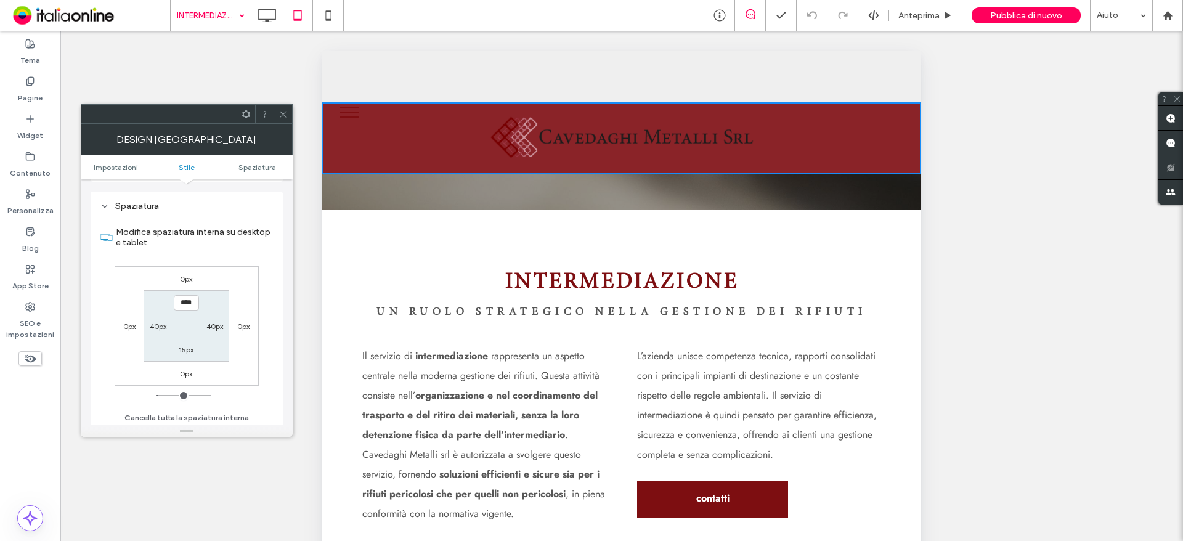
click at [275, 112] on div at bounding box center [282, 114] width 18 height 18
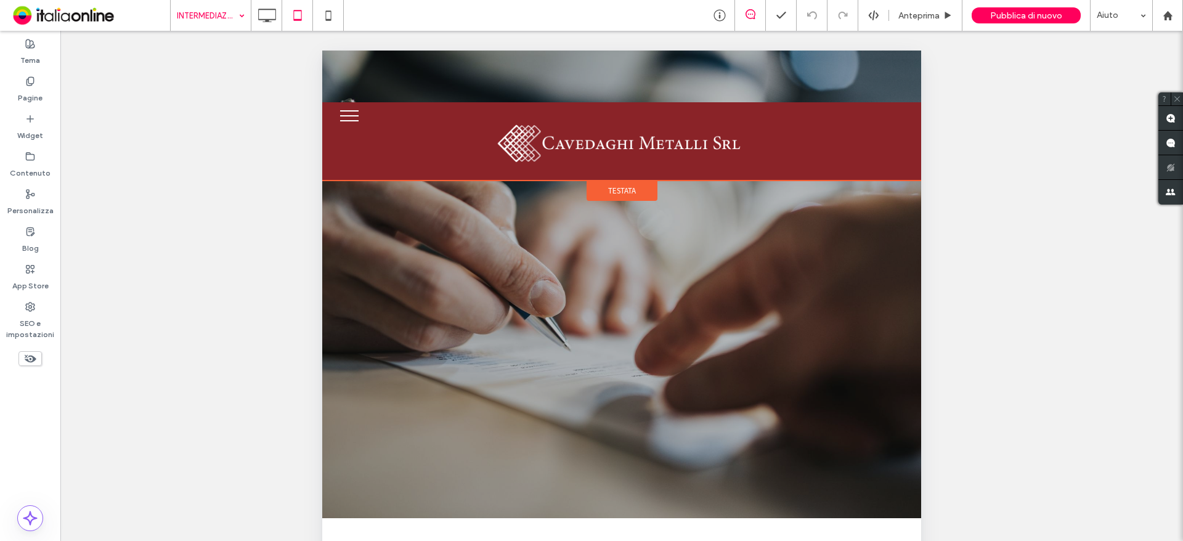
click at [610, 189] on span "Testata" at bounding box center [622, 190] width 28 height 10
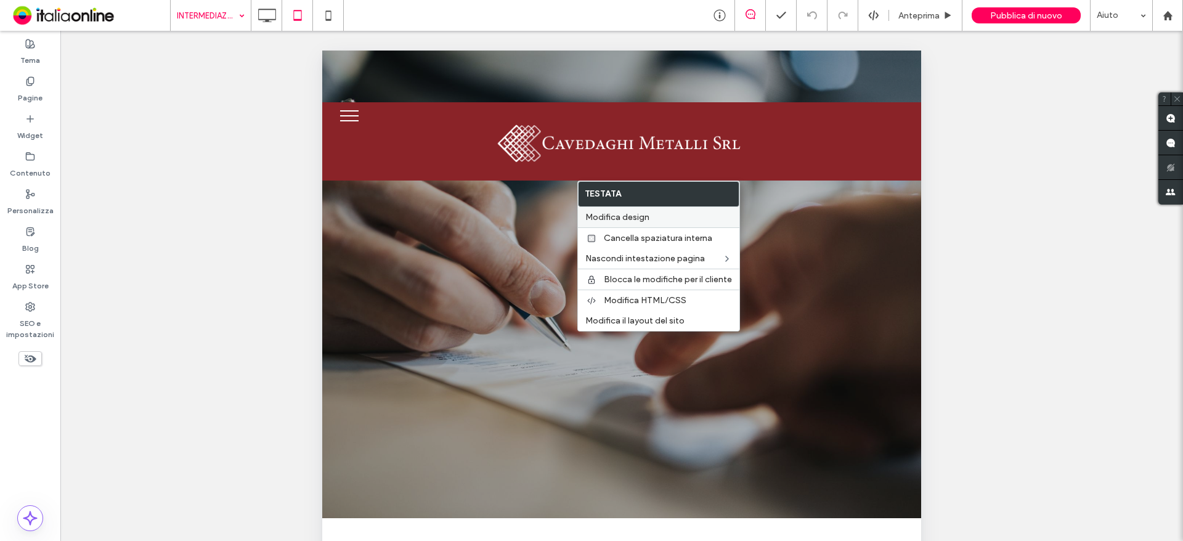
click at [642, 213] on span "Modifica design" at bounding box center [617, 217] width 64 height 10
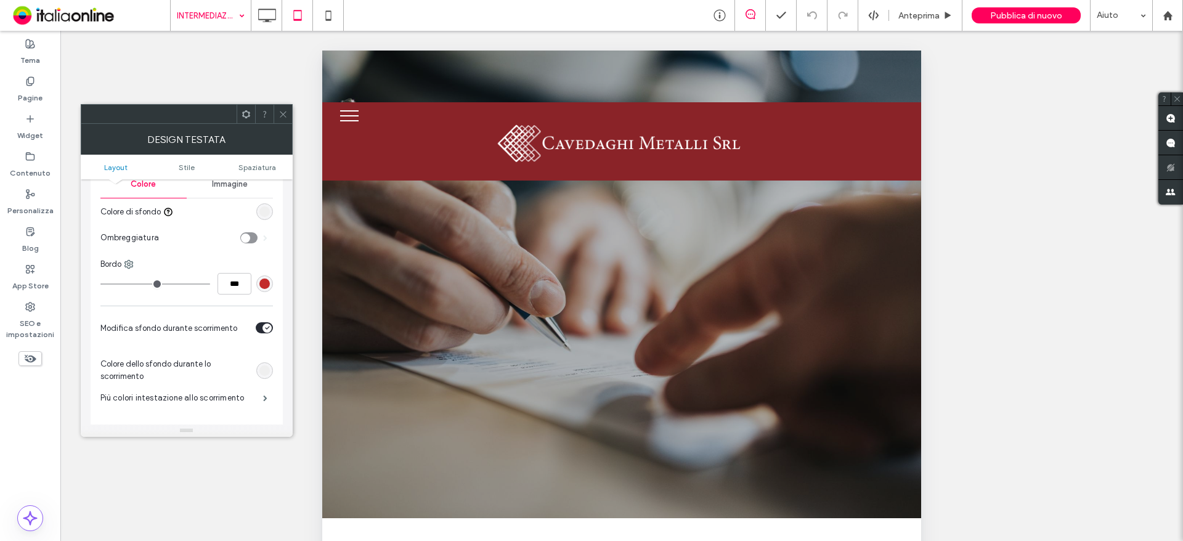
scroll to position [185, 0]
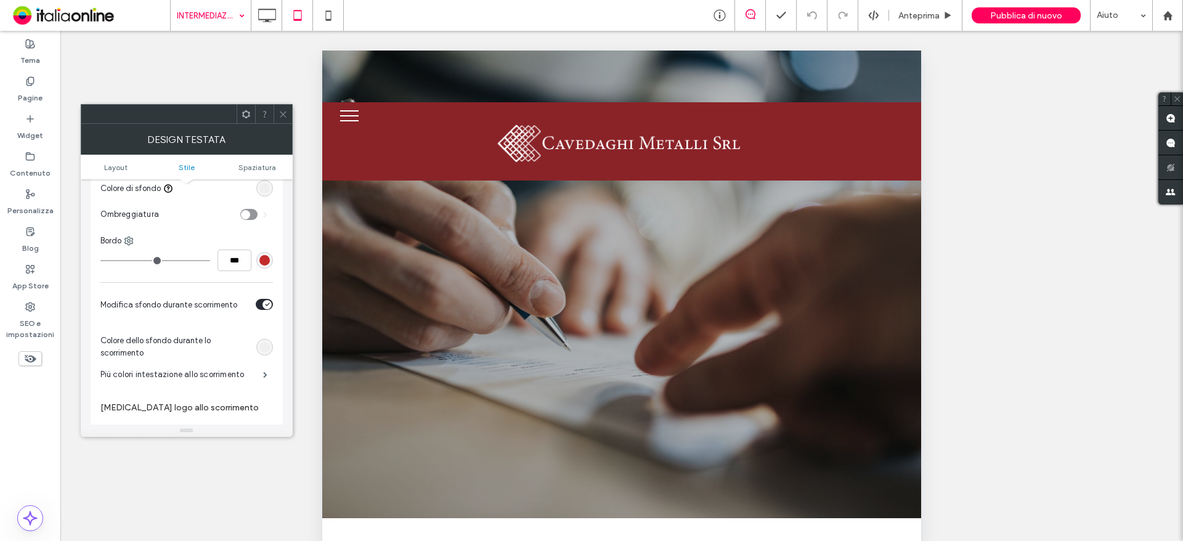
click at [261, 302] on div "toggle" at bounding box center [264, 304] width 17 height 11
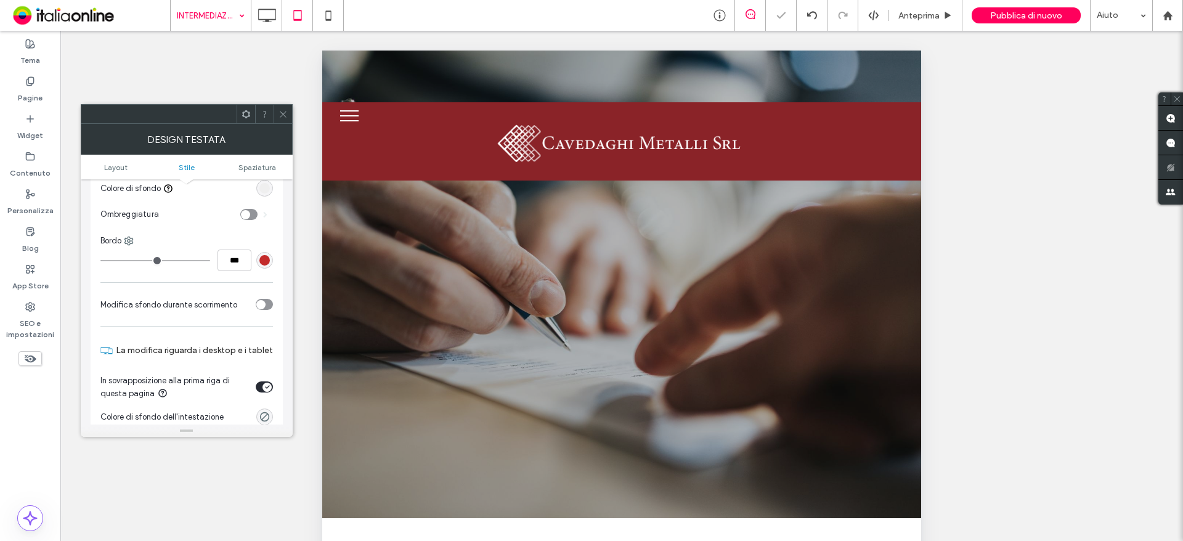
click at [277, 110] on div at bounding box center [282, 114] width 18 height 18
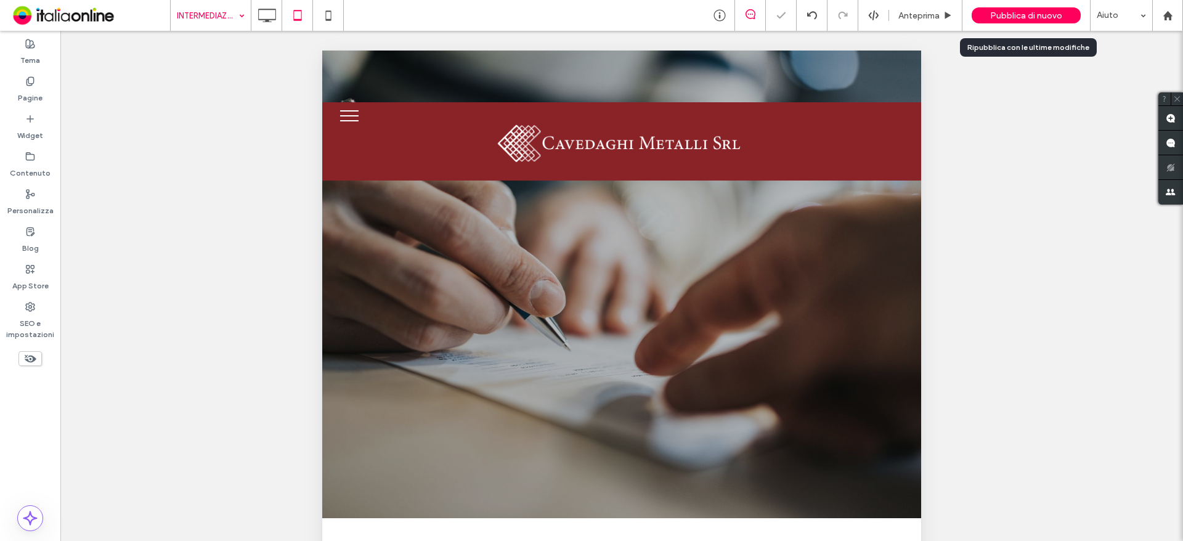
click at [1054, 18] on span "Pubblica di nuovo" at bounding box center [1026, 15] width 72 height 10
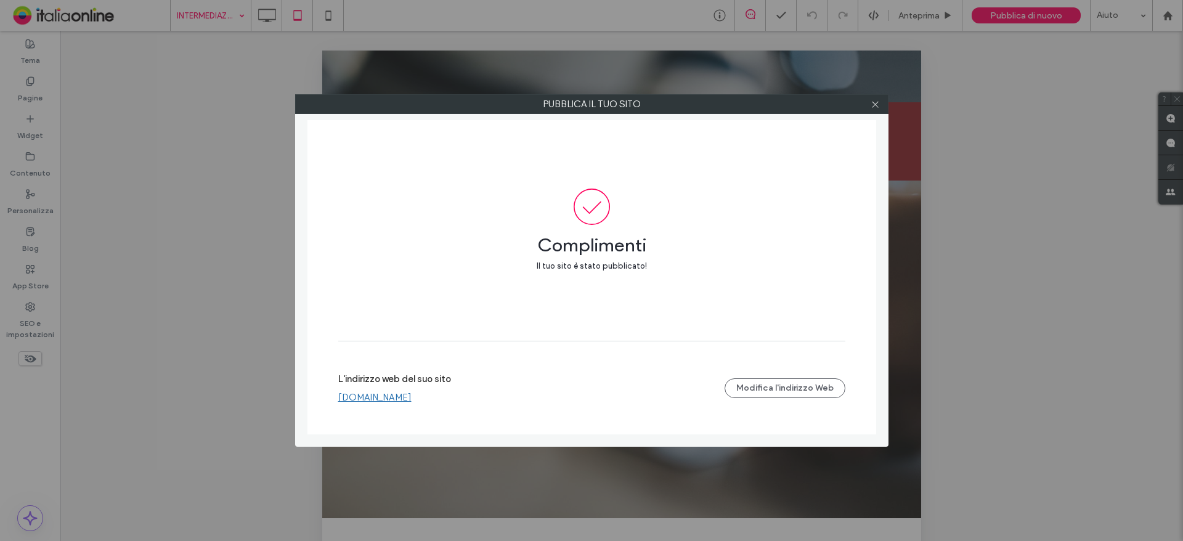
click at [880, 106] on div at bounding box center [875, 104] width 18 height 18
click at [871, 105] on icon at bounding box center [874, 104] width 9 height 9
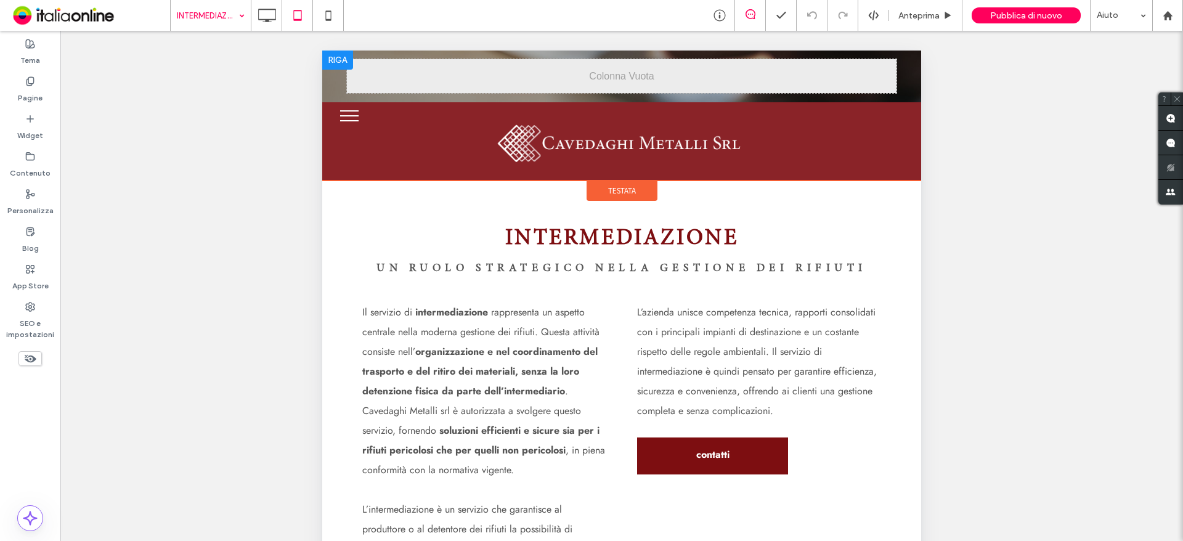
scroll to position [431, 0]
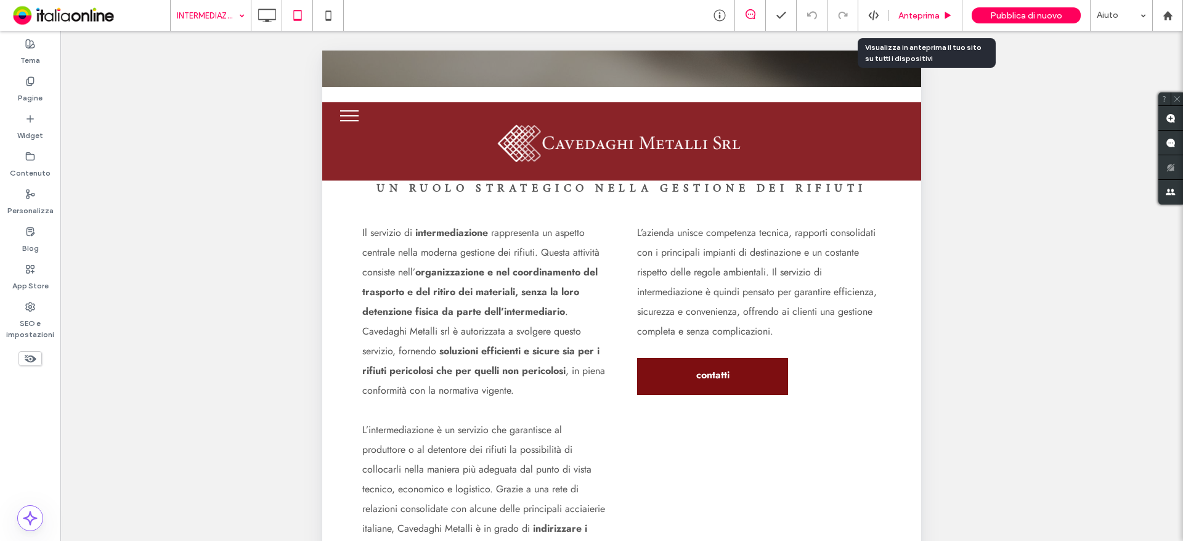
click at [905, 15] on span "Anteprima" at bounding box center [918, 15] width 41 height 10
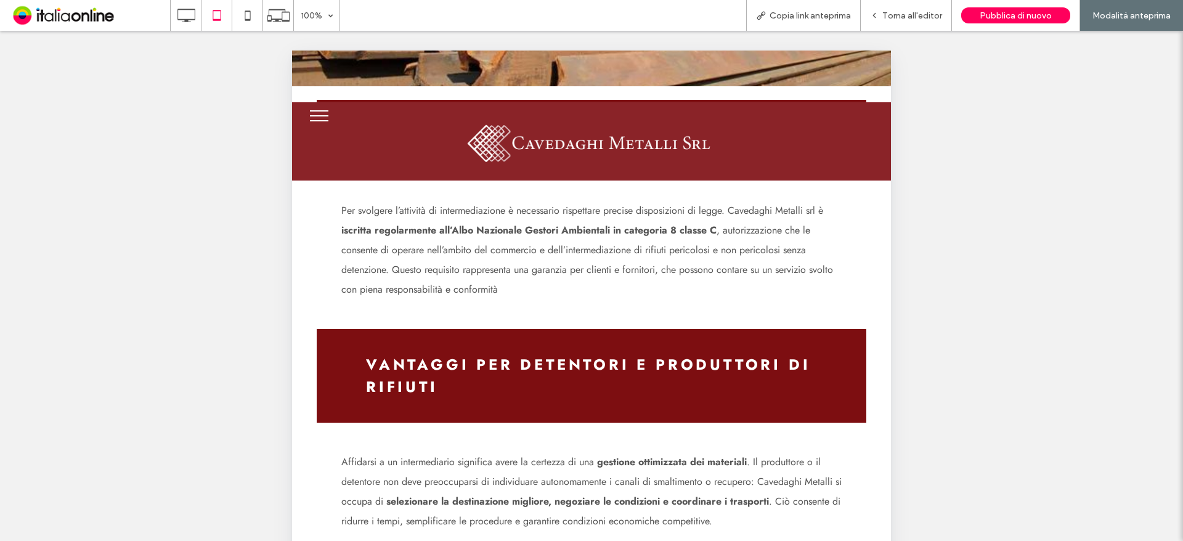
scroll to position [1417, 0]
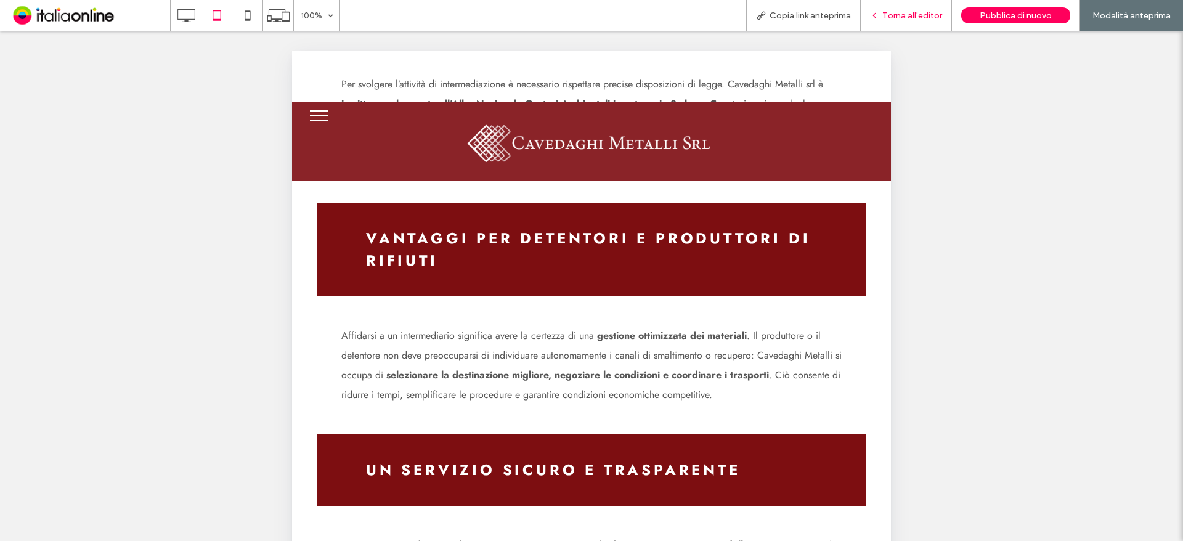
click at [896, 17] on span "Torna all'editor" at bounding box center [912, 15] width 60 height 10
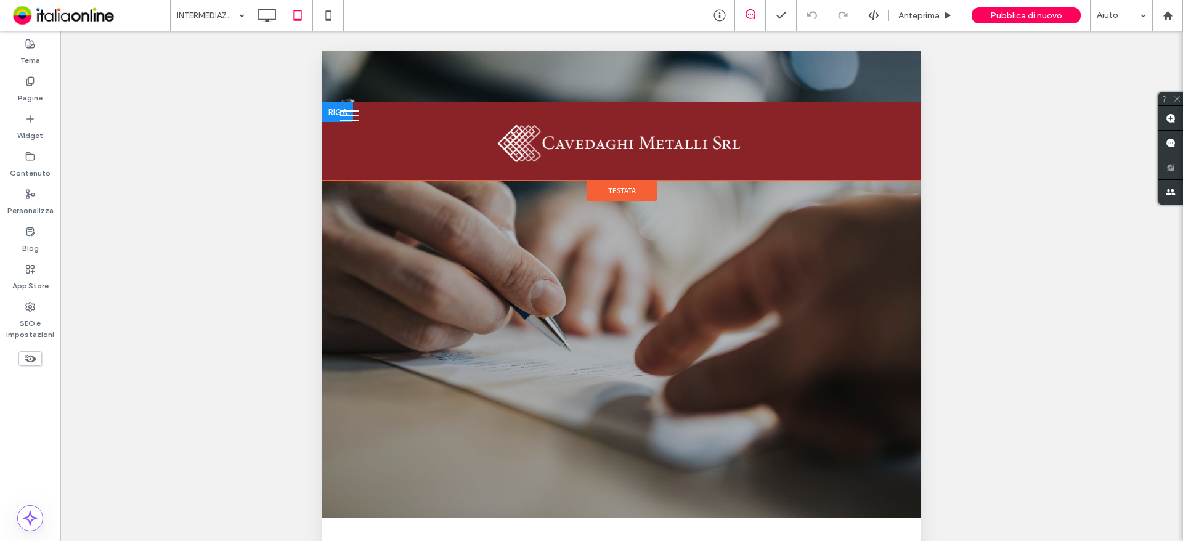
click at [406, 137] on div "Click To Paste" at bounding box center [621, 141] width 549 height 60
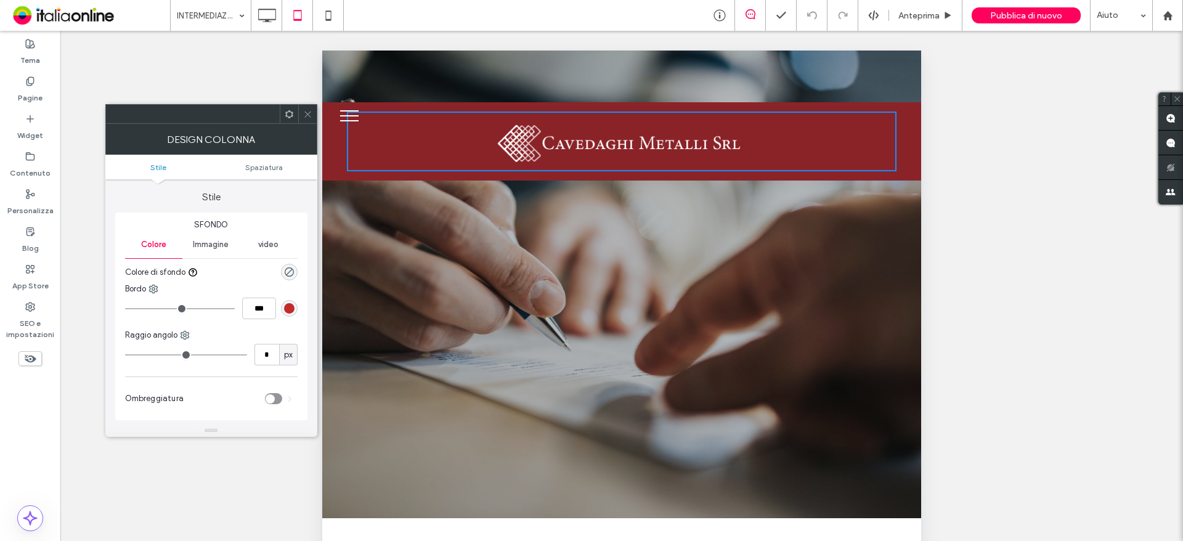
click at [312, 121] on span at bounding box center [307, 114] width 9 height 18
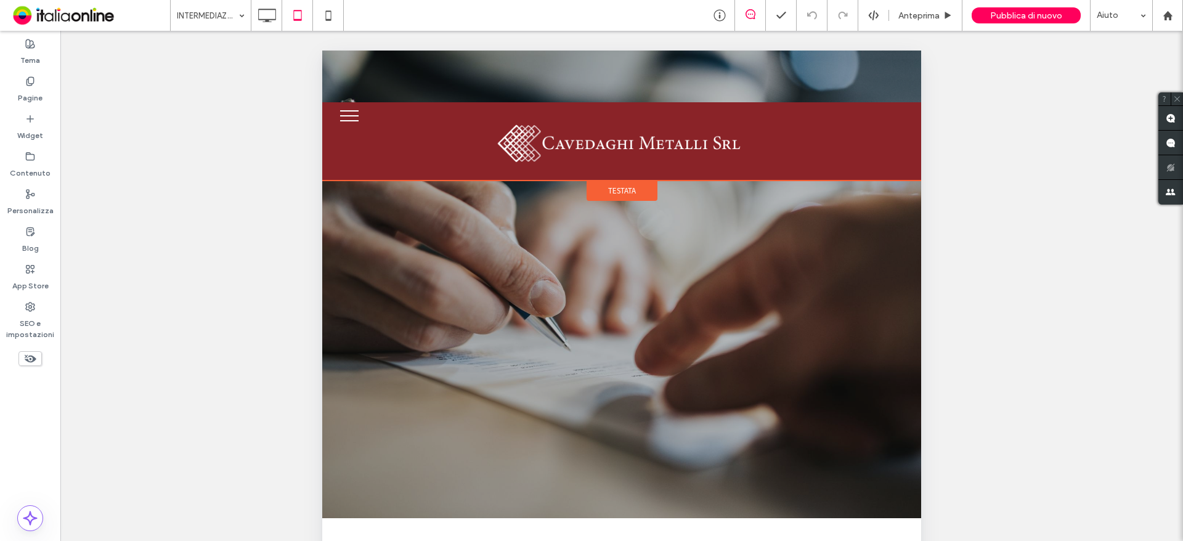
click at [625, 190] on span "Testata" at bounding box center [622, 190] width 28 height 10
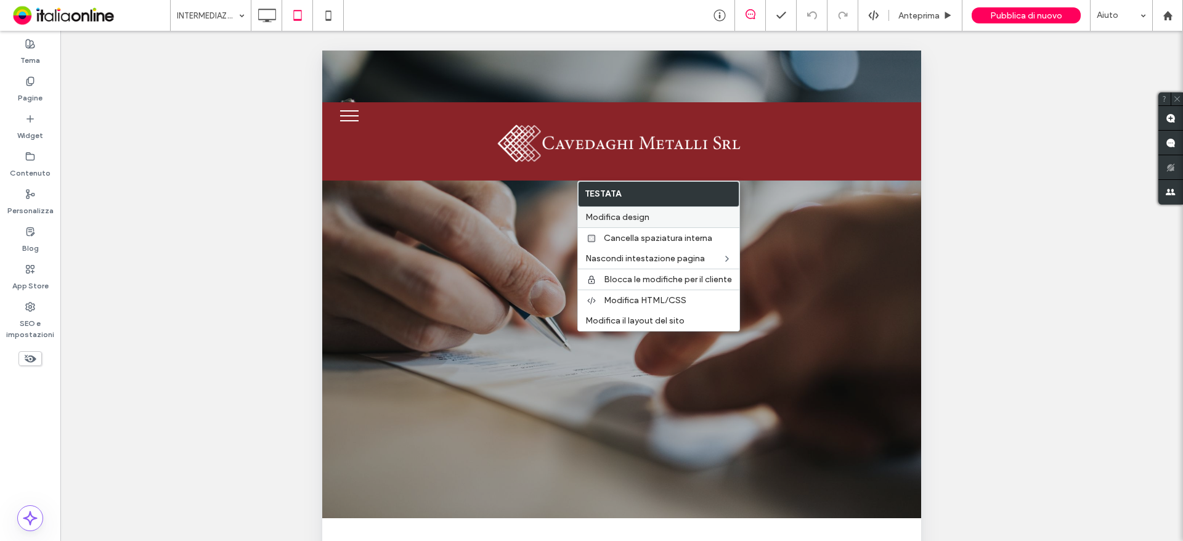
click at [644, 219] on span "Modifica design" at bounding box center [617, 217] width 64 height 10
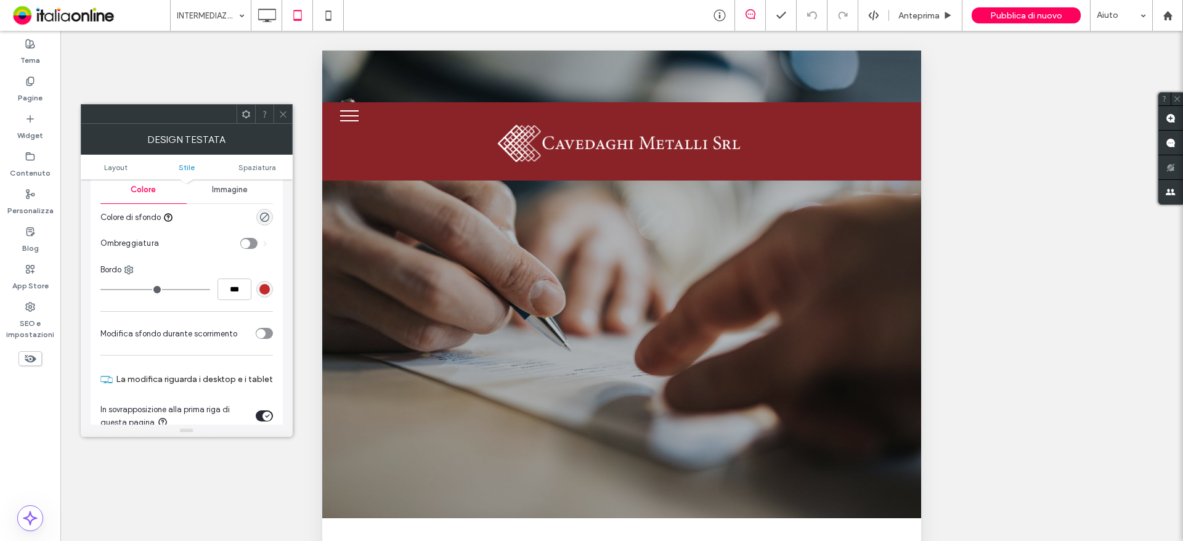
scroll to position [185, 0]
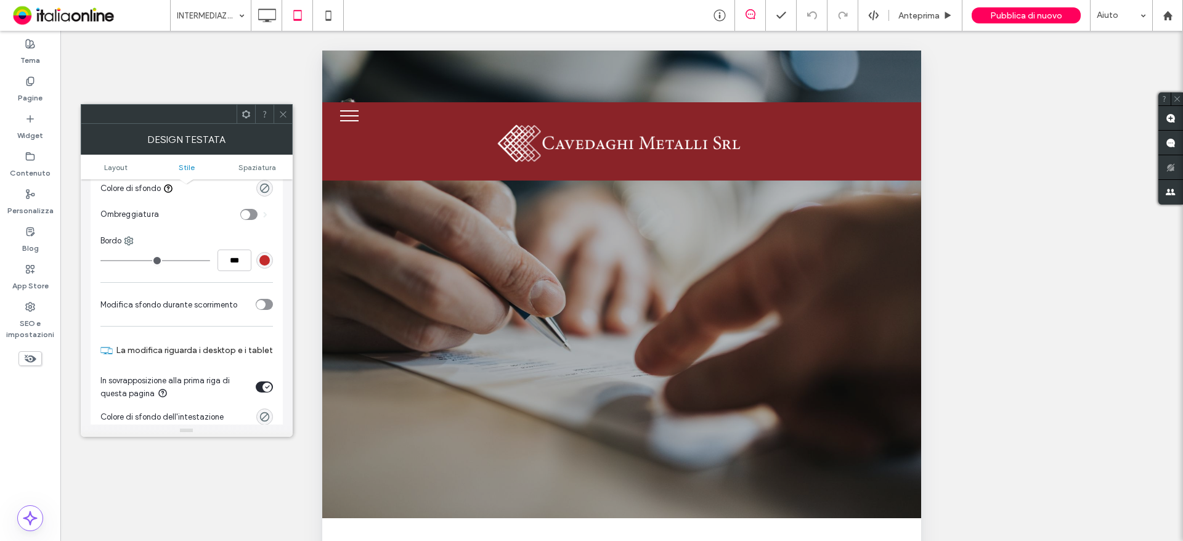
click at [266, 307] on div "toggle" at bounding box center [264, 304] width 17 height 11
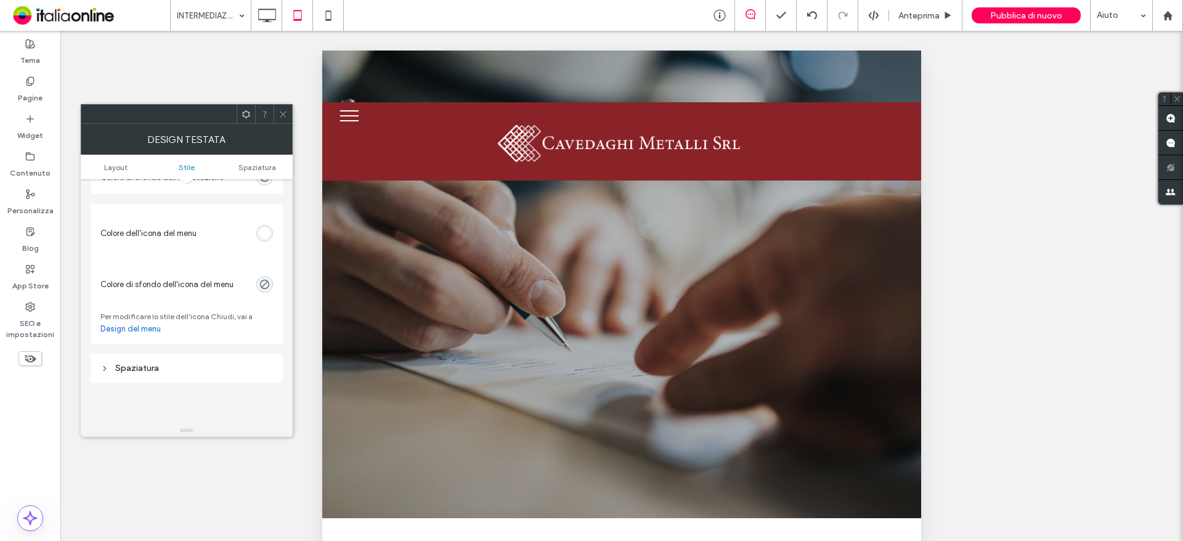
scroll to position [616, 0]
click at [210, 357] on div "Spaziatura" at bounding box center [187, 366] width 192 height 29
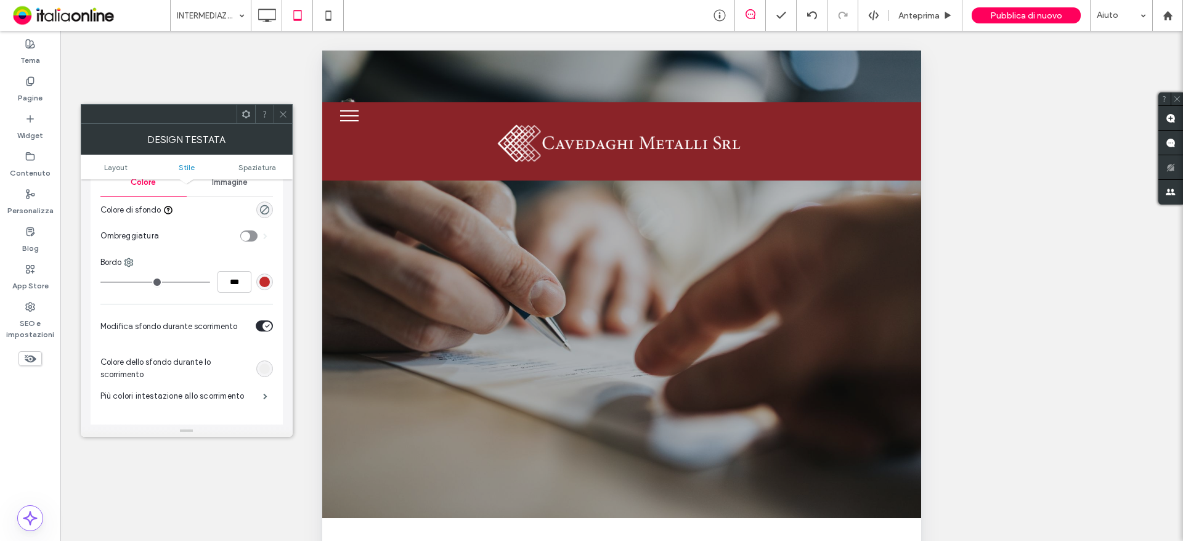
scroll to position [185, 0]
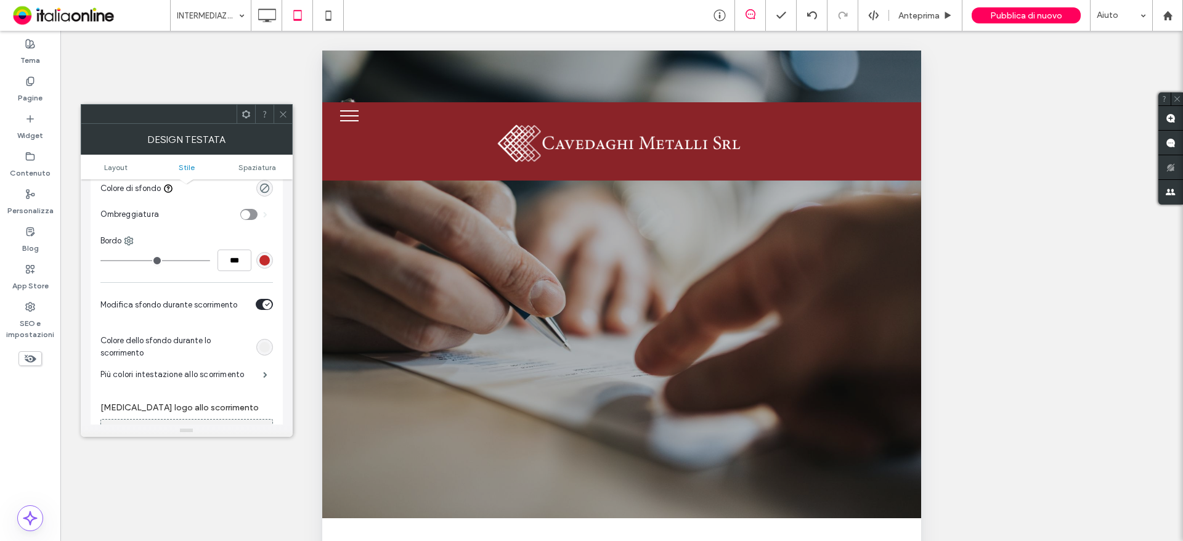
click at [264, 304] on div "toggle" at bounding box center [266, 304] width 9 height 9
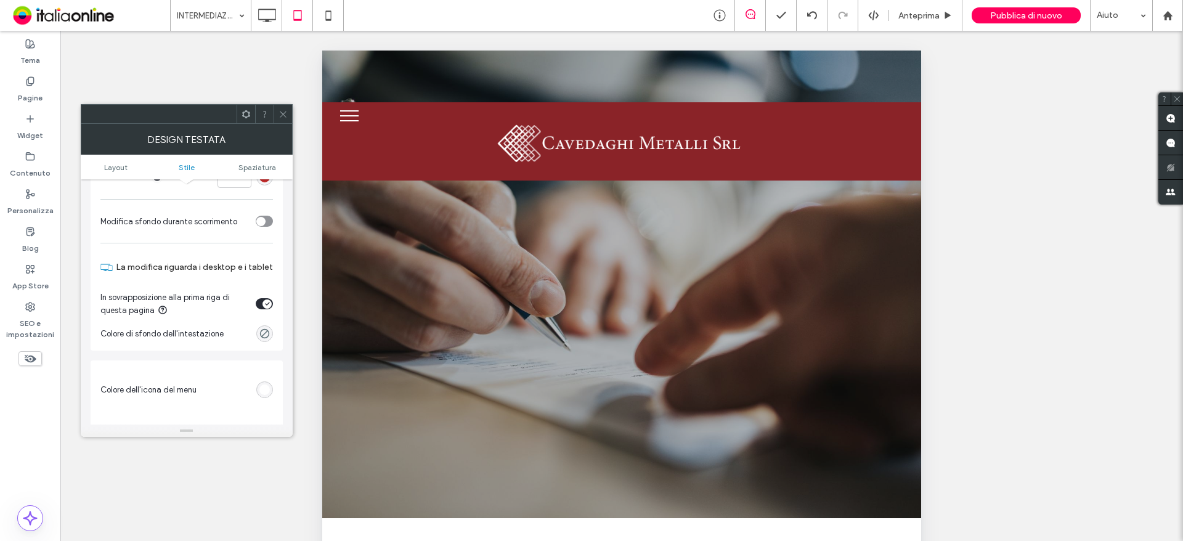
scroll to position [246, 0]
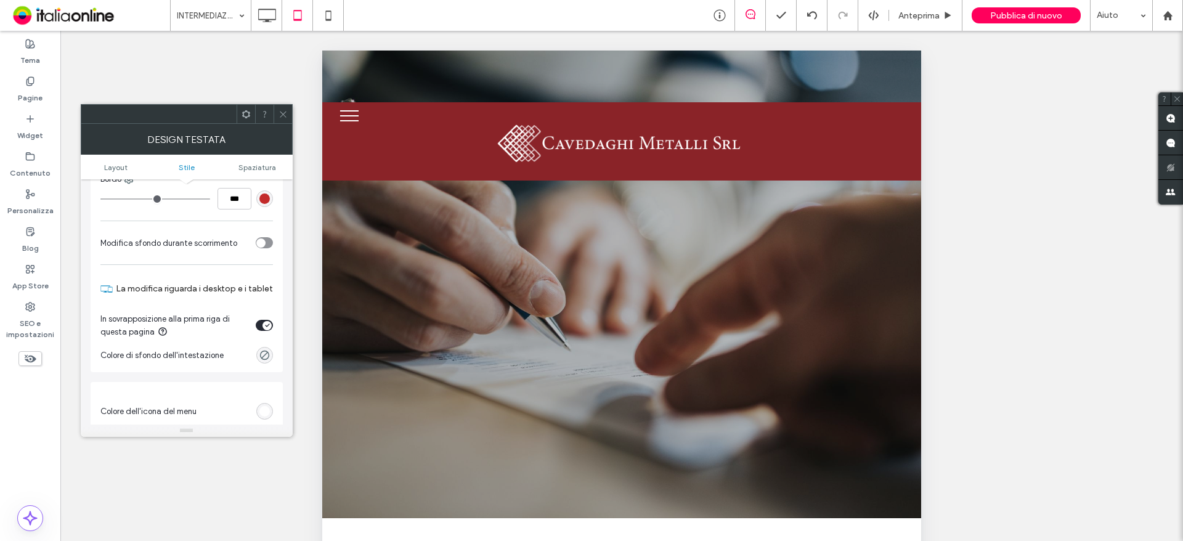
click at [265, 245] on div "toggle" at bounding box center [260, 242] width 9 height 9
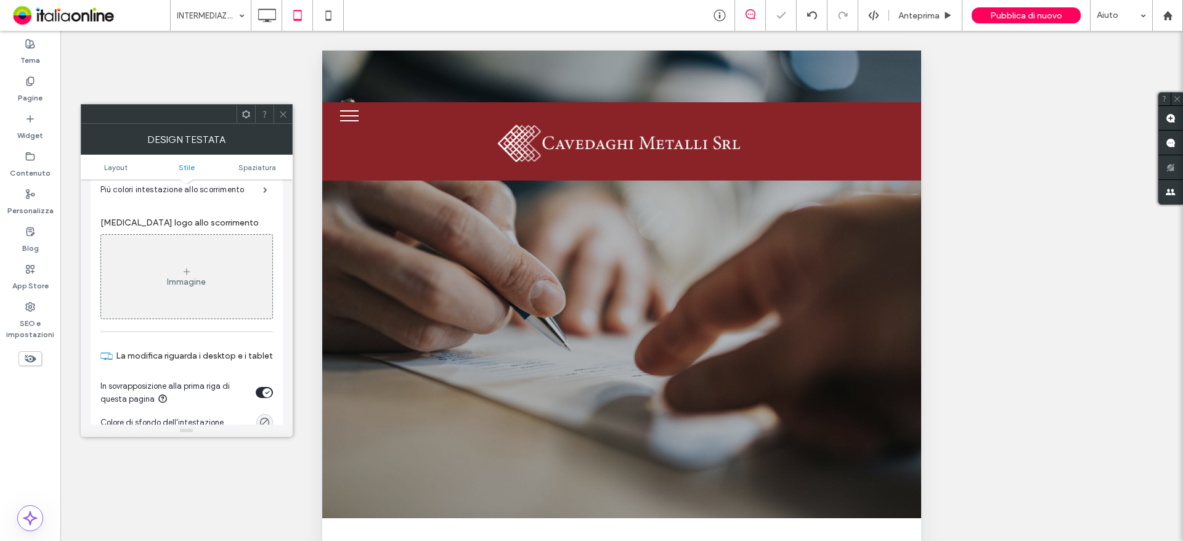
scroll to position [308, 0]
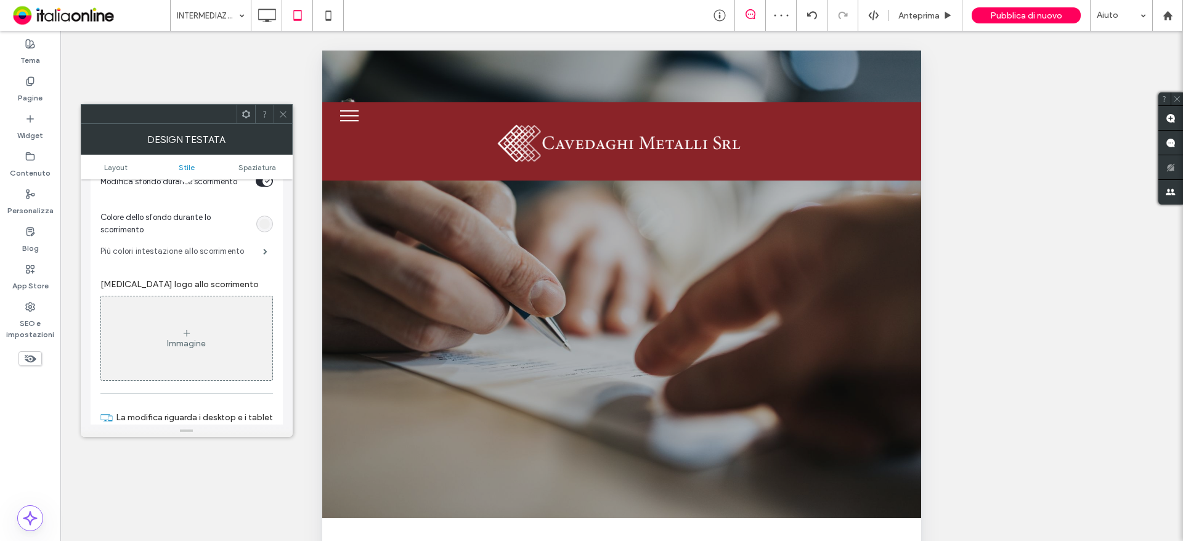
click at [242, 254] on label "Più colori intestazione allo scorrimento" at bounding box center [181, 251] width 163 height 25
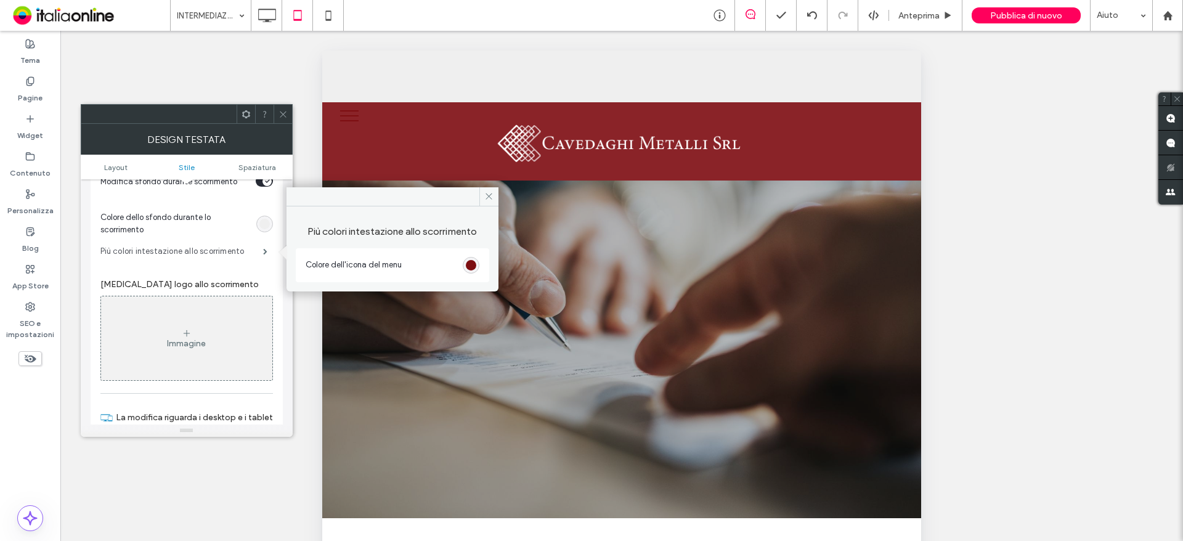
click at [242, 254] on label "Più colori intestazione allo scorrimento" at bounding box center [181, 251] width 163 height 25
click at [265, 182] on icon "toggle" at bounding box center [267, 181] width 5 height 4
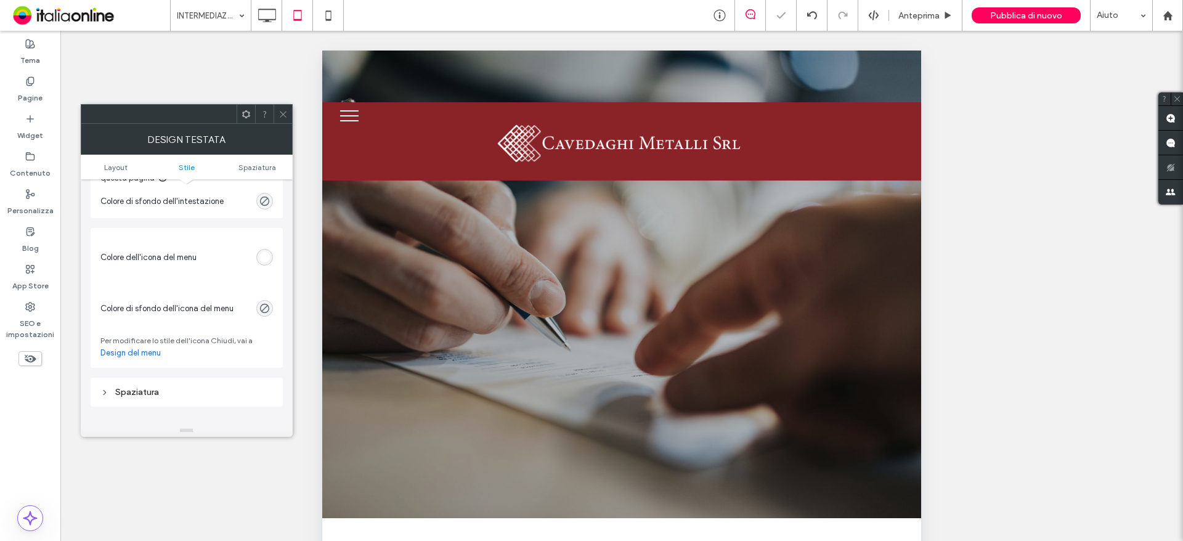
scroll to position [431, 0]
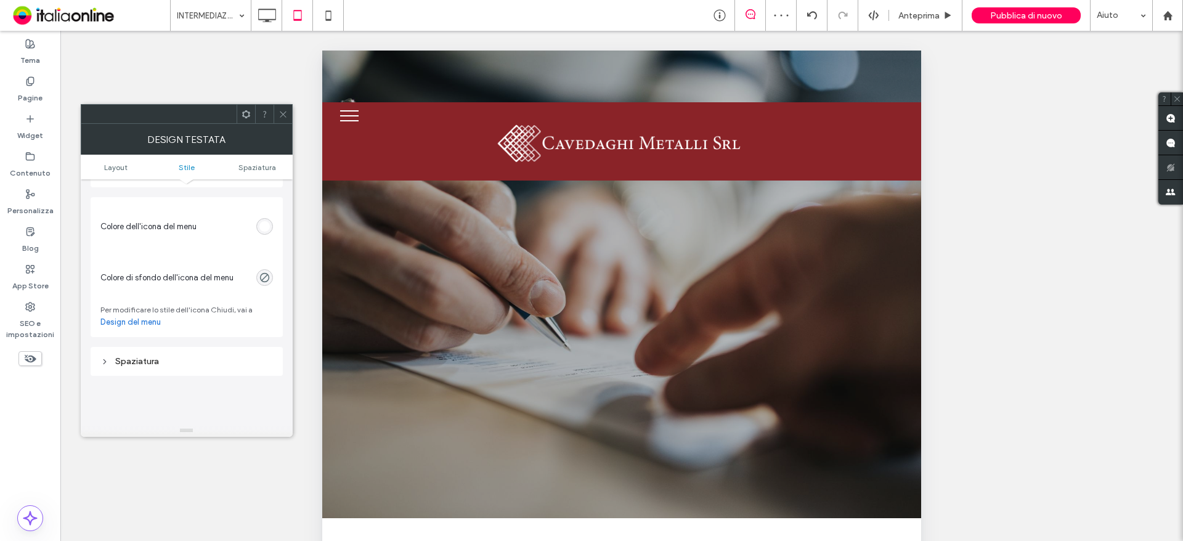
click at [196, 276] on span "Colore di sfondo dell'icona del menu" at bounding box center [166, 278] width 133 height 12
click at [137, 322] on link "Design del menu" at bounding box center [130, 322] width 60 height 12
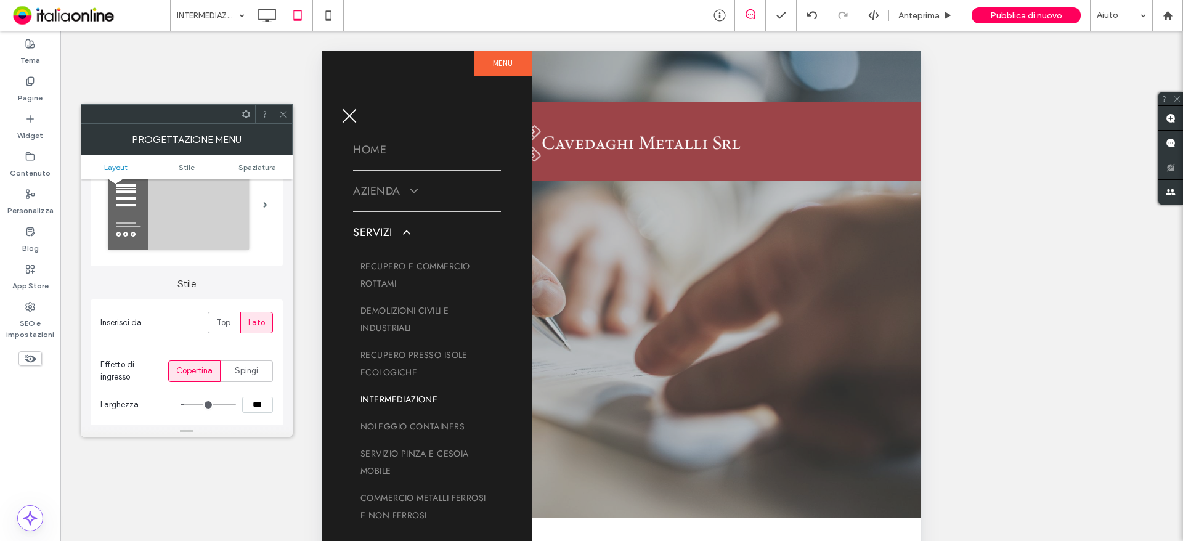
scroll to position [123, 0]
click at [281, 112] on icon at bounding box center [282, 114] width 9 height 9
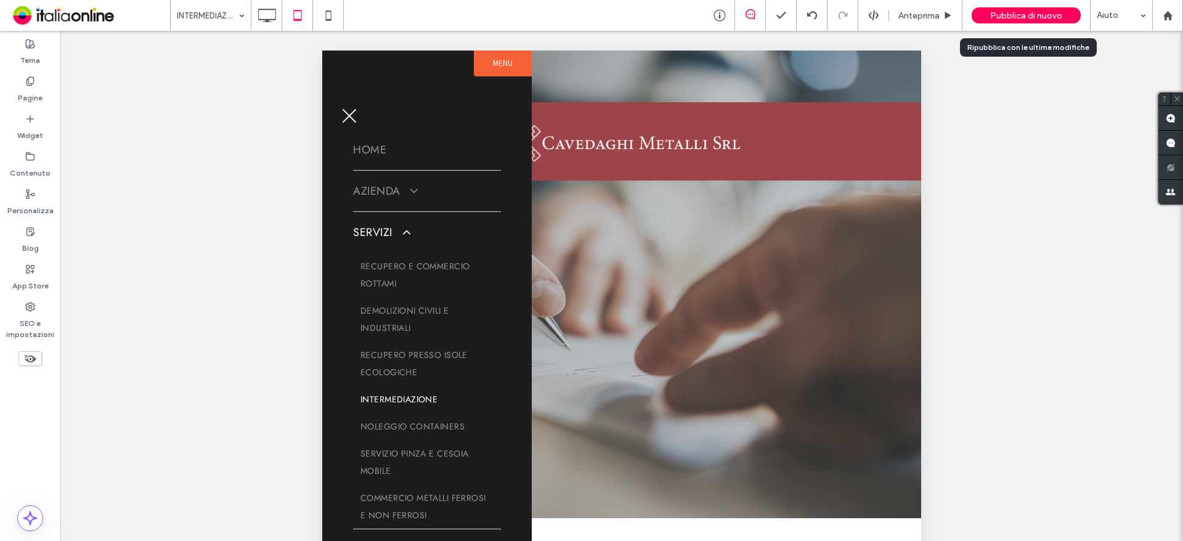
drag, startPoint x: 1010, startPoint y: 14, endPoint x: 988, endPoint y: 23, distance: 23.8
click at [1010, 14] on span "Pubblica di nuovo" at bounding box center [1026, 15] width 72 height 10
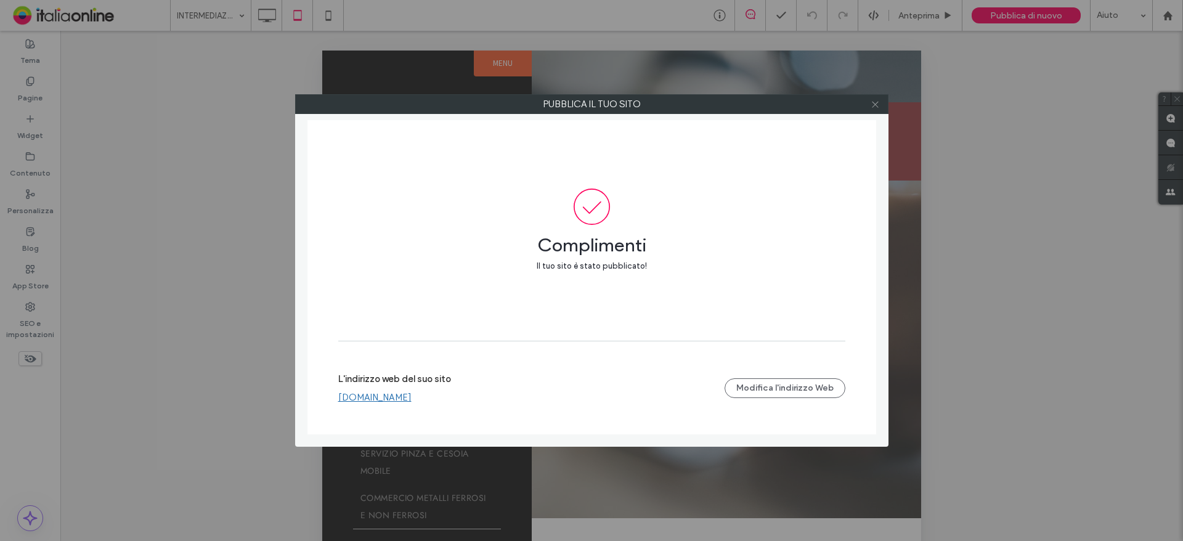
click at [875, 105] on use at bounding box center [875, 104] width 6 height 6
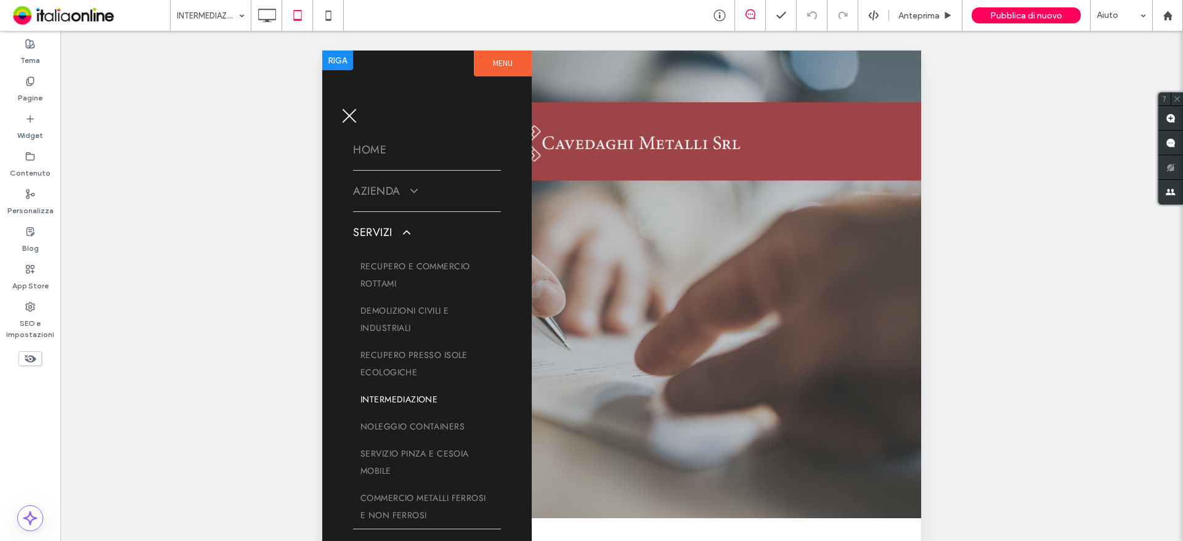
click at [365, 119] on div "HOME AZIENDA LA STORIA [GEOGRAPHIC_DATA] PROCESSO RECUPERO DEI ROTTAMI SERVIZI …" at bounding box center [427, 383] width 148 height 628
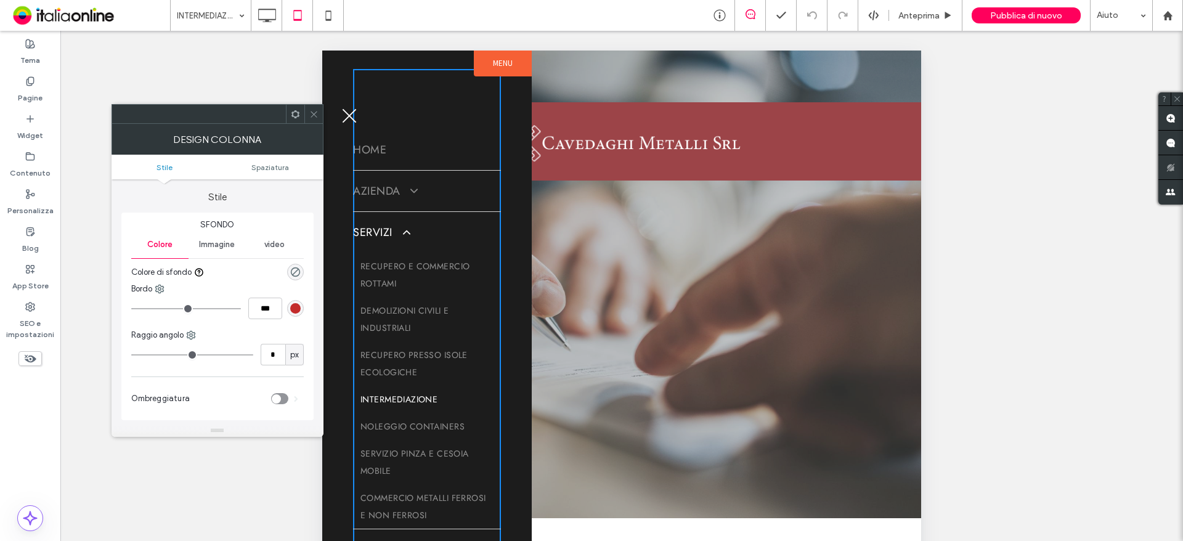
drag, startPoint x: 358, startPoint y: 111, endPoint x: 340, endPoint y: 110, distance: 17.9
click at [358, 111] on button "menu" at bounding box center [349, 116] width 32 height 32
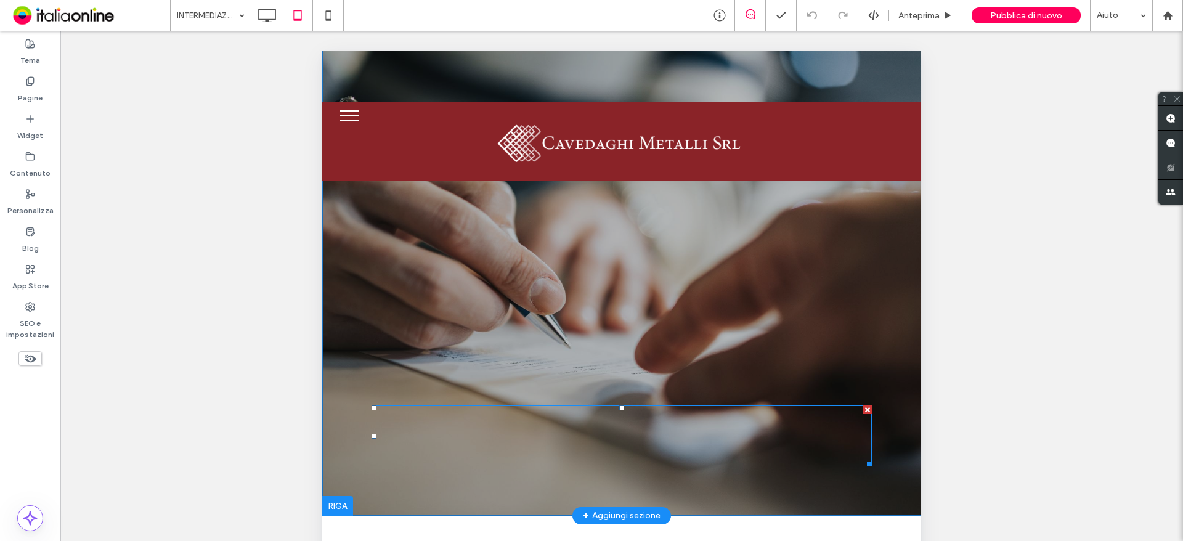
scroll to position [0, 0]
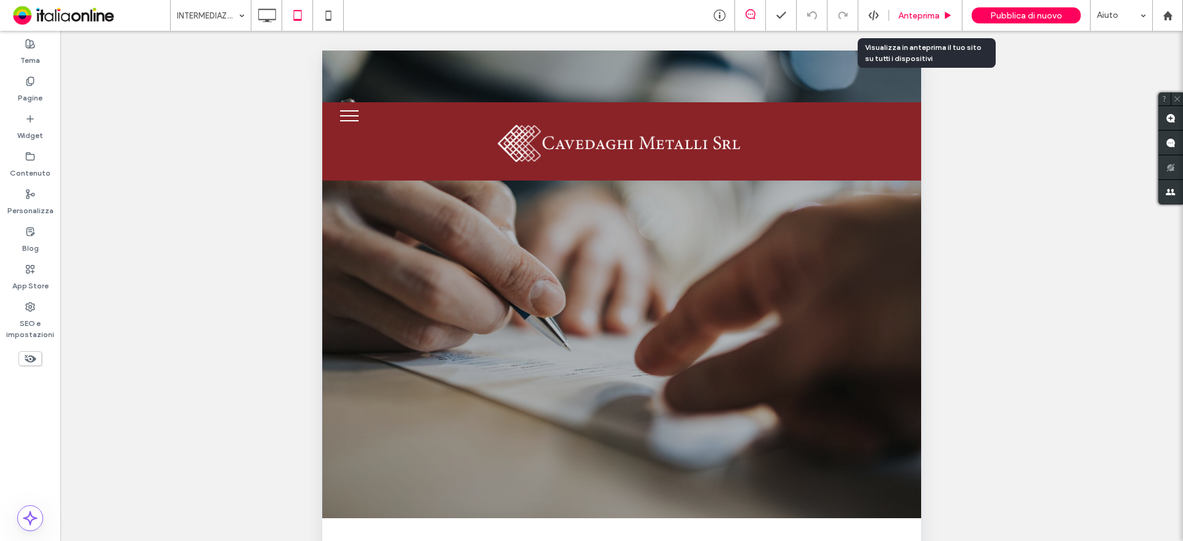
click at [912, 21] on div "Anteprima" at bounding box center [925, 15] width 73 height 31
click at [913, 12] on span "Anteprima" at bounding box center [918, 15] width 41 height 10
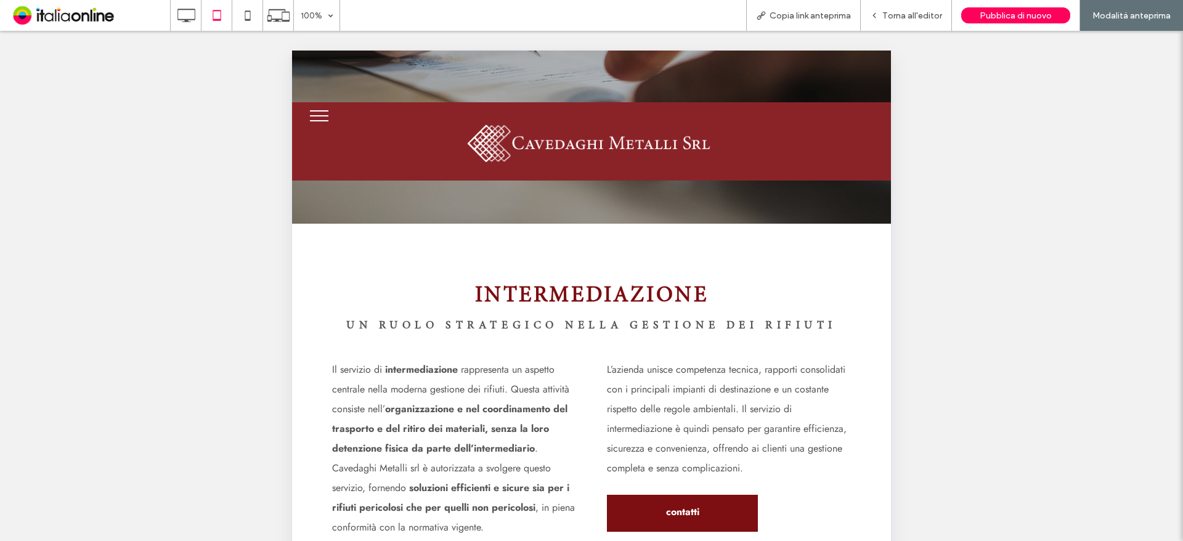
scroll to position [431, 0]
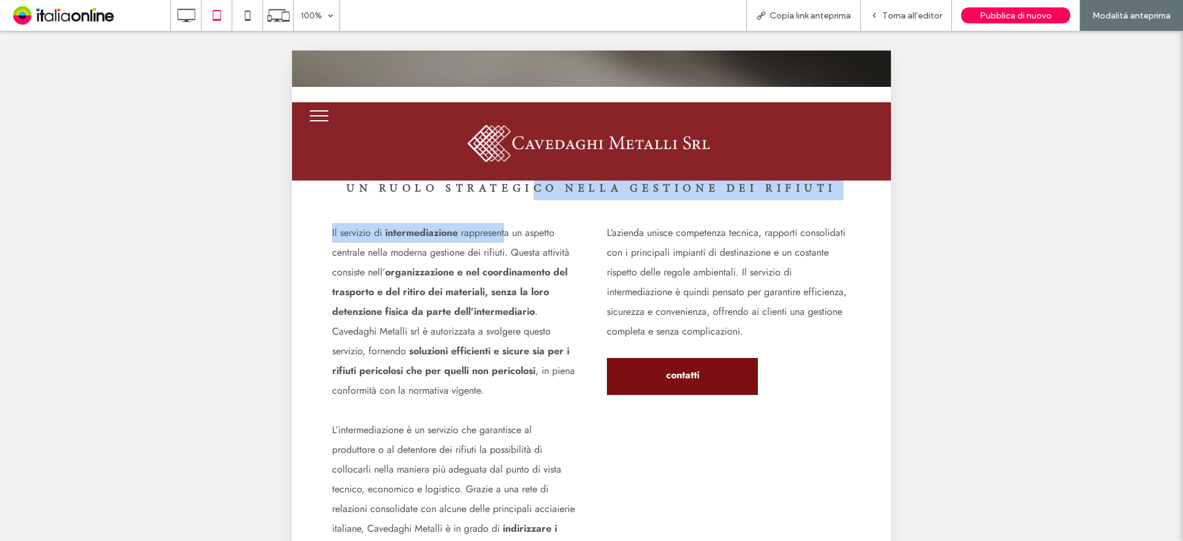
click at [487, 200] on h2 "Un ruolo strategico nella gestione dei rifiuti" at bounding box center [591, 189] width 549 height 22
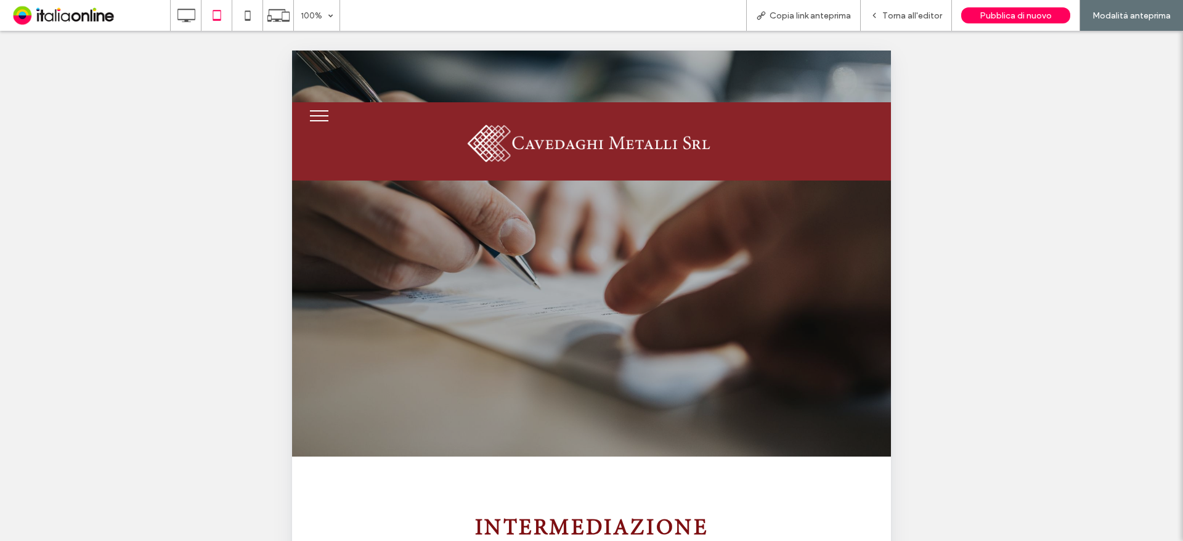
scroll to position [0, 0]
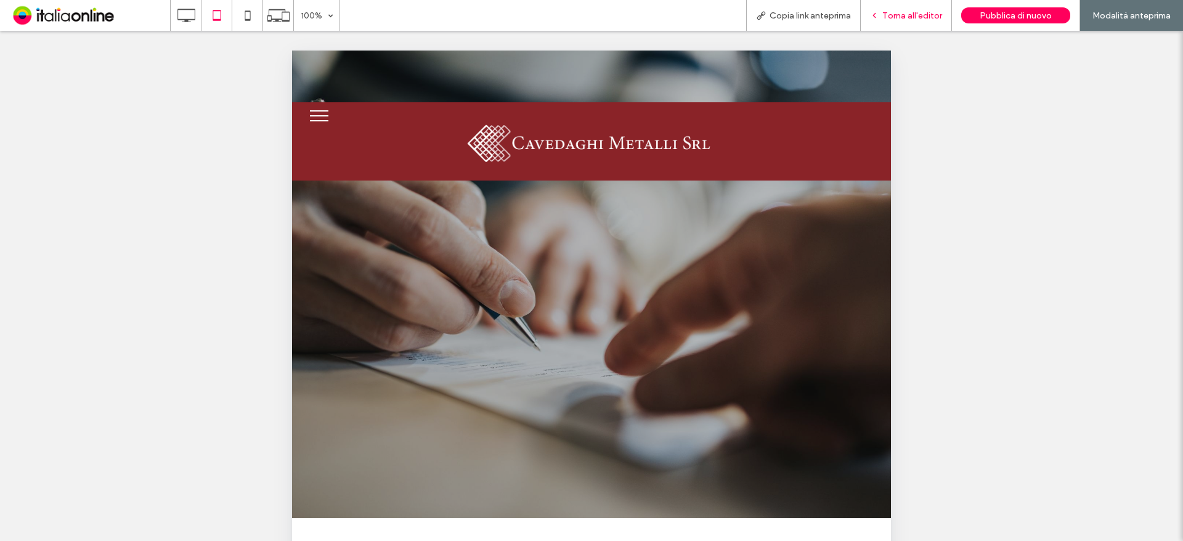
click at [886, 22] on div "Torna all'editor" at bounding box center [905, 15] width 91 height 31
click at [878, 18] on icon at bounding box center [874, 15] width 9 height 9
